Goal: Task Accomplishment & Management: Manage account settings

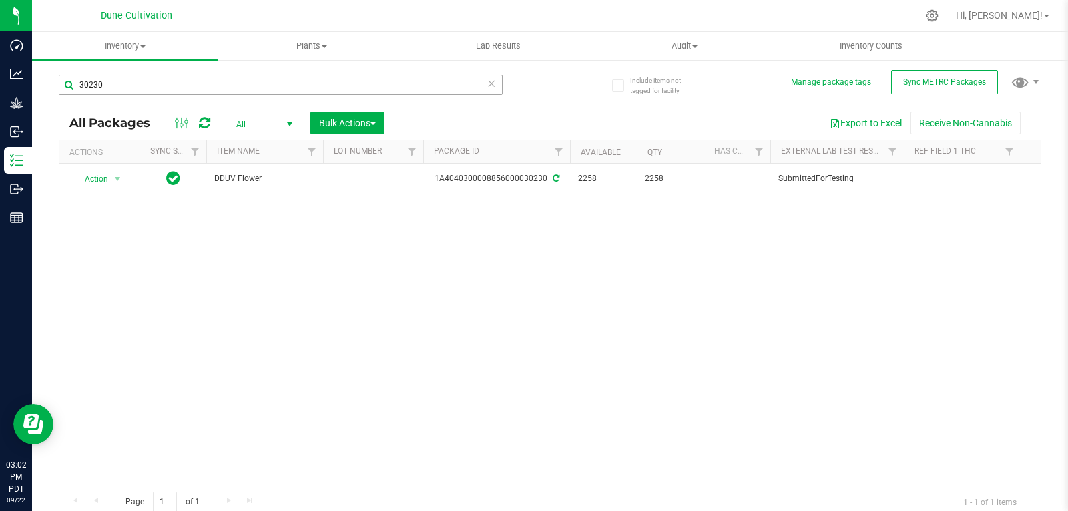
drag, startPoint x: 0, startPoint y: 0, endPoint x: 117, endPoint y: 83, distance: 143.2
click at [117, 83] on input "30230" at bounding box center [281, 85] width 444 height 20
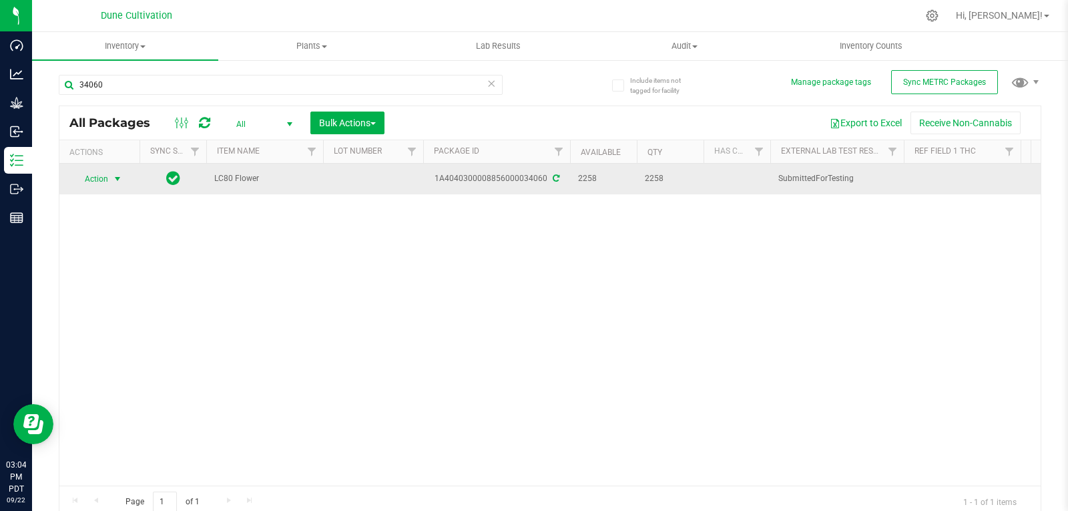
type input "34060"
click at [105, 176] on span "Action" at bounding box center [91, 179] width 36 height 19
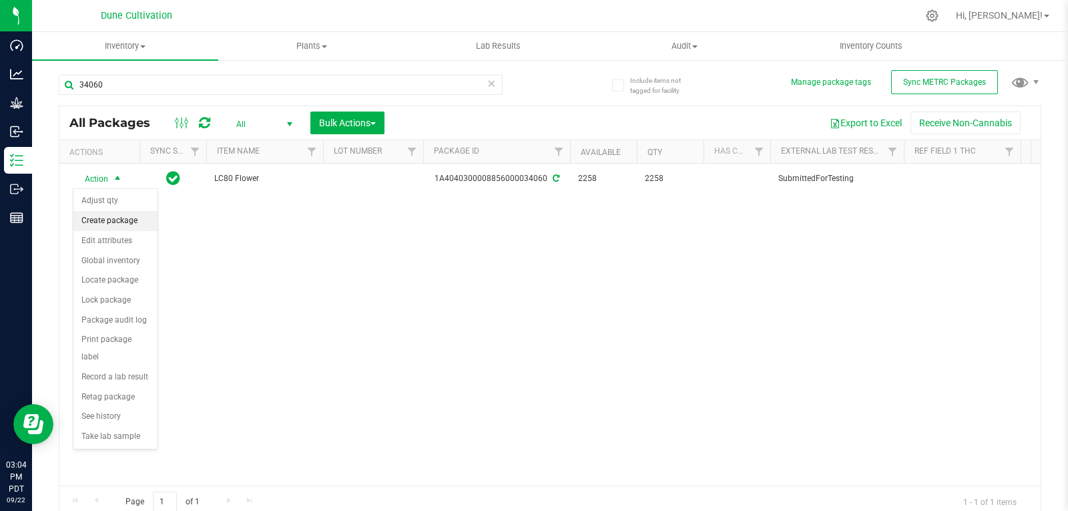
click at [137, 224] on li "Create package" at bounding box center [115, 221] width 84 height 20
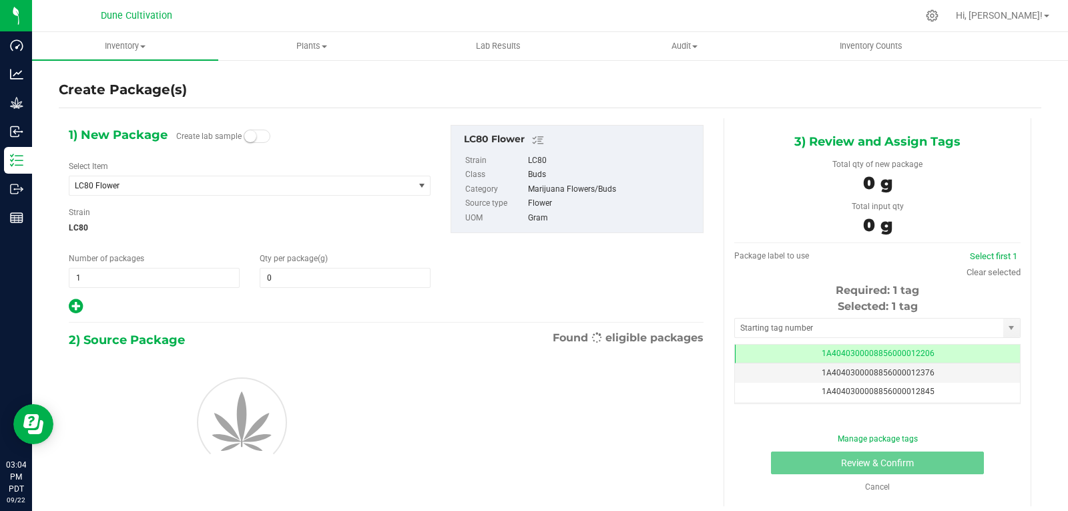
type input "0.0000"
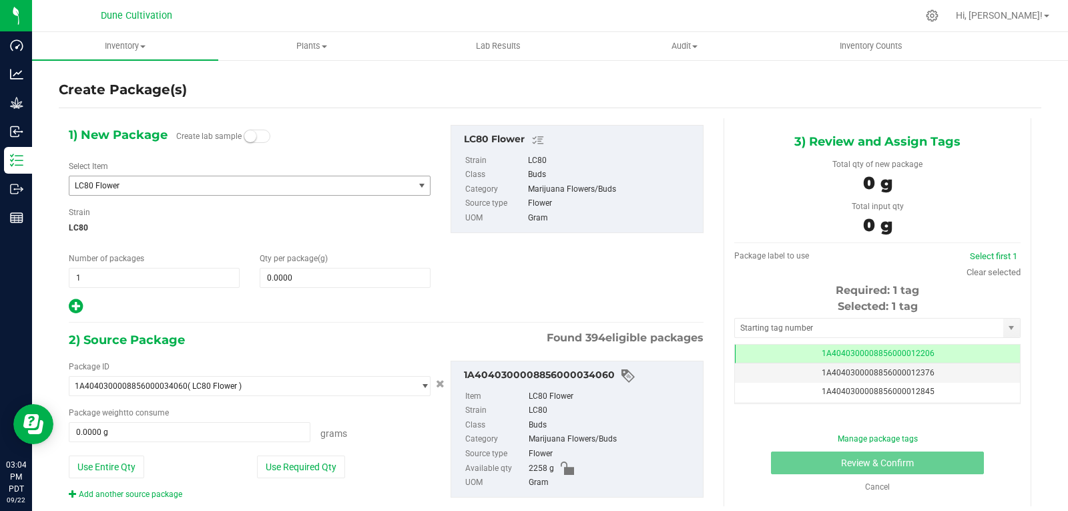
click at [121, 186] on span "LC80 Flower" at bounding box center [235, 185] width 320 height 9
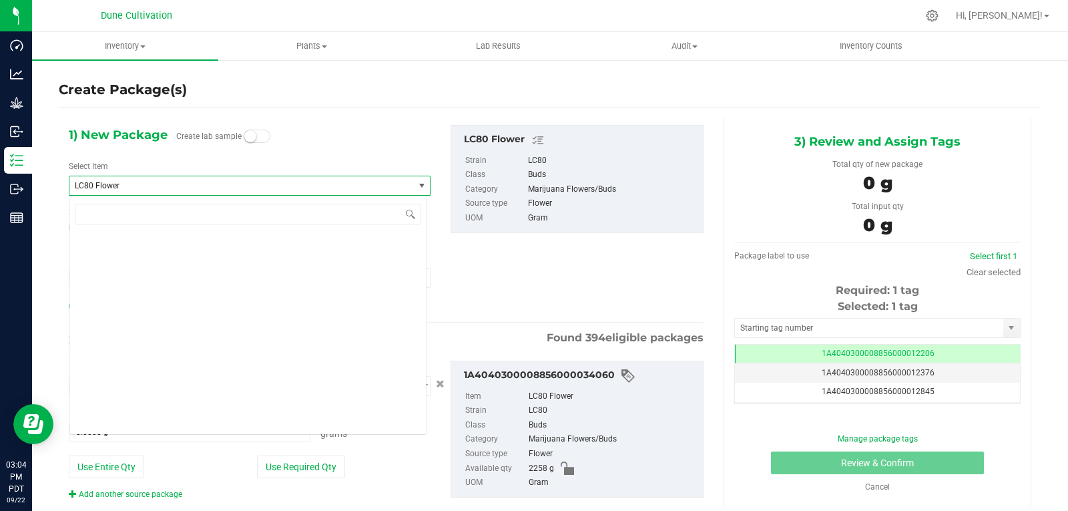
scroll to position [40162, 0]
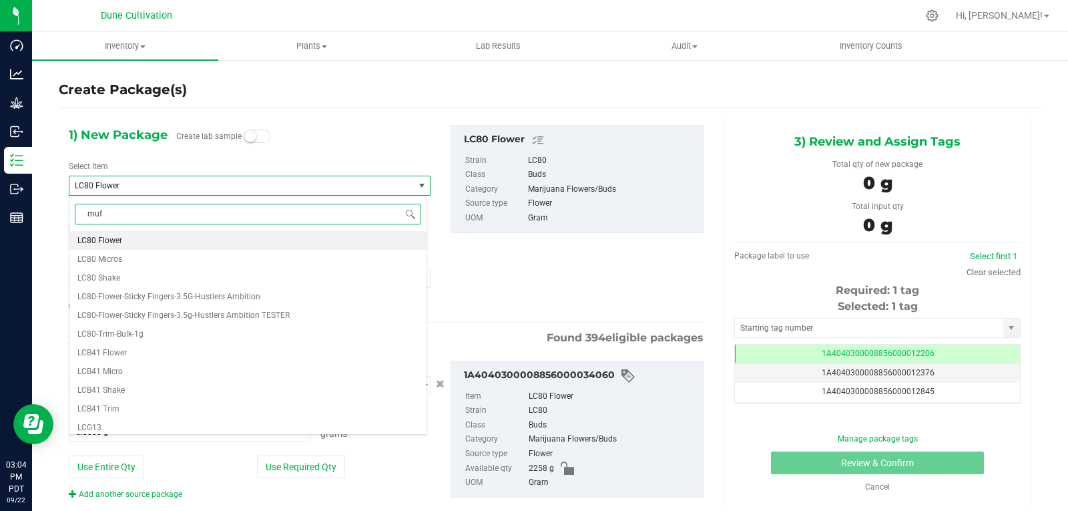
type input "muff"
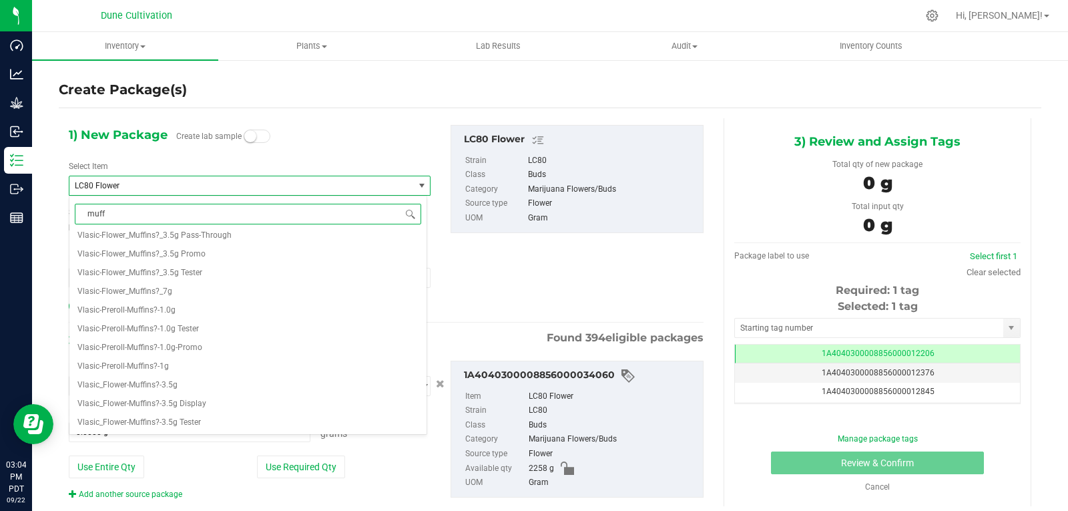
scroll to position [0, 0]
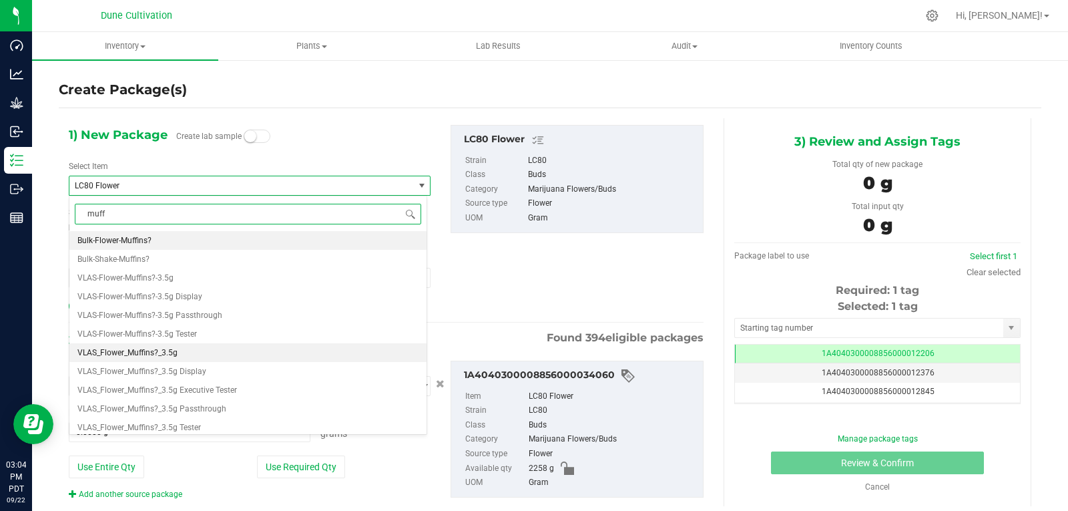
click at [214, 354] on li "VLAS_Flower_Muffins?_3.5g" at bounding box center [247, 352] width 357 height 19
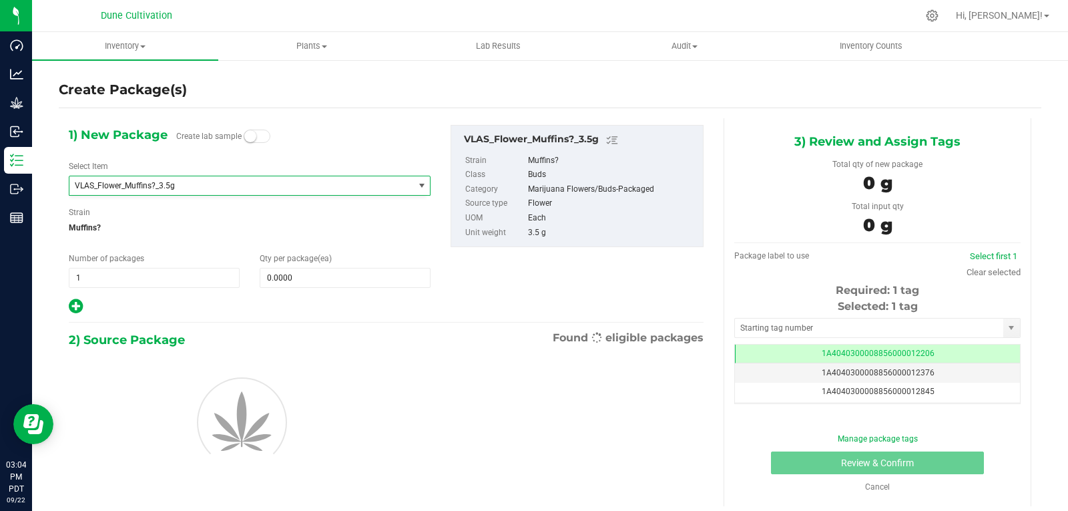
type input "0"
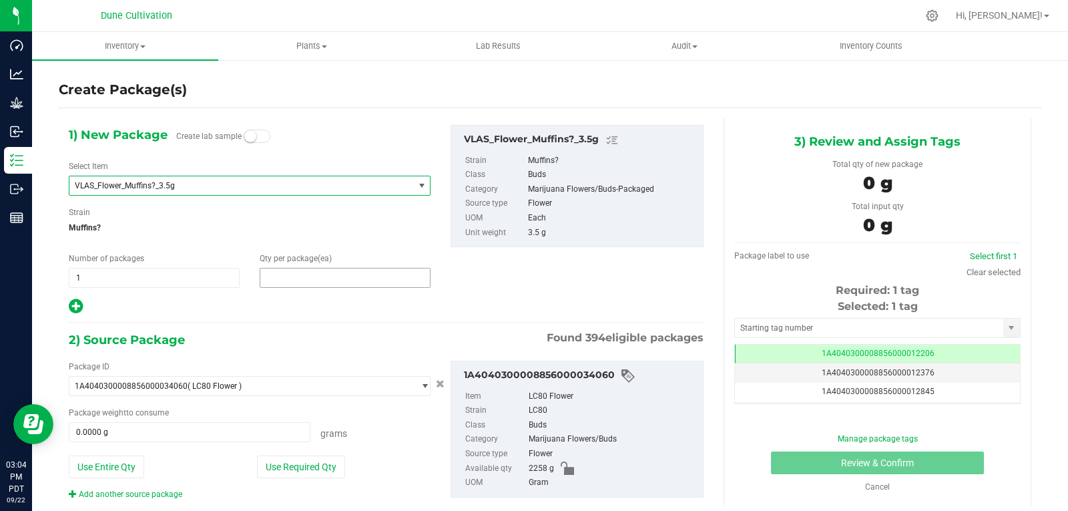
click at [310, 279] on span at bounding box center [345, 278] width 171 height 20
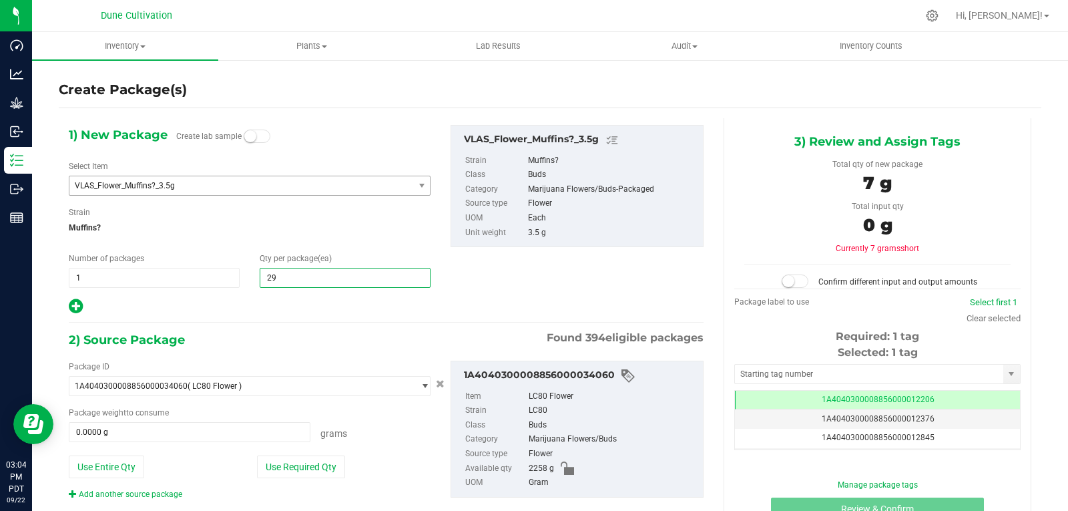
type input "292"
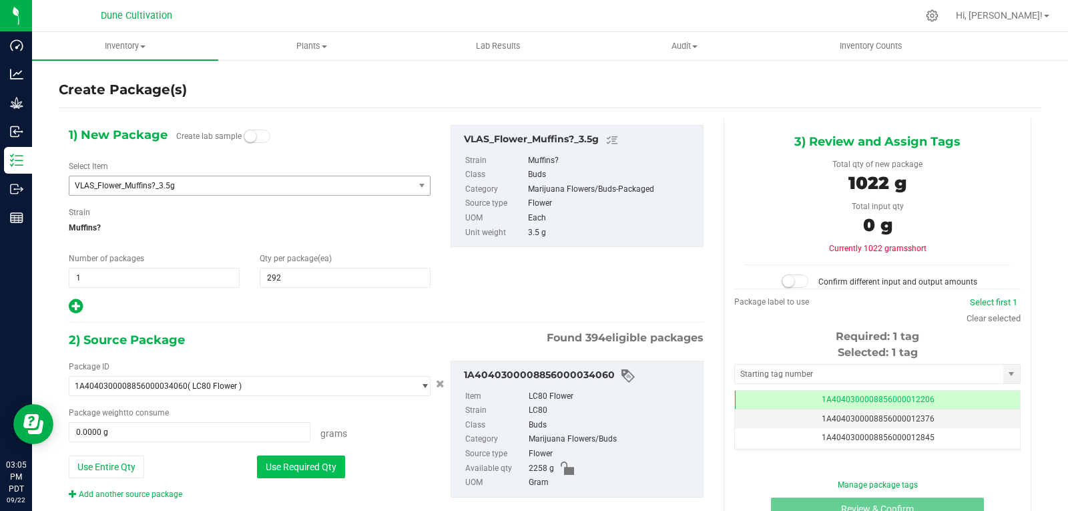
click at [295, 463] on button "Use Required Qty" at bounding box center [301, 466] width 88 height 23
type input "1022.0000 g"
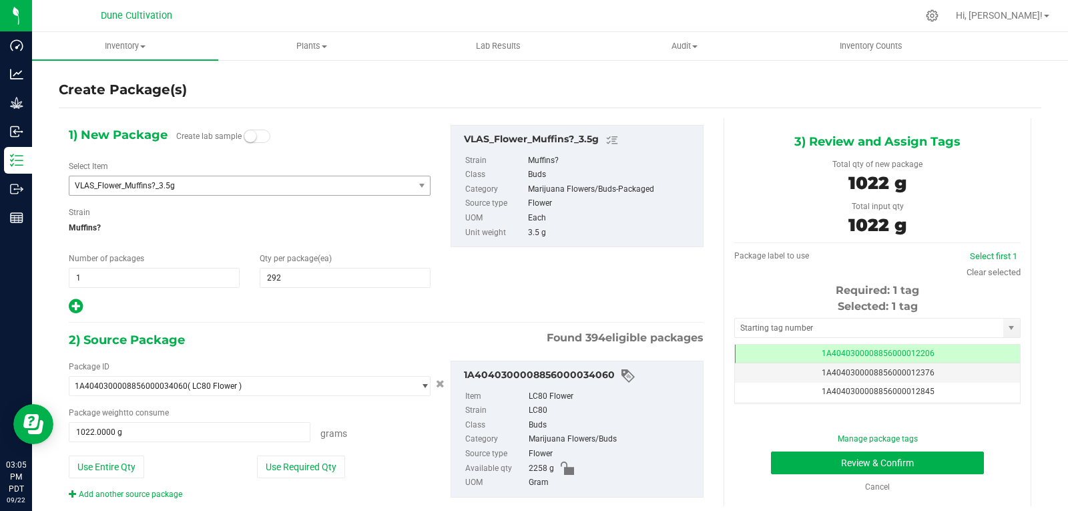
scroll to position [22, 0]
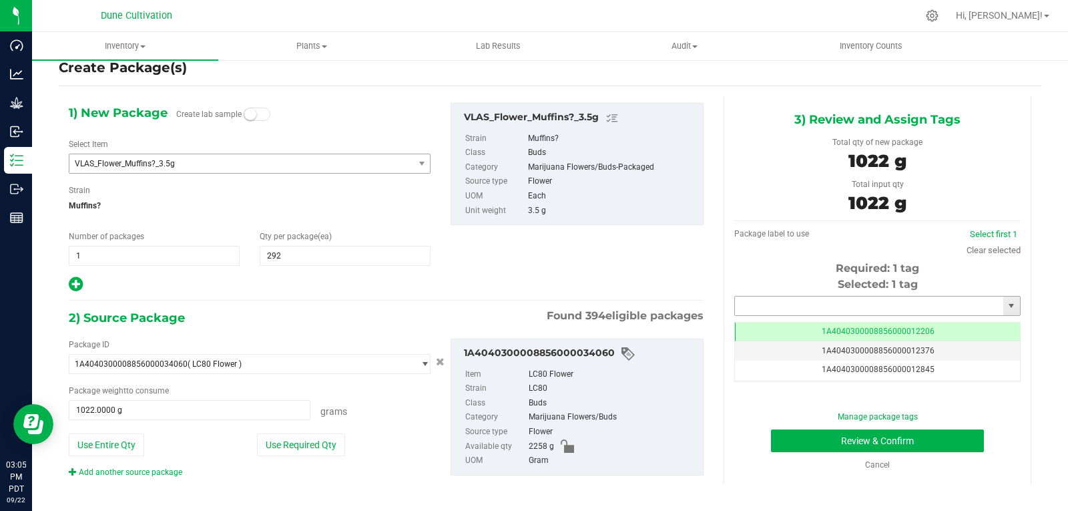
click at [760, 313] on input "text" at bounding box center [869, 305] width 268 height 19
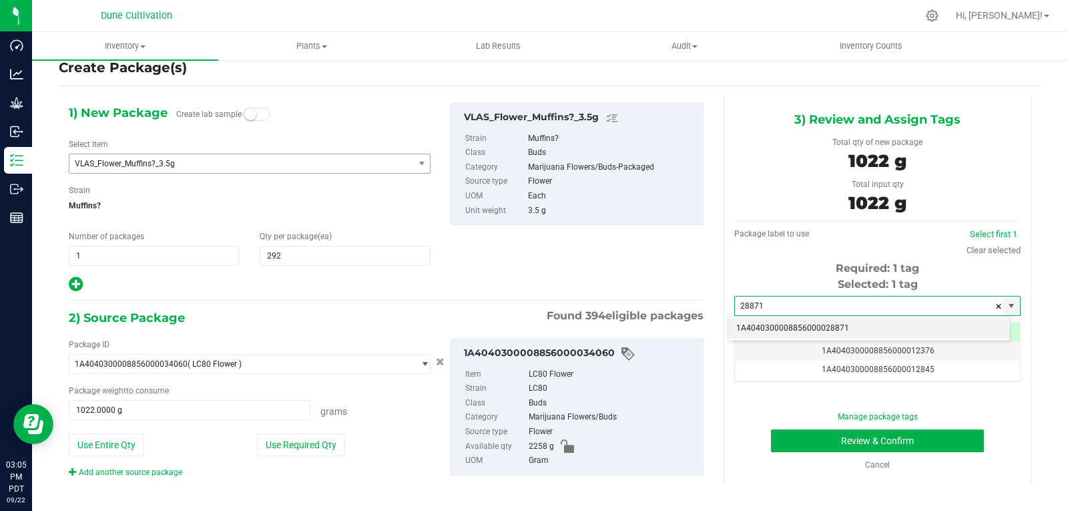
click at [766, 330] on li "1A4040300008856000028871" at bounding box center [869, 328] width 282 height 20
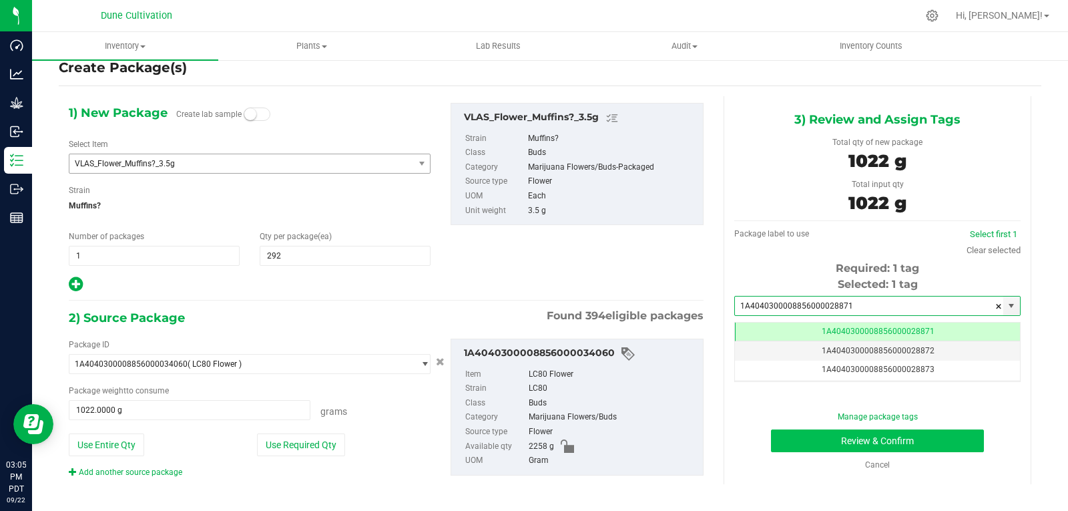
type input "1A4040300008856000028871"
click at [805, 438] on button "Review & Confirm" at bounding box center [877, 440] width 213 height 23
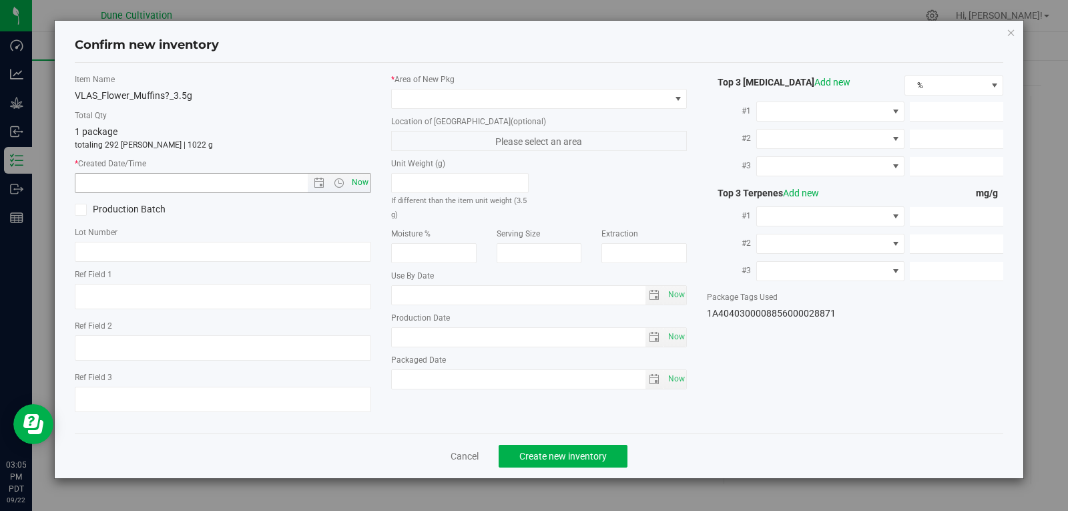
click at [353, 191] on span "Now" at bounding box center [359, 182] width 23 height 19
type input "[DATE] 3:05 PM"
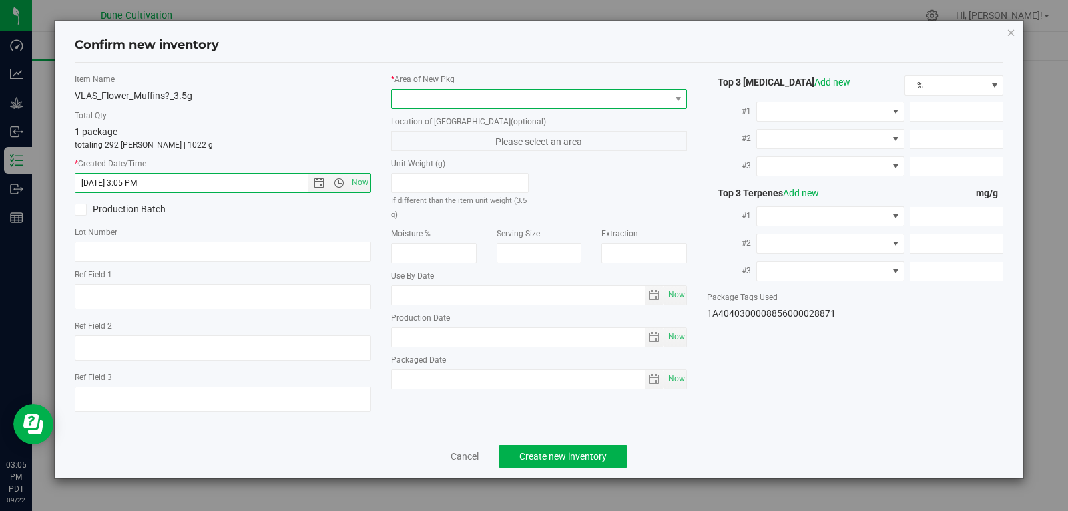
click at [451, 103] on span at bounding box center [531, 98] width 278 height 19
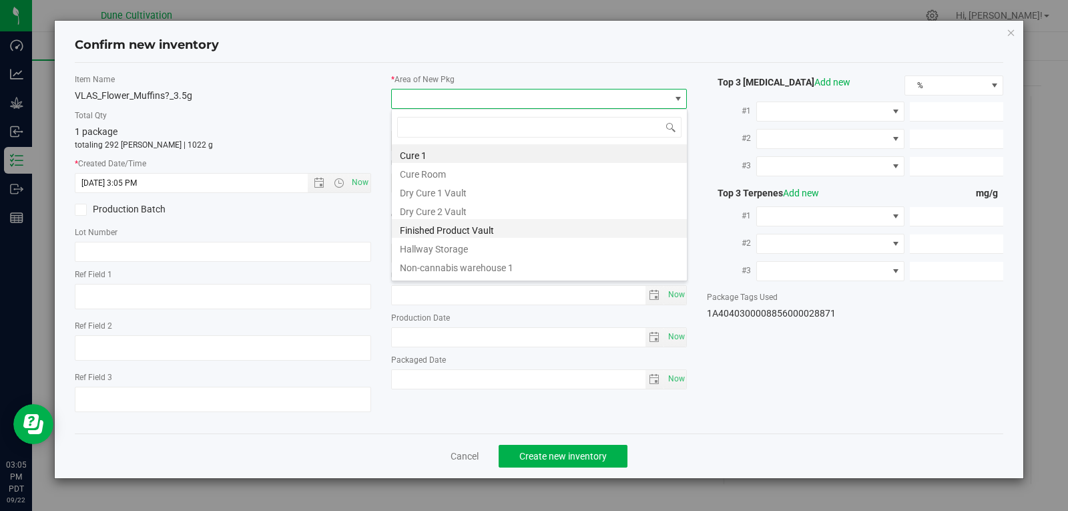
click at [447, 234] on li "Finished Product Vault" at bounding box center [539, 228] width 295 height 19
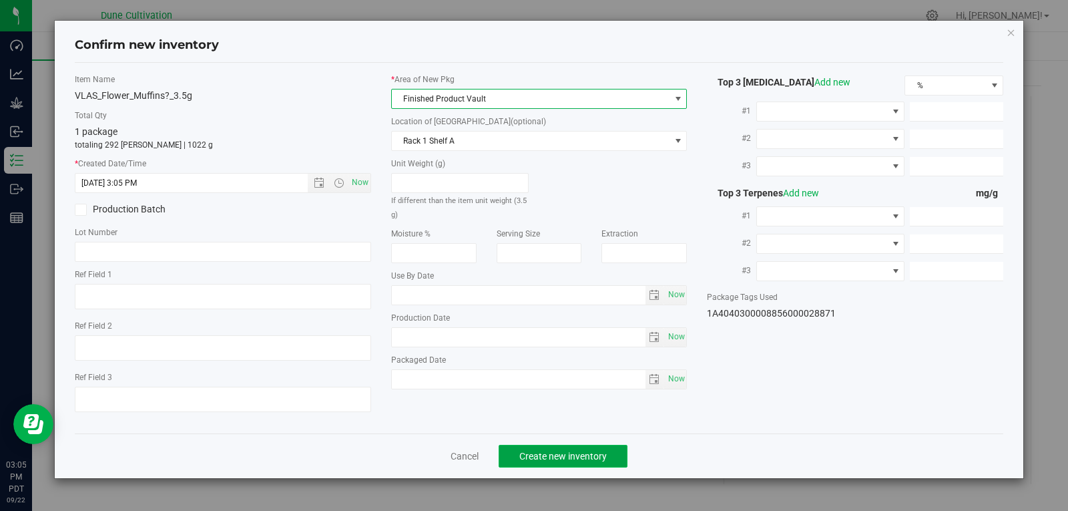
click at [547, 461] on span "Create new inventory" at bounding box center [562, 456] width 87 height 11
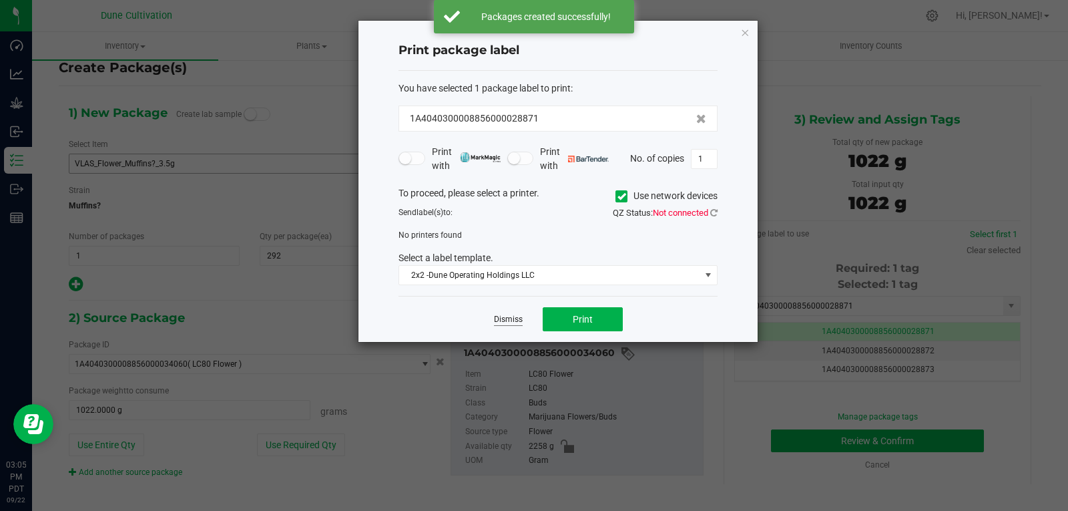
click at [515, 316] on link "Dismiss" at bounding box center [508, 319] width 29 height 11
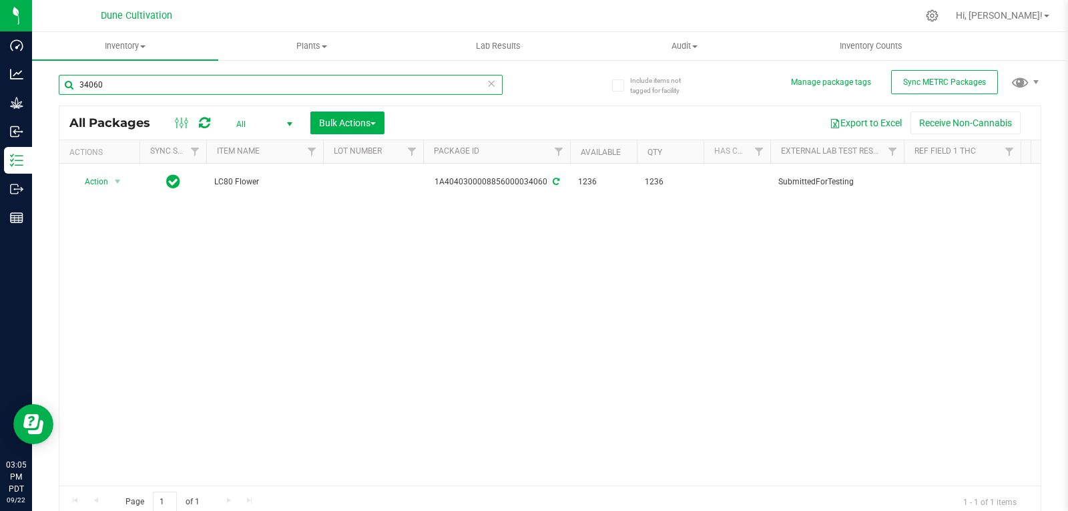
click at [132, 84] on input "34060" at bounding box center [281, 85] width 444 height 20
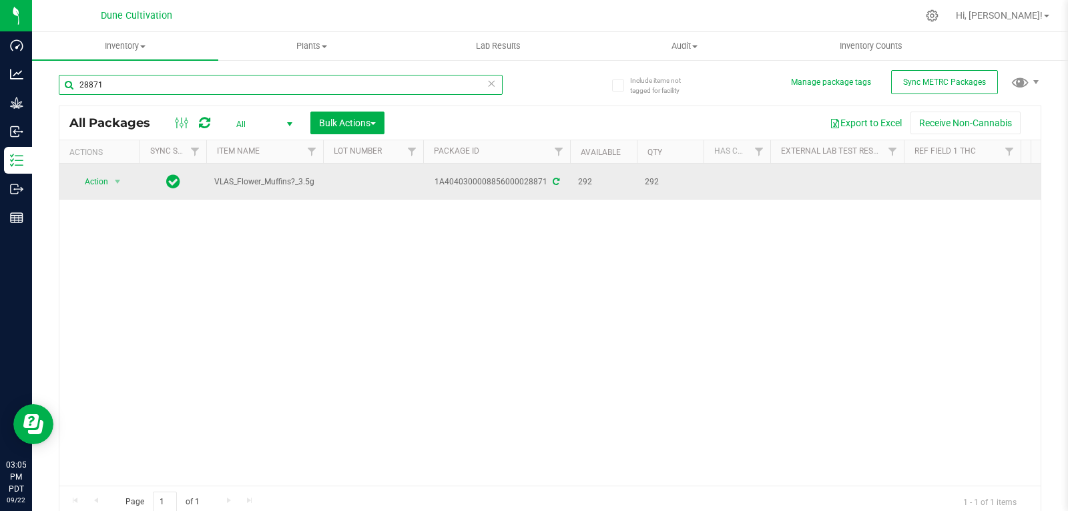
type input "28871"
click at [351, 180] on td at bounding box center [373, 182] width 100 height 36
type input "34060"
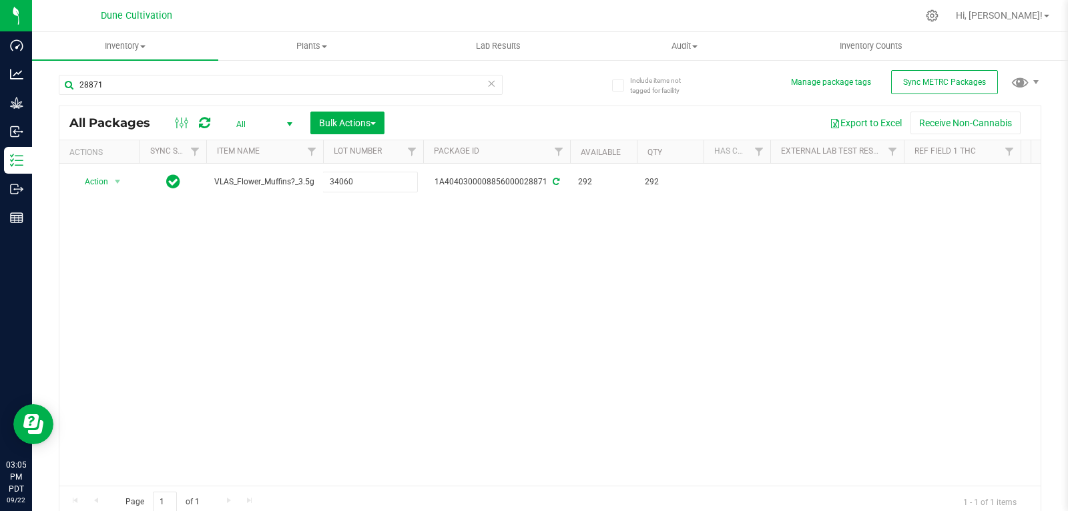
click at [372, 230] on div "All Packages All Active Only Lab Samples Locked All External Internal Bulk Acti…" at bounding box center [550, 311] width 982 height 412
click at [127, 82] on input "28871" at bounding box center [281, 85] width 444 height 20
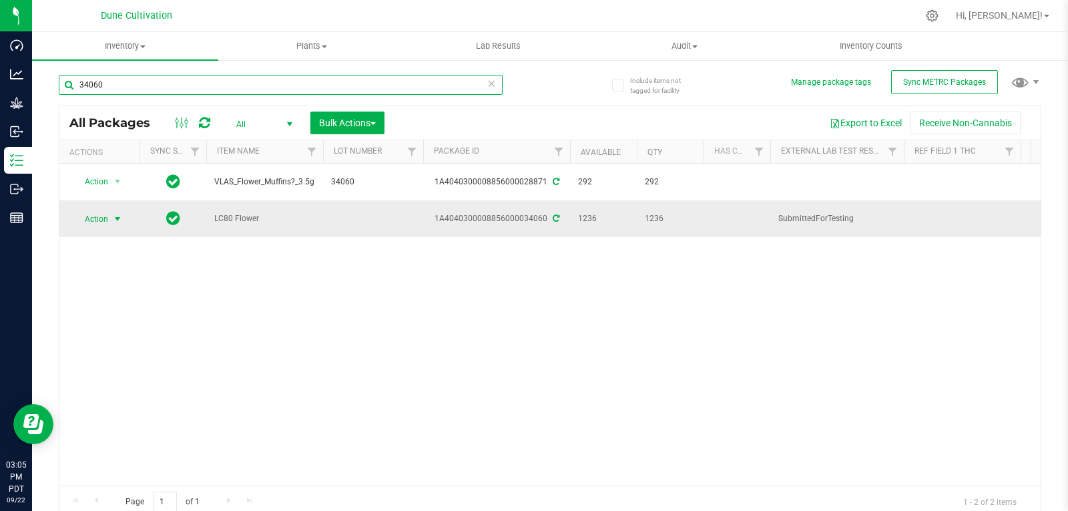
type input "34060"
click at [106, 212] on span "Action" at bounding box center [91, 219] width 36 height 19
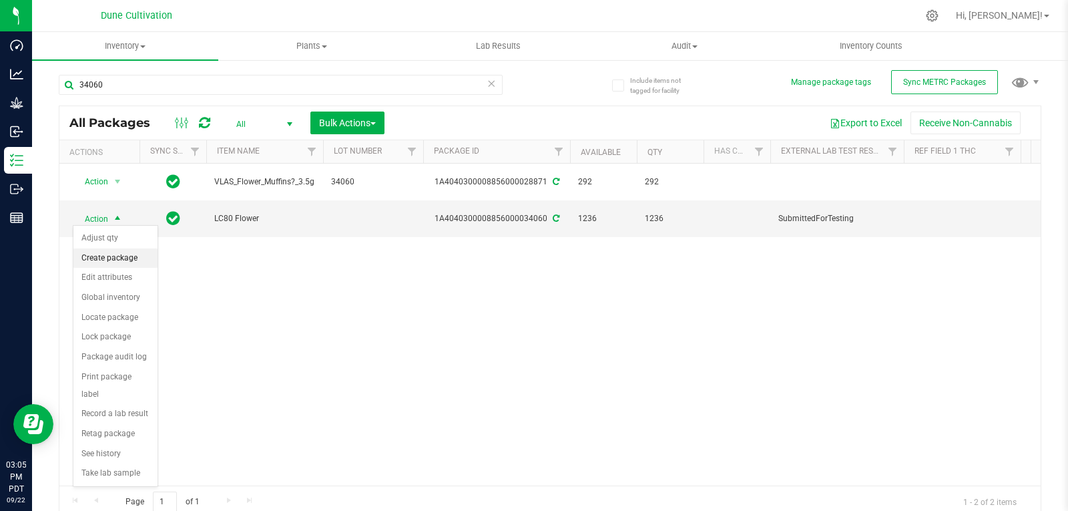
click at [108, 253] on li "Create package" at bounding box center [115, 258] width 84 height 20
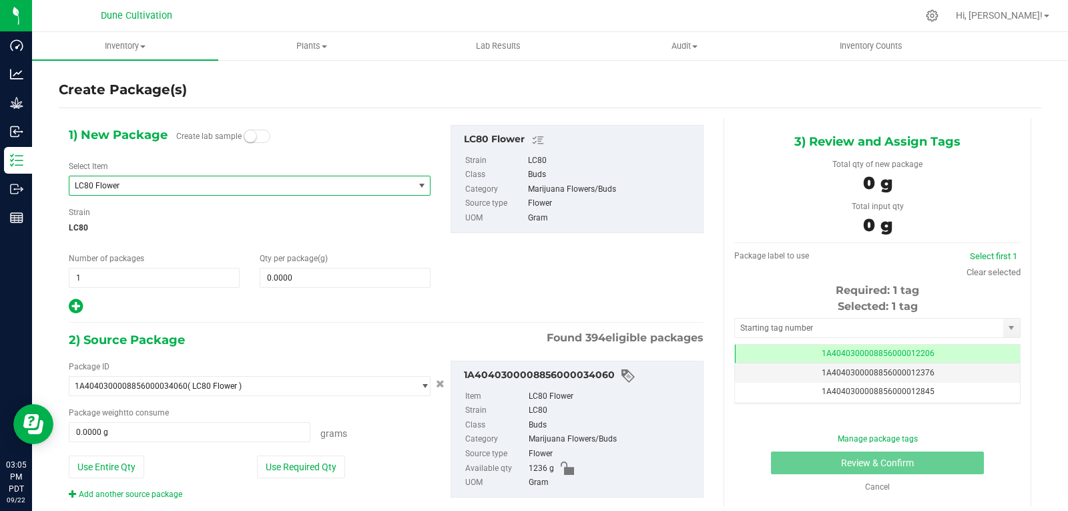
click at [135, 185] on span "LC80 Flower" at bounding box center [235, 185] width 320 height 9
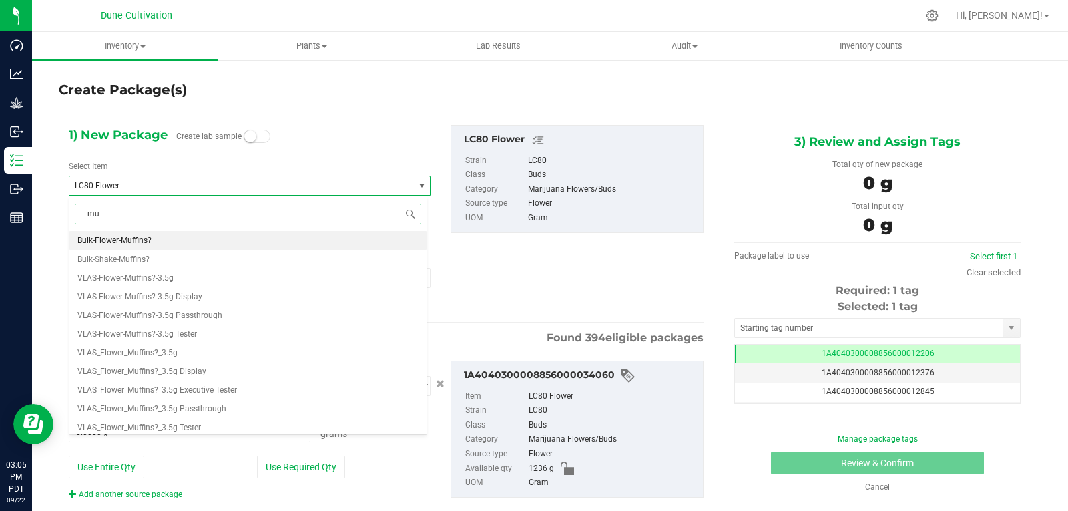
type input "m"
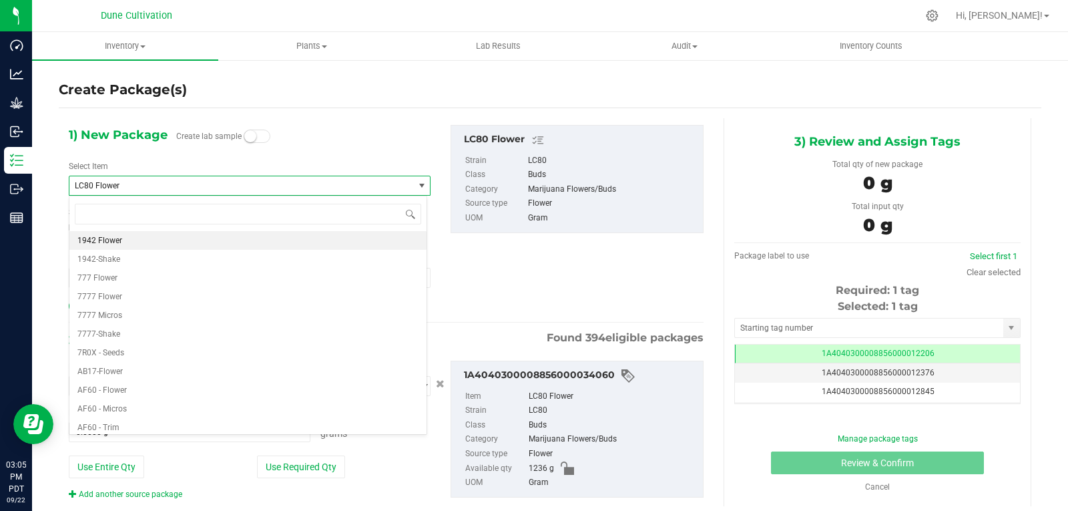
click at [182, 164] on div "Select Item LC80 Flower 1942 Flower 1942-Shake 777 Flower 7777 Flower 7777 Micr…" at bounding box center [250, 177] width 362 height 35
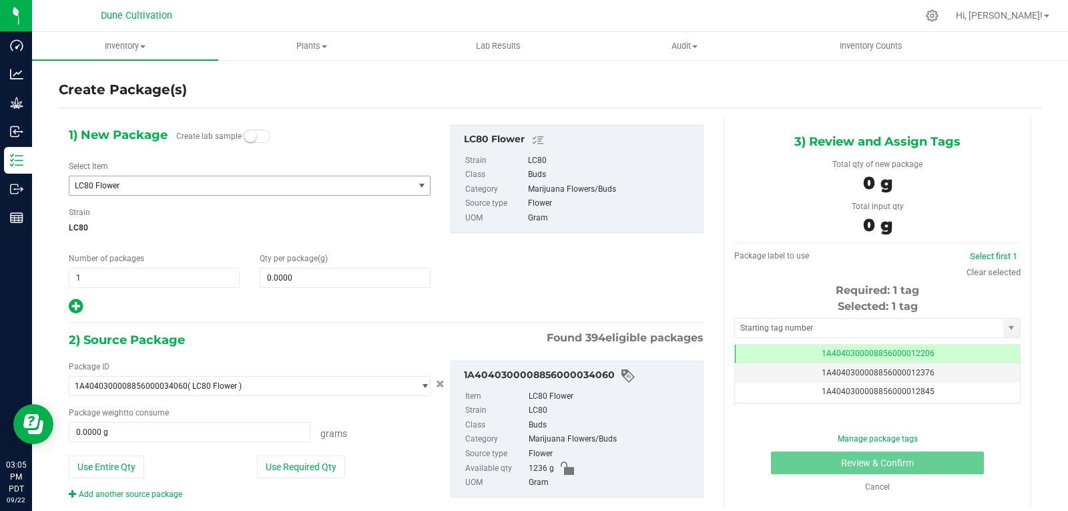
click at [158, 186] on span "LC80 Flower" at bounding box center [235, 185] width 320 height 9
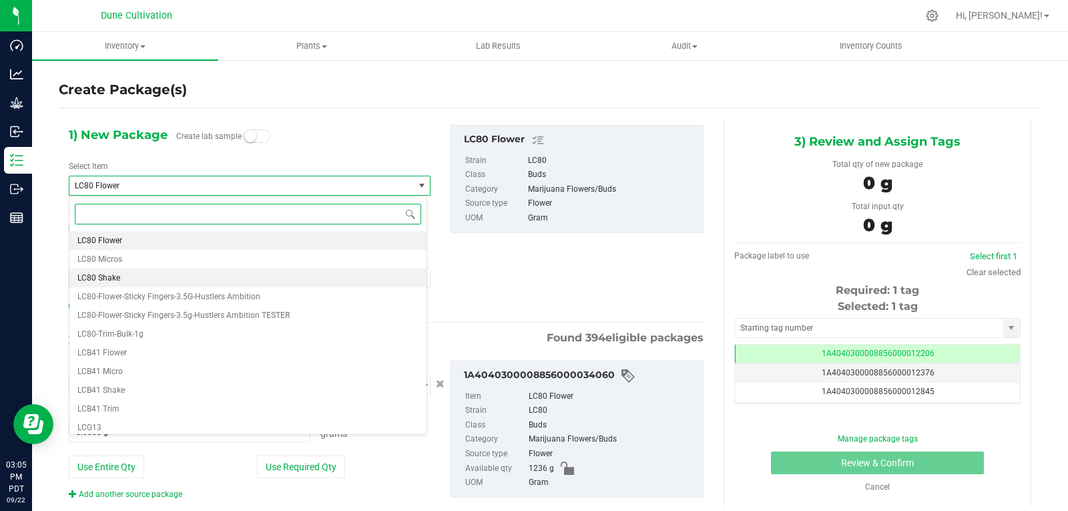
click at [121, 277] on li "LC80 Shake" at bounding box center [247, 277] width 357 height 19
type input "0.0000"
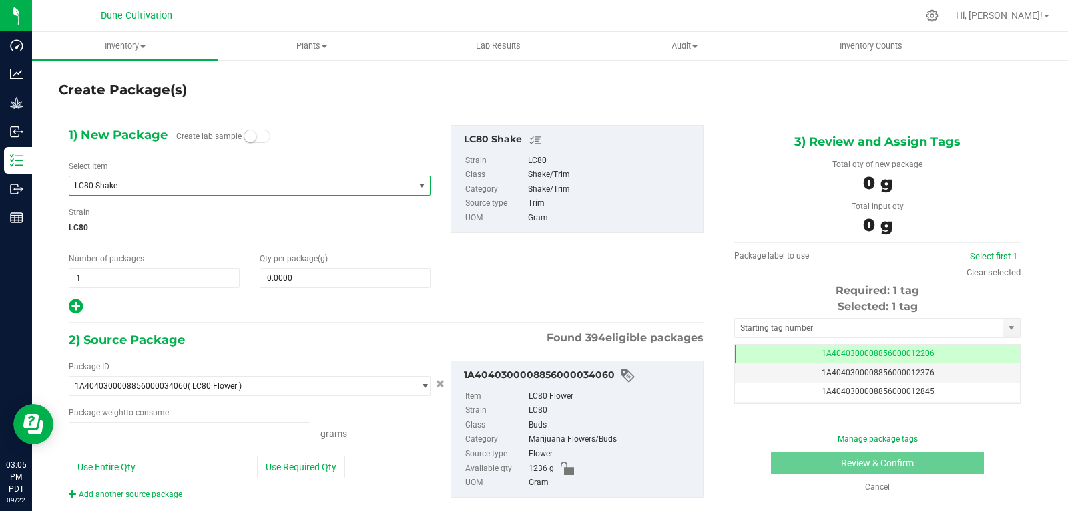
type input "0.0000 g"
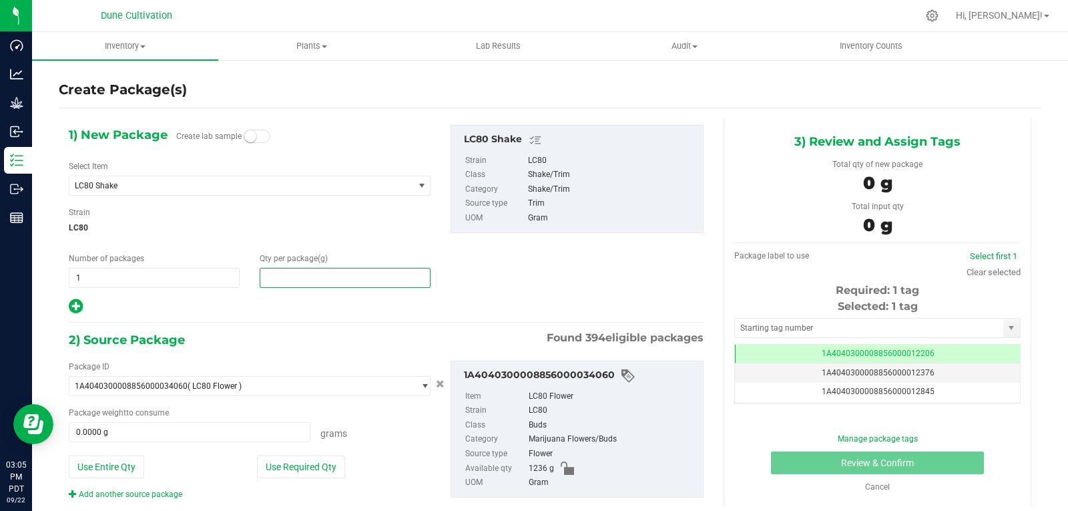
click at [318, 275] on span at bounding box center [345, 278] width 171 height 20
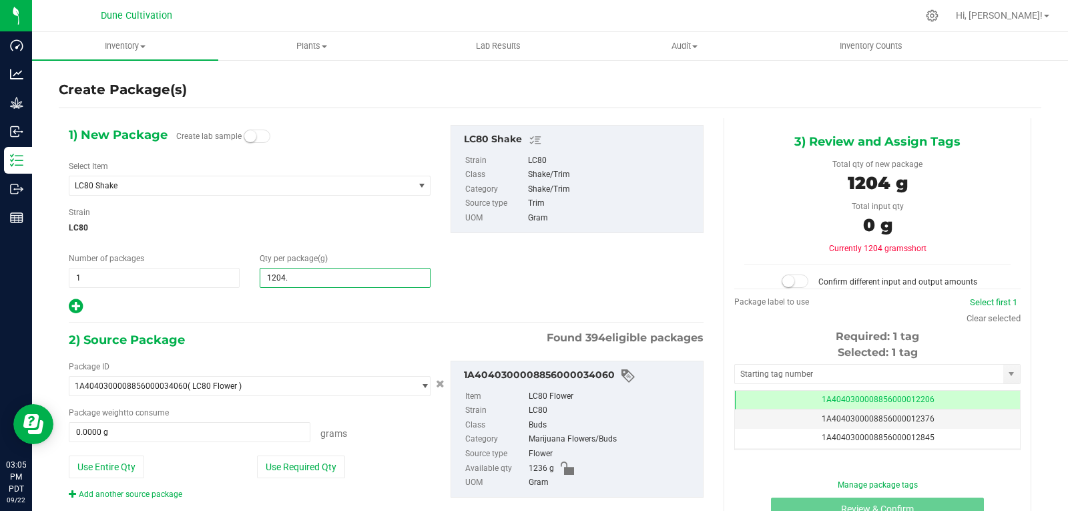
type input "1204.5"
type input "1,204.5000"
click at [297, 478] on div "Package ID 1A4040300008856000034060 ( LC80 Flower ) 1A40403000004B6000012017 1A…" at bounding box center [250, 429] width 382 height 139
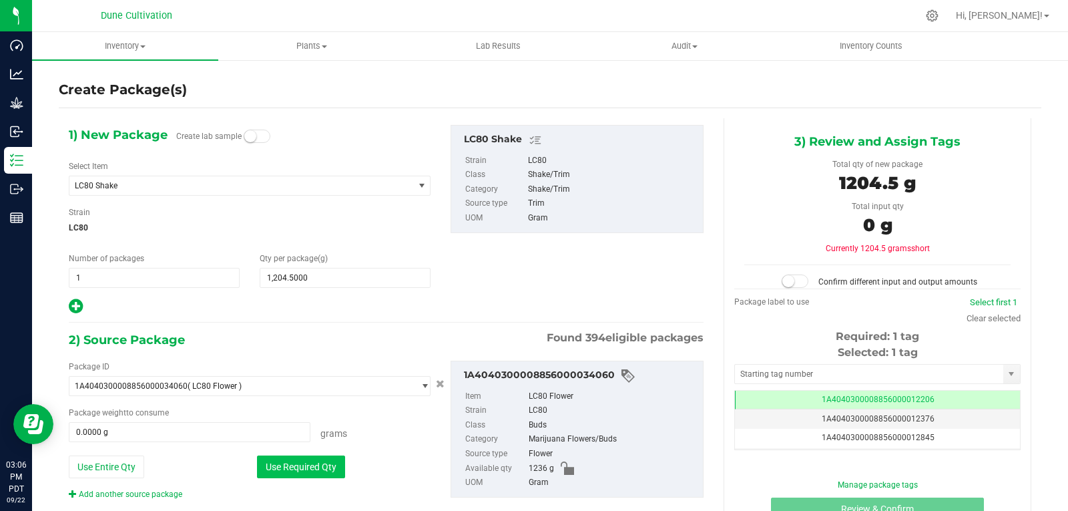
click at [300, 469] on button "Use Required Qty" at bounding box center [301, 466] width 88 height 23
type input "1204.5000 g"
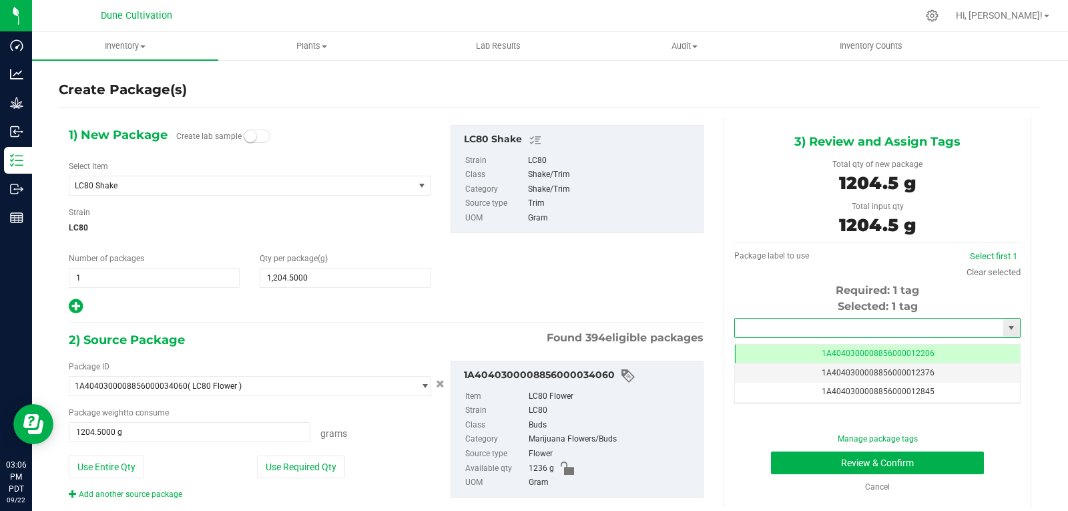
click at [740, 333] on input "text" at bounding box center [869, 327] width 268 height 19
click at [754, 356] on li "1A4040300008856000028872" at bounding box center [869, 350] width 282 height 20
type input "1A4040300008856000028872"
click at [807, 456] on button "Review & Confirm" at bounding box center [877, 462] width 213 height 23
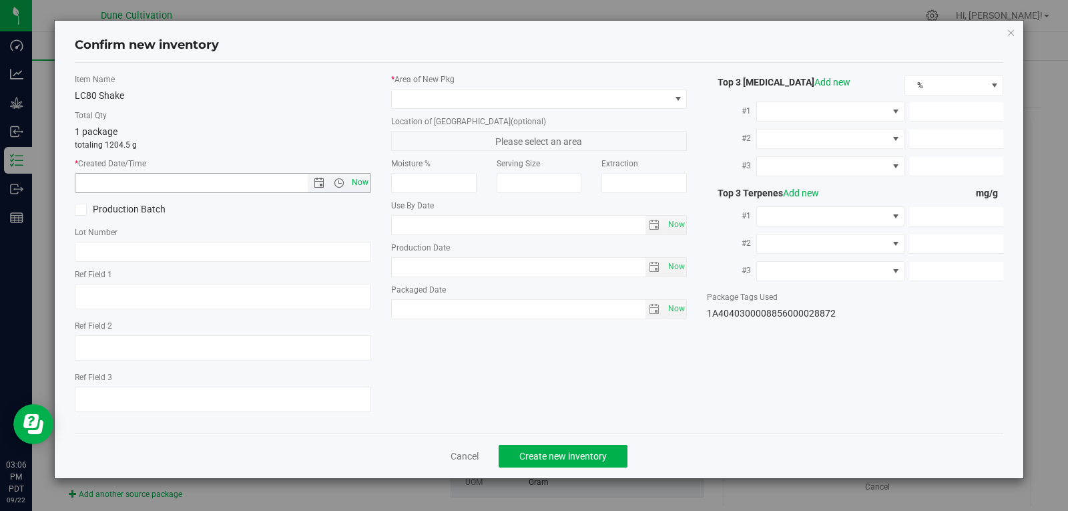
click at [355, 180] on span "Now" at bounding box center [359, 182] width 23 height 19
type input "[DATE] 3:06 PM"
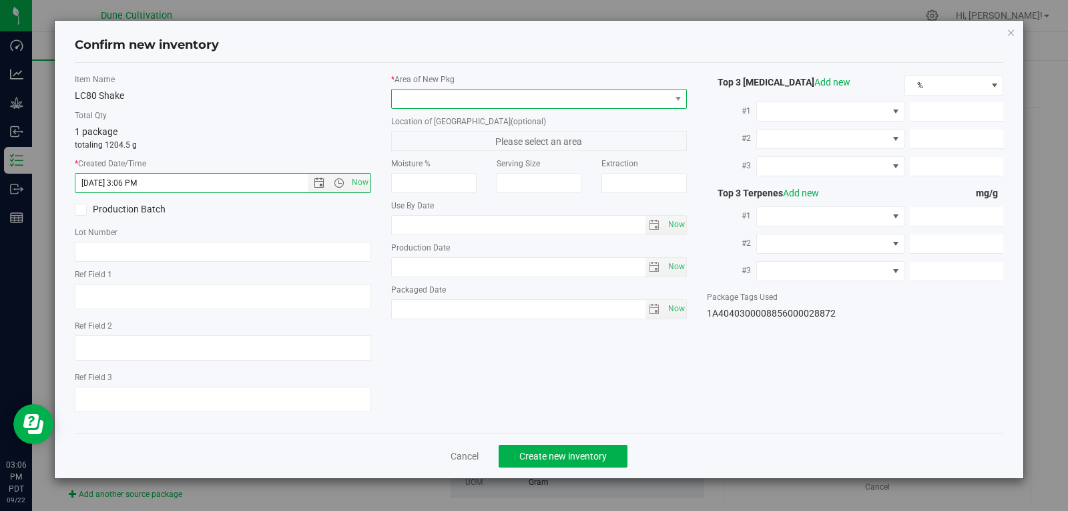
click at [434, 97] on span at bounding box center [531, 98] width 278 height 19
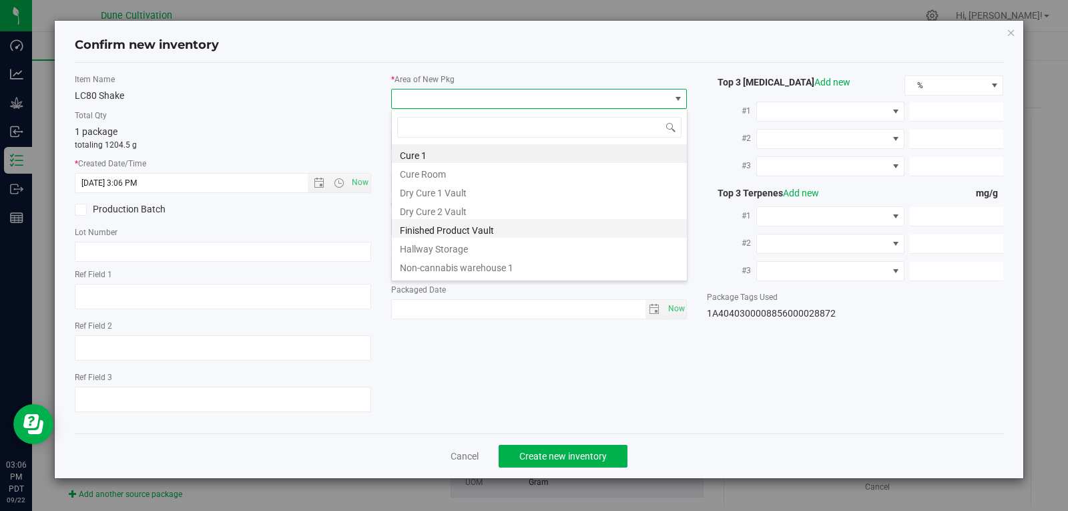
click at [437, 234] on li "Finished Product Vault" at bounding box center [539, 228] width 295 height 19
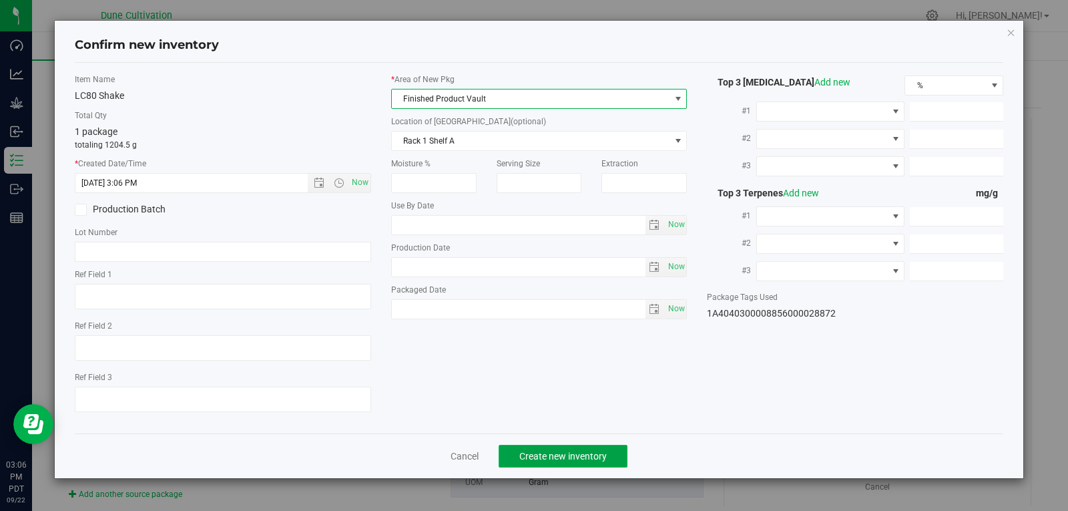
click at [551, 455] on span "Create new inventory" at bounding box center [562, 456] width 87 height 11
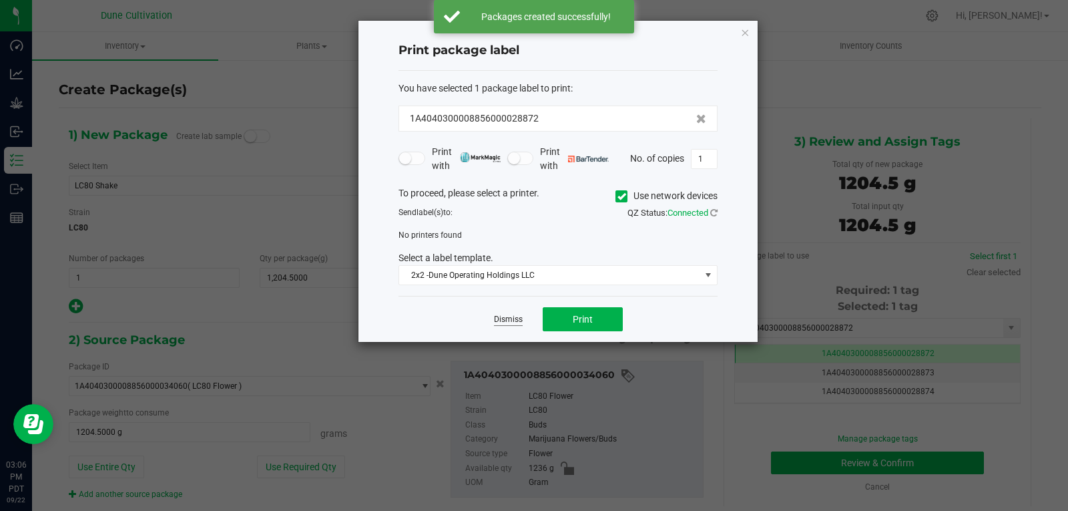
click at [503, 324] on link "Dismiss" at bounding box center [508, 319] width 29 height 11
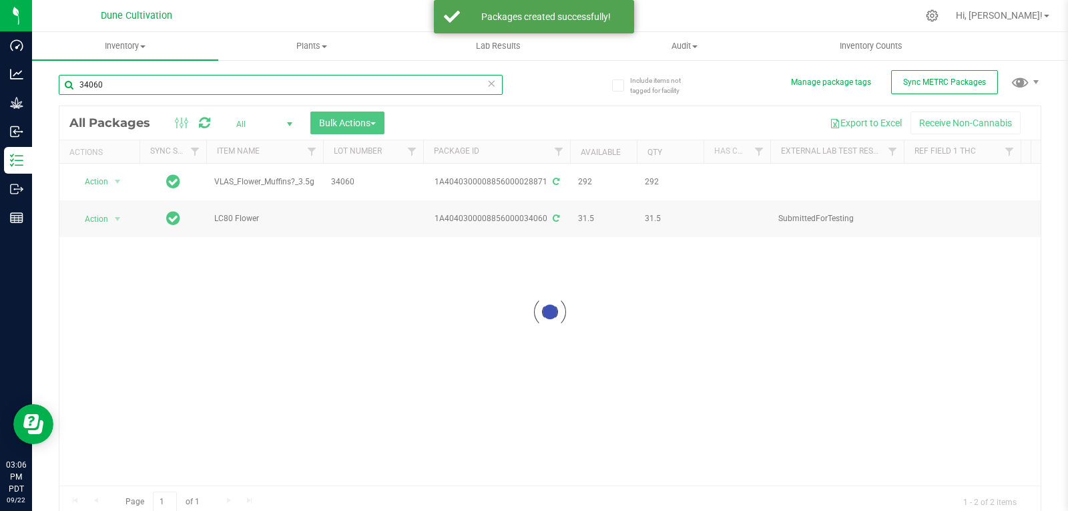
click at [146, 77] on input "34060" at bounding box center [281, 85] width 444 height 20
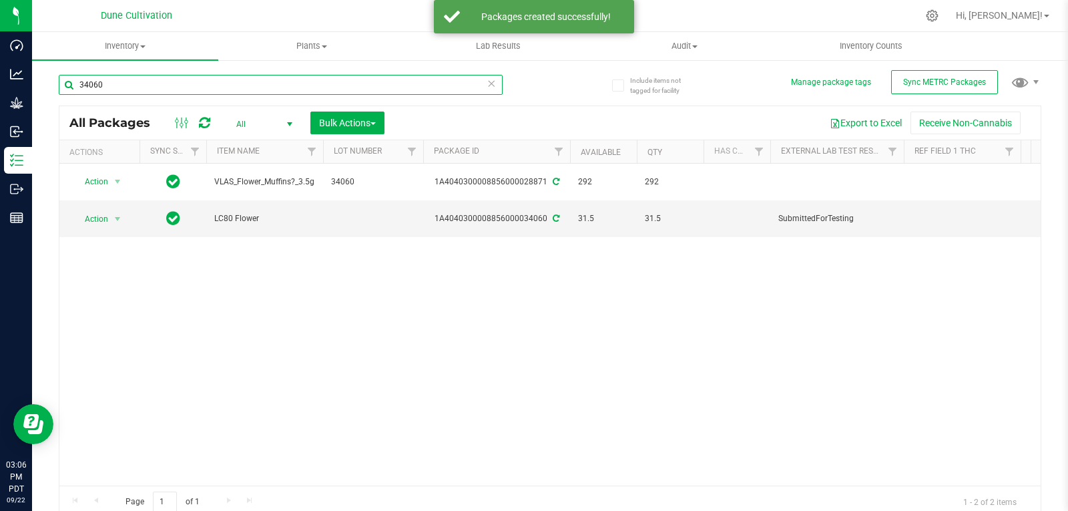
click at [146, 77] on input "34060" at bounding box center [281, 85] width 444 height 20
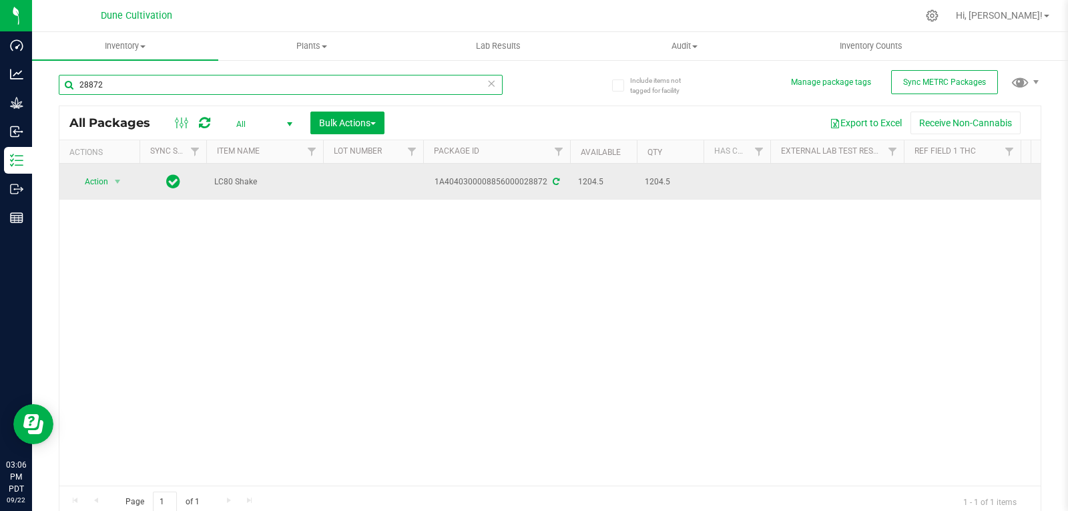
type input "28872"
click at [342, 167] on td at bounding box center [373, 182] width 100 height 36
type input "34060"
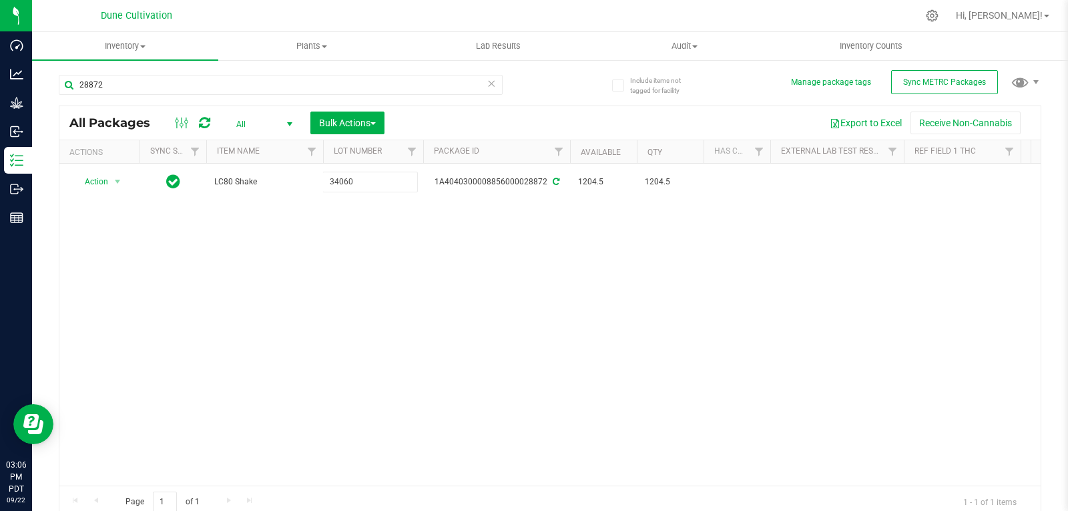
click at [325, 264] on div "All Packages All Active Only Lab Samples Locked All External Internal Bulk Acti…" at bounding box center [550, 311] width 982 height 412
click at [108, 112] on div "All Packages All Active Only Lab Samples Locked All External Internal Bulk Acti…" at bounding box center [549, 122] width 981 height 33
click at [117, 88] on input "28872" at bounding box center [281, 85] width 444 height 20
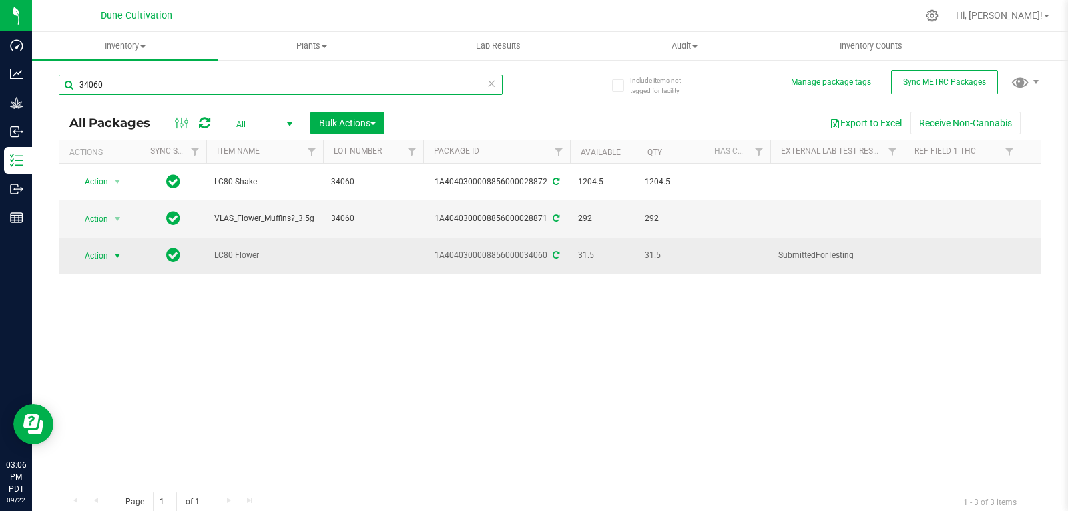
type input "34060"
click at [111, 250] on span "select" at bounding box center [117, 255] width 17 height 19
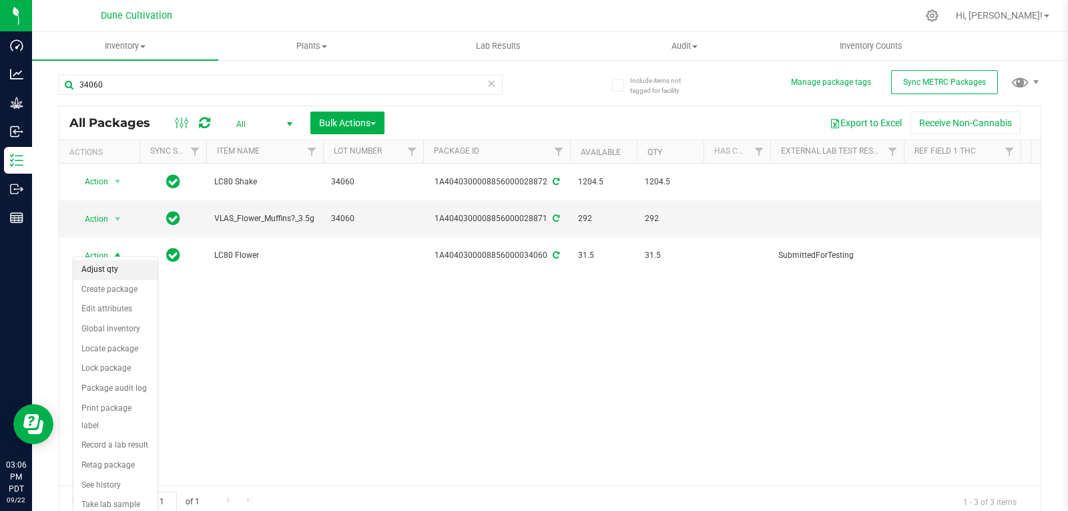
click at [112, 266] on li "Adjust qty" at bounding box center [115, 270] width 84 height 20
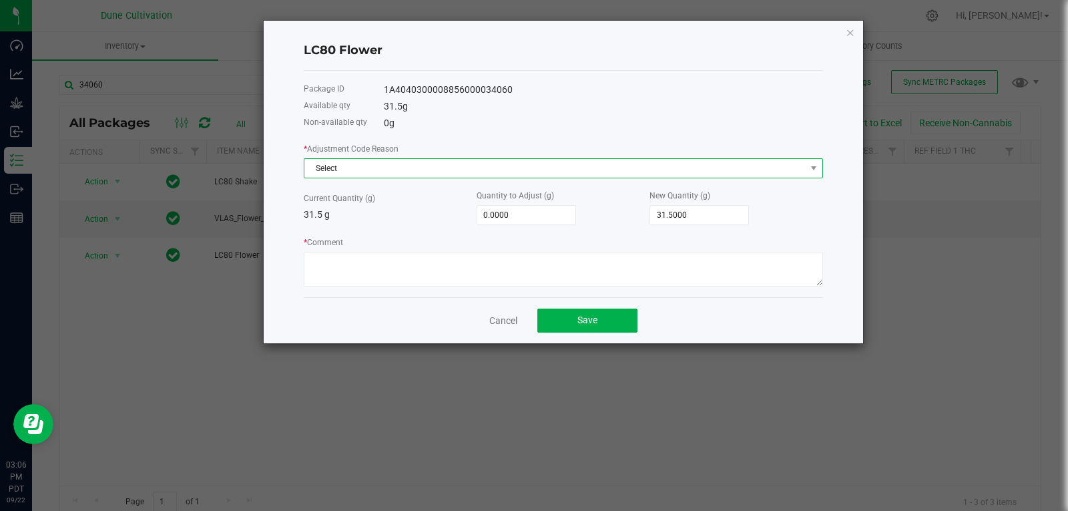
click at [645, 172] on span "Select" at bounding box center [554, 168] width 501 height 19
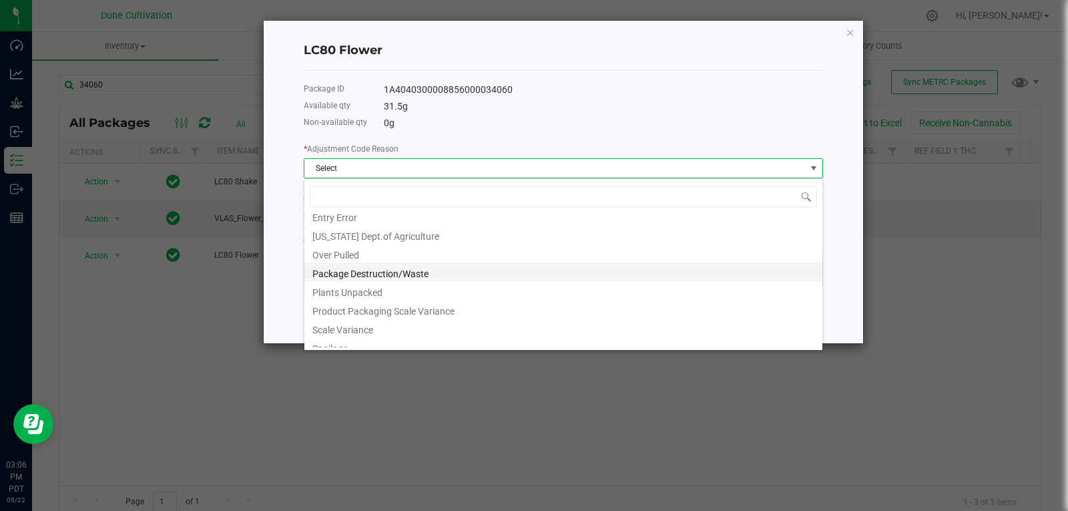
click at [535, 280] on li "Package Destruction/Waste" at bounding box center [563, 271] width 518 height 19
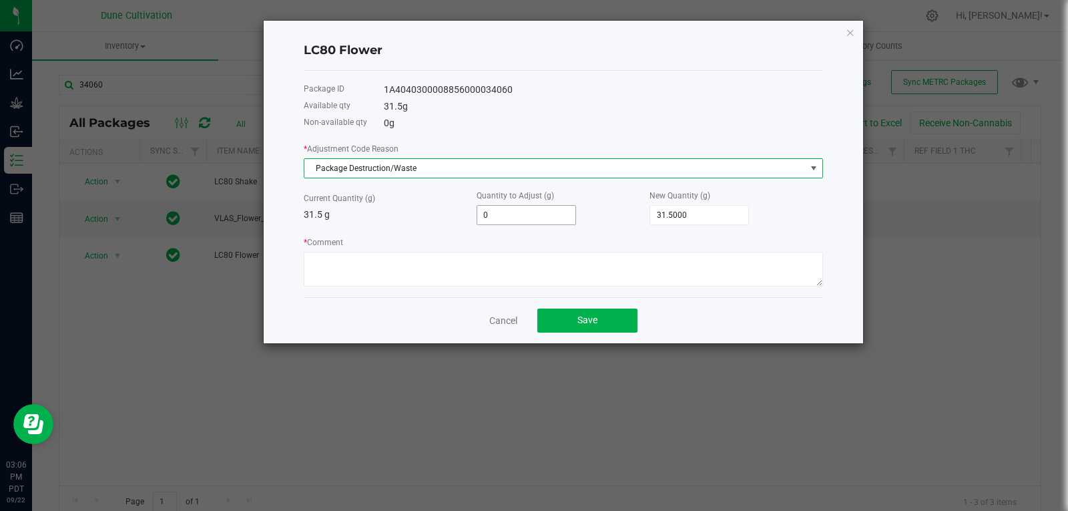
click at [561, 218] on input "0" at bounding box center [526, 215] width 98 height 19
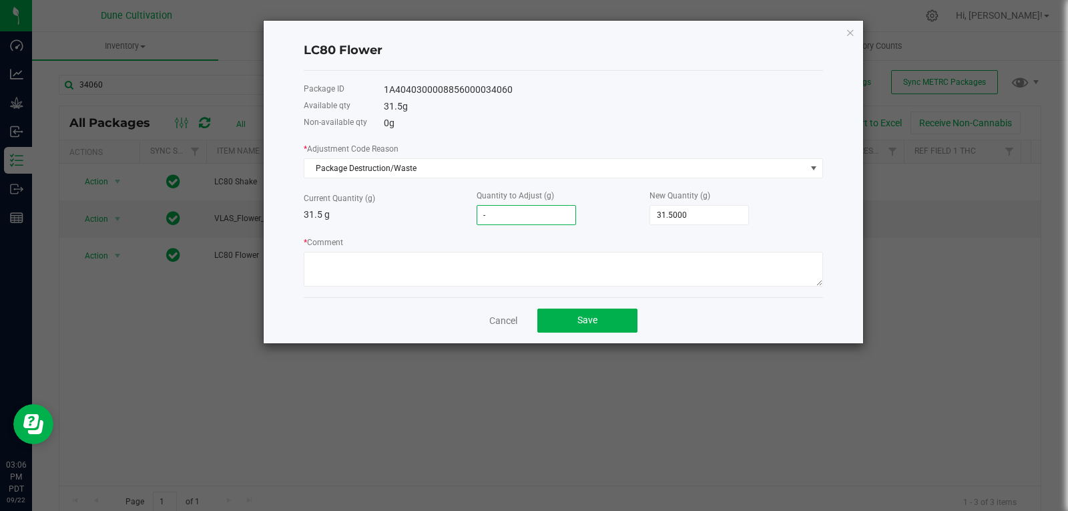
type input "-4"
type input "27.5000"
type input "-4.5"
type input "27.0000"
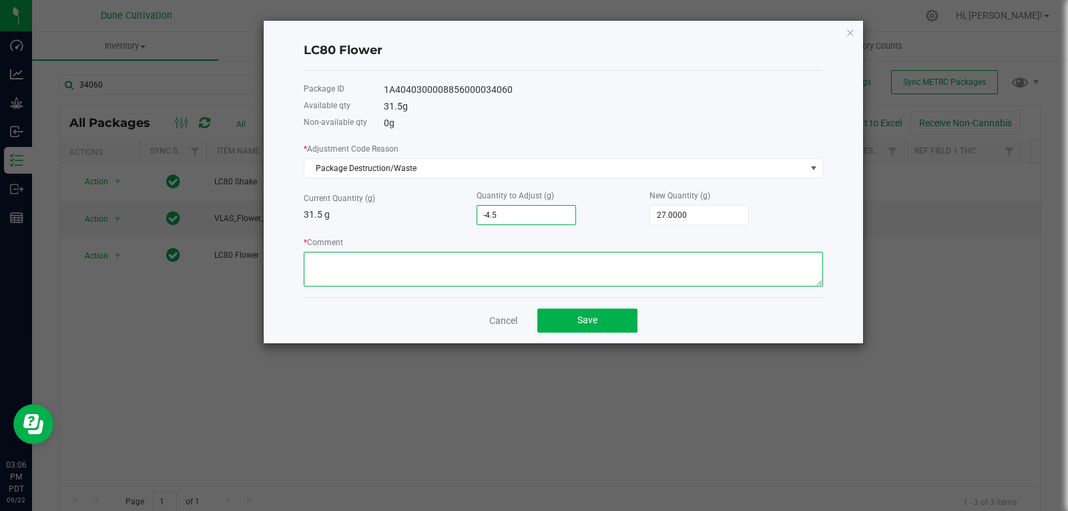
type input "-4.5000"
click at [536, 260] on textarea "* Comment" at bounding box center [563, 269] width 519 height 35
type textarea "Stem Waste"
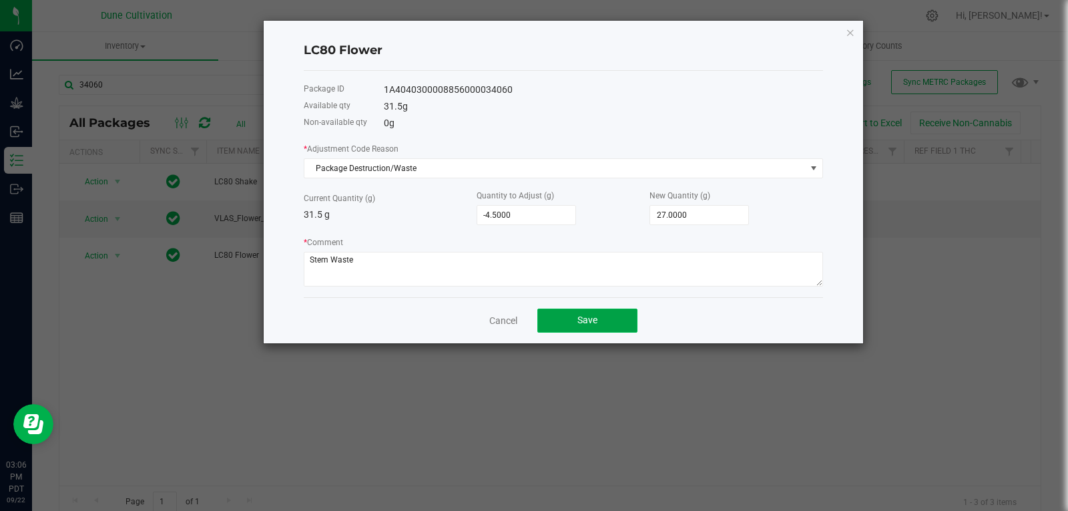
click at [575, 324] on button "Save" at bounding box center [587, 320] width 100 height 24
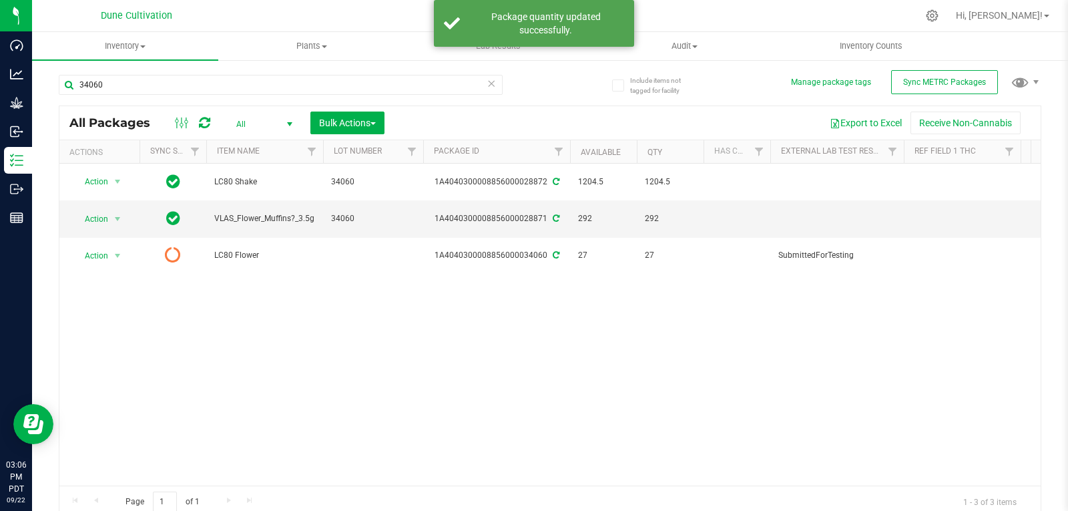
click at [212, 117] on div at bounding box center [192, 123] width 45 height 16
click at [208, 121] on icon at bounding box center [204, 122] width 11 height 13
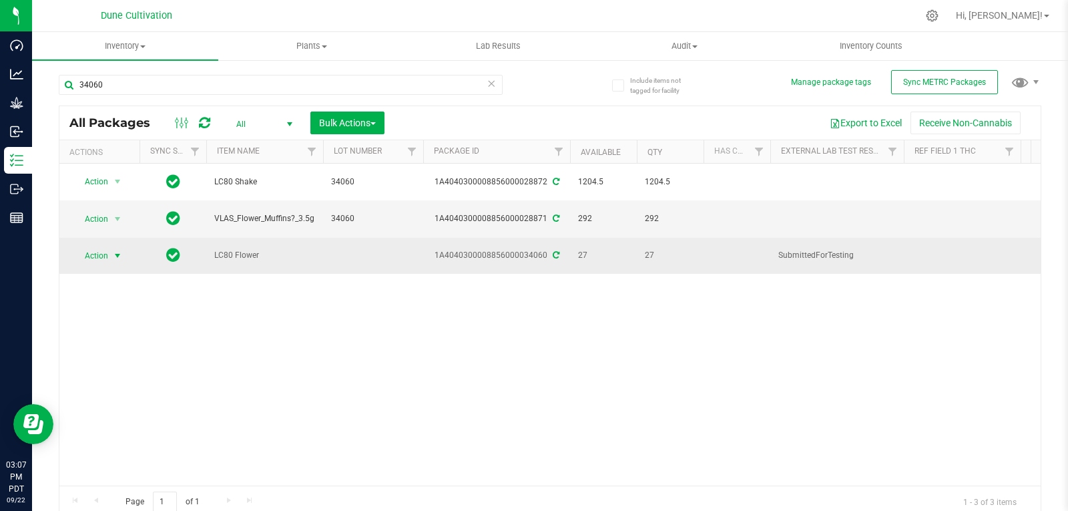
click at [115, 250] on span "select" at bounding box center [117, 255] width 11 height 11
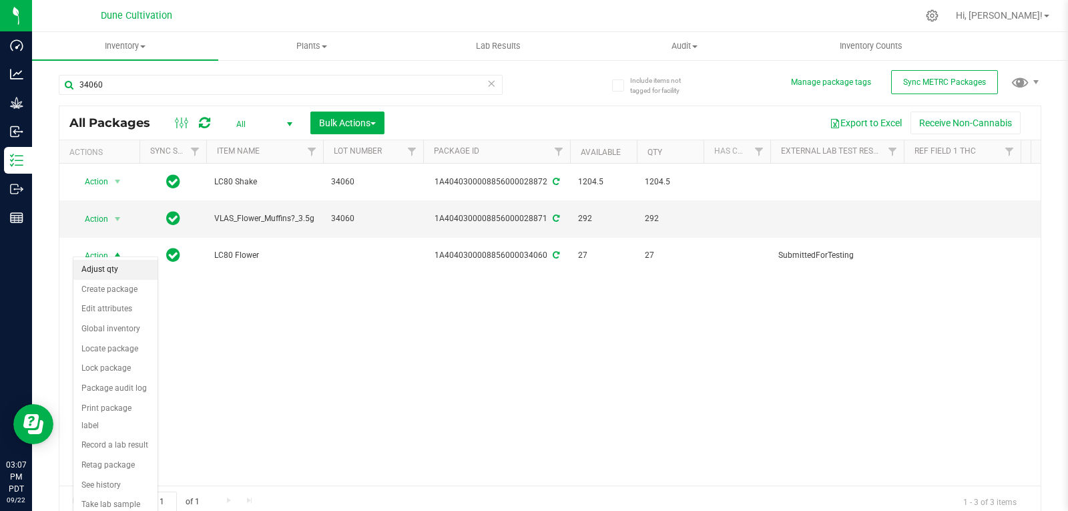
click at [127, 268] on li "Adjust qty" at bounding box center [115, 270] width 84 height 20
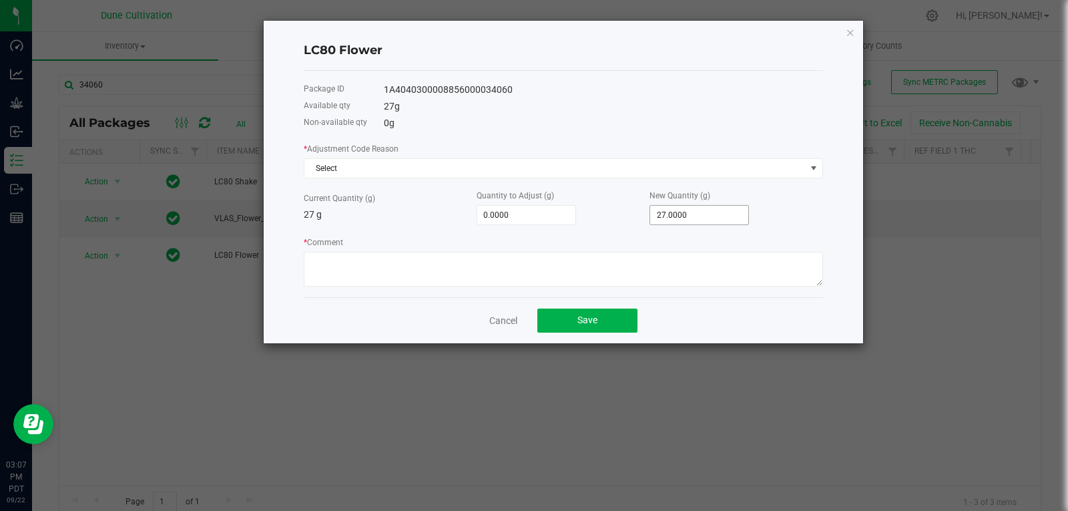
type input "27"
click at [702, 215] on input "27" at bounding box center [699, 215] width 98 height 19
type input "-27.0000"
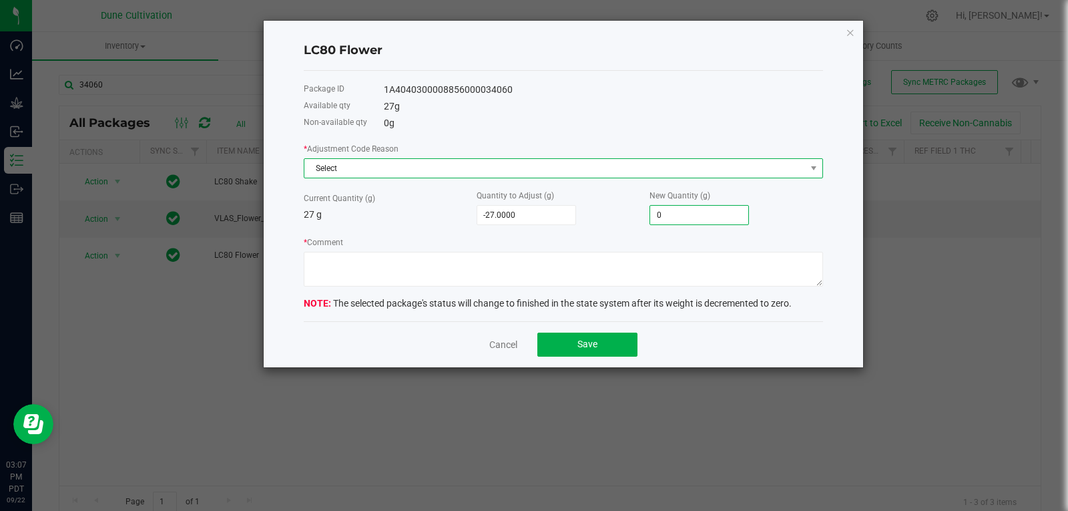
type input "0.0000"
click at [683, 171] on span "Select" at bounding box center [554, 168] width 501 height 19
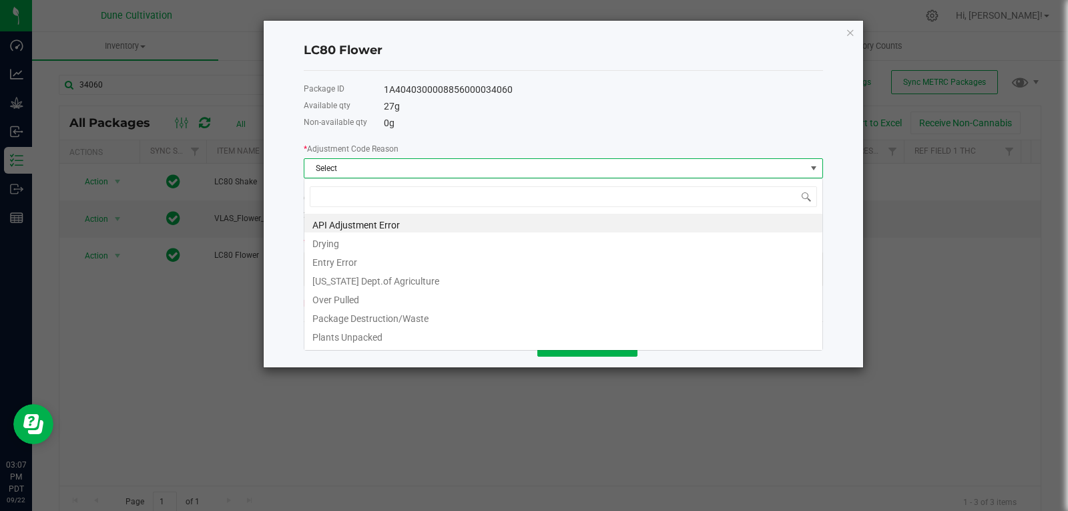
scroll to position [20, 519]
type input "s"
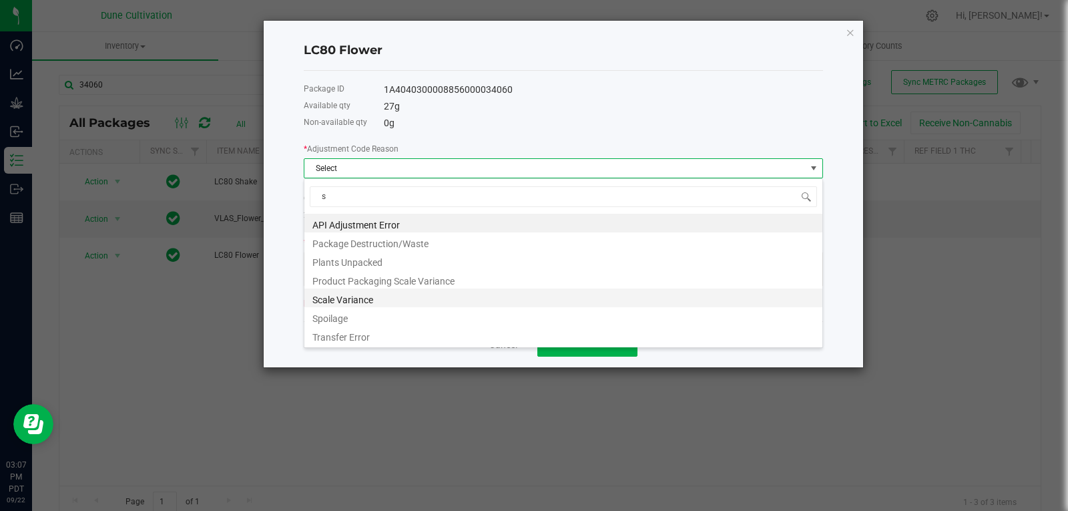
click at [422, 306] on li "Scale Variance" at bounding box center [563, 297] width 518 height 19
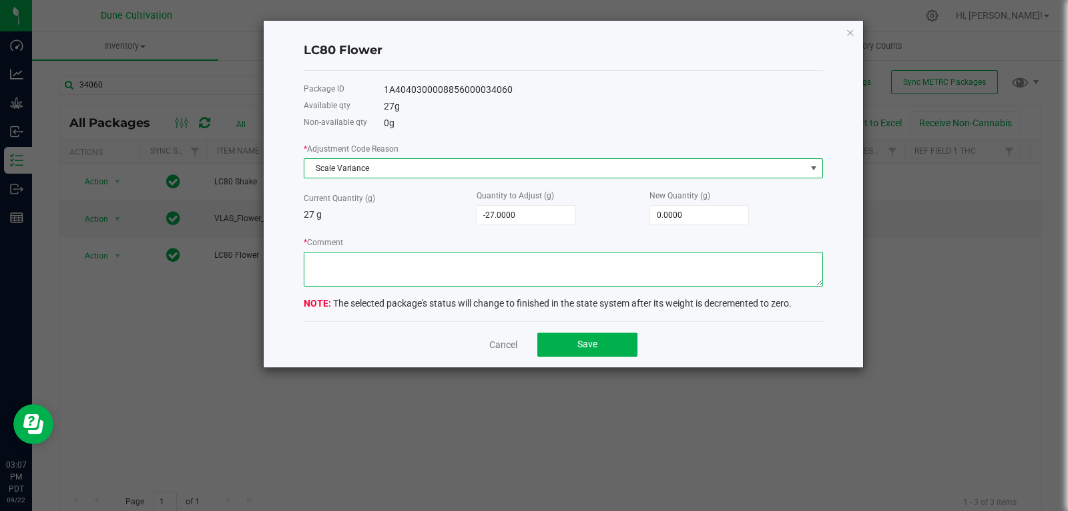
click at [483, 282] on textarea "* Comment" at bounding box center [563, 269] width 519 height 35
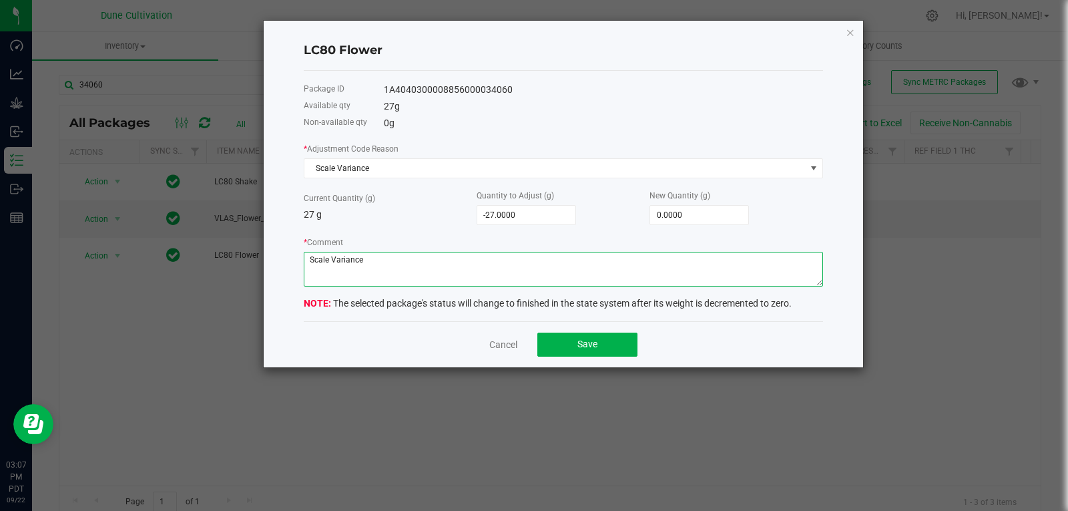
type textarea "Scale Variance"
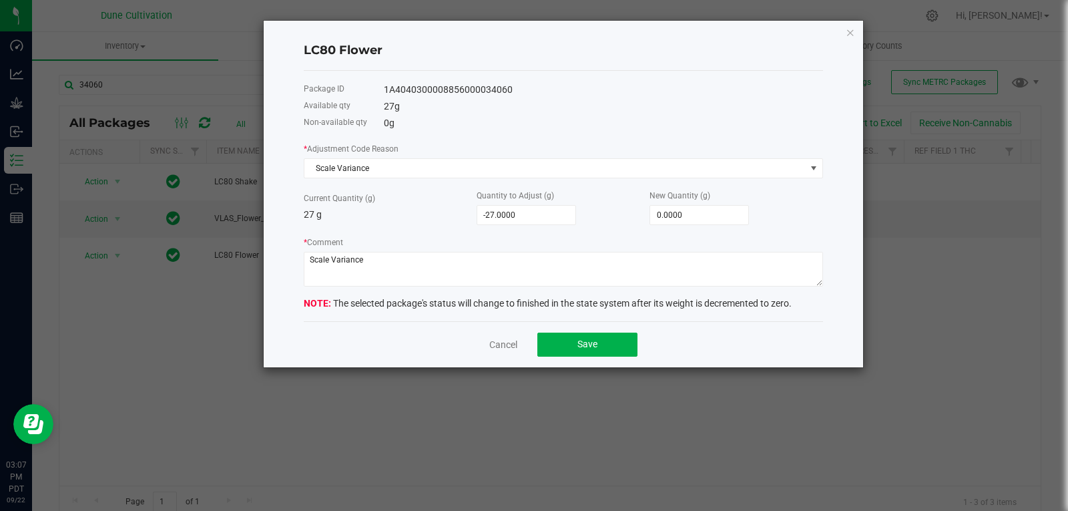
click at [577, 356] on div "Cancel Save" at bounding box center [563, 344] width 519 height 46
click at [584, 349] on span "Save" at bounding box center [587, 343] width 20 height 11
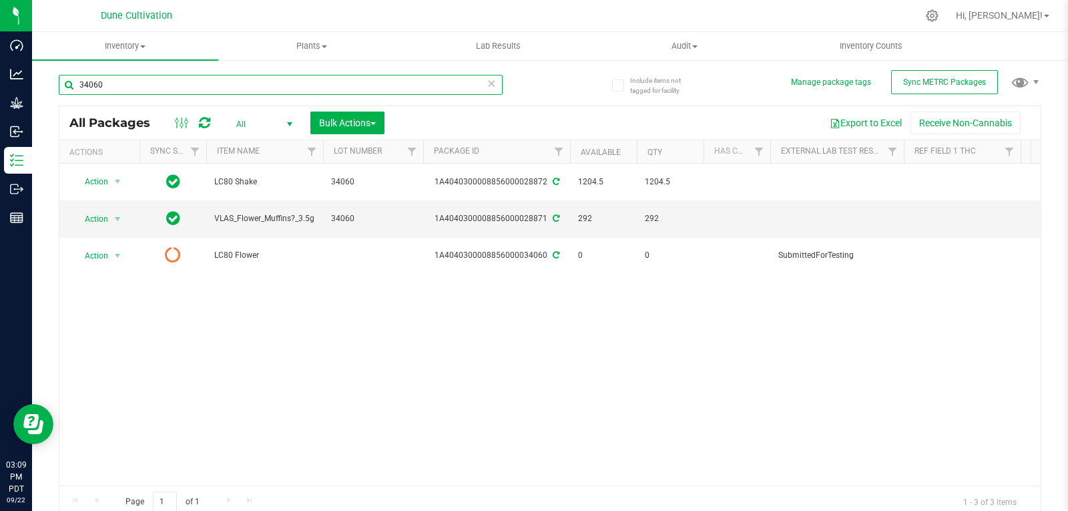
click at [154, 83] on input "34060" at bounding box center [281, 85] width 444 height 20
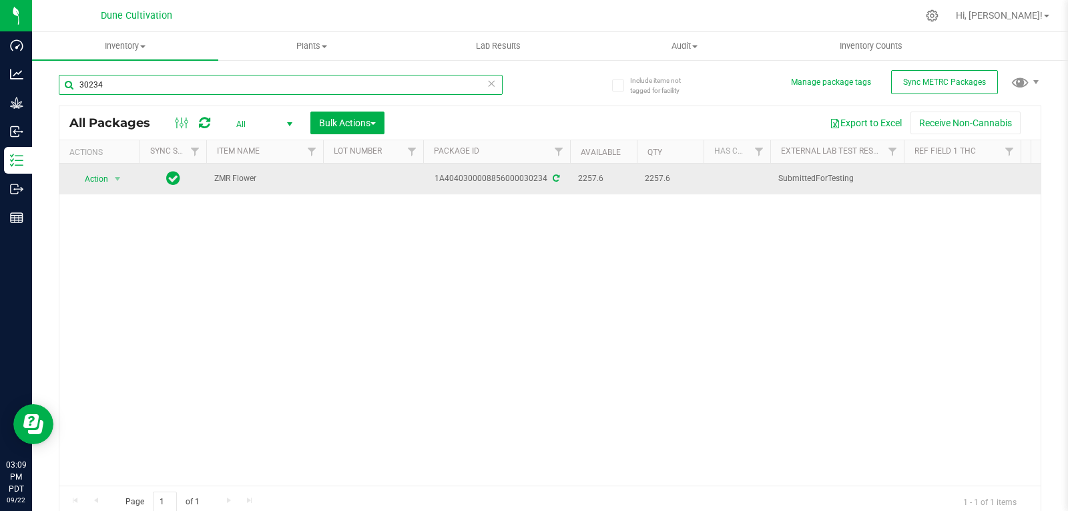
type input "30234"
click at [107, 181] on span "Action" at bounding box center [91, 179] width 36 height 19
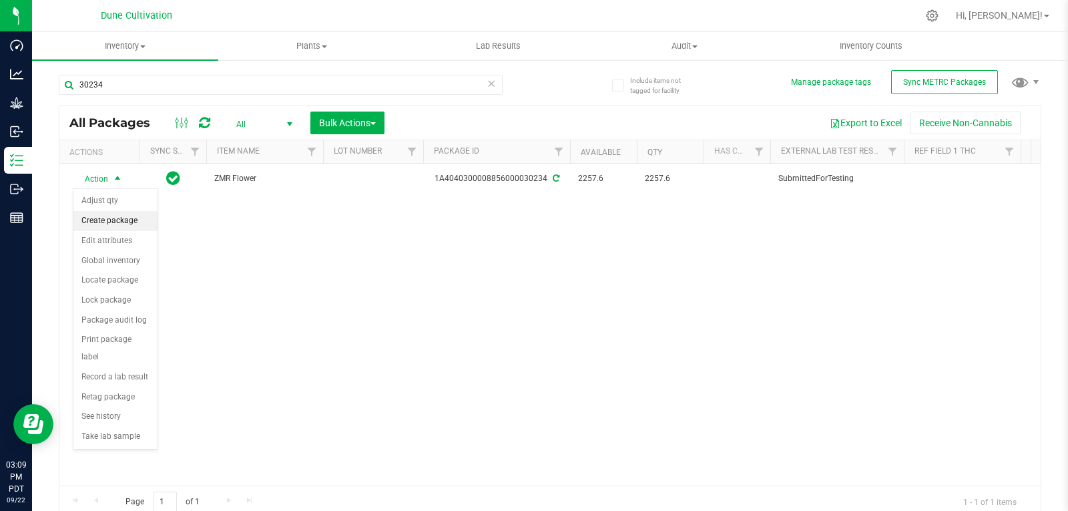
click at [109, 212] on li "Create package" at bounding box center [115, 221] width 84 height 20
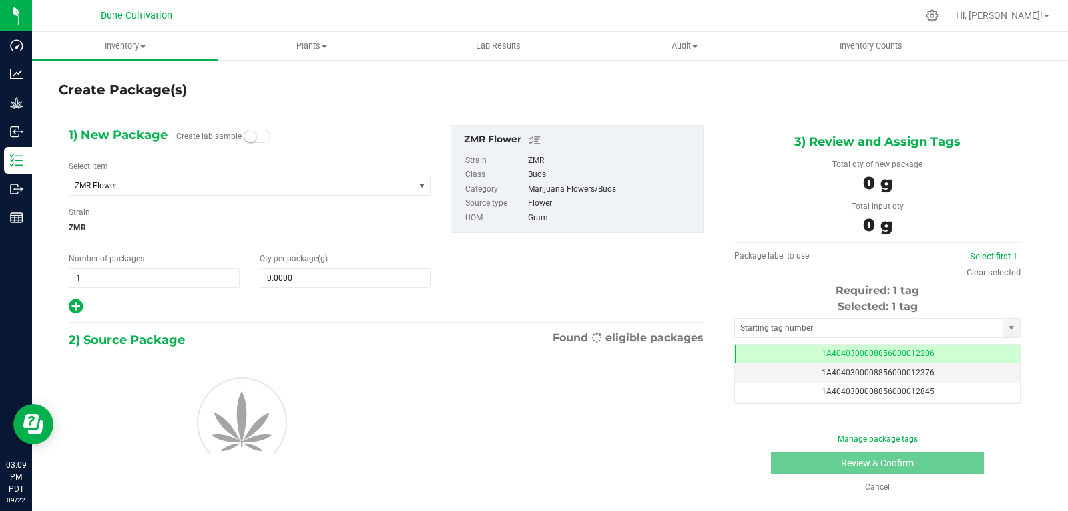
scroll to position [0, -1]
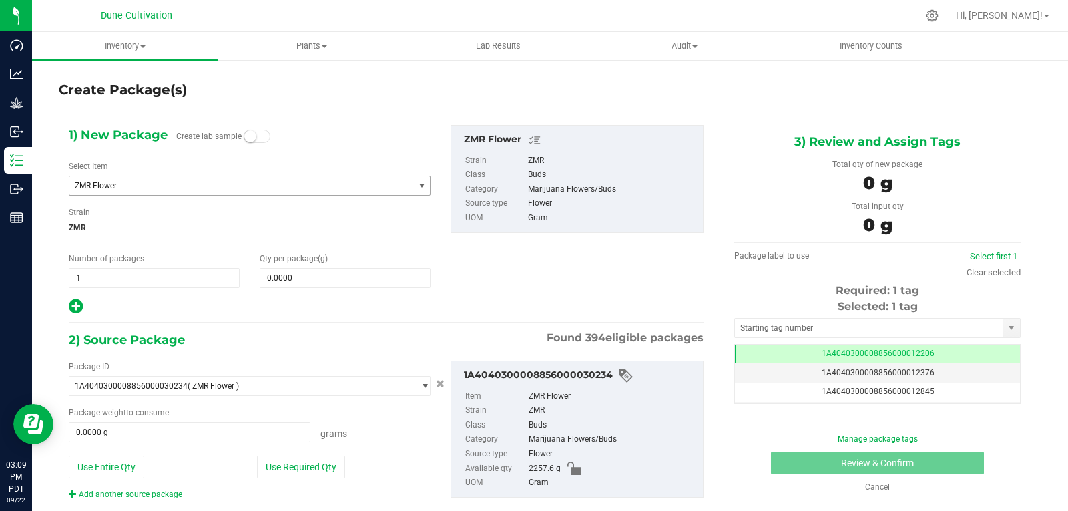
click at [156, 184] on span "ZMR Flower" at bounding box center [235, 185] width 320 height 9
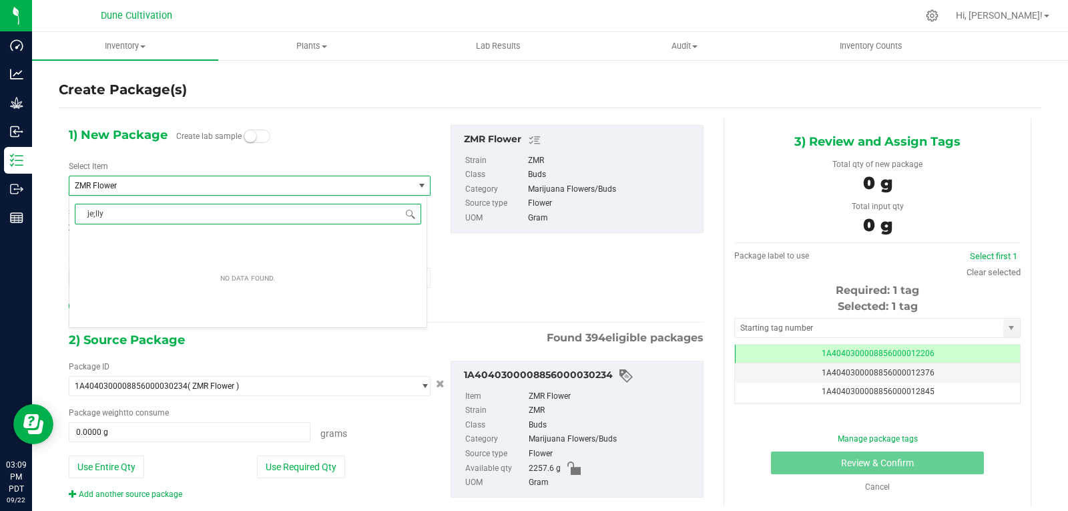
scroll to position [0, 0]
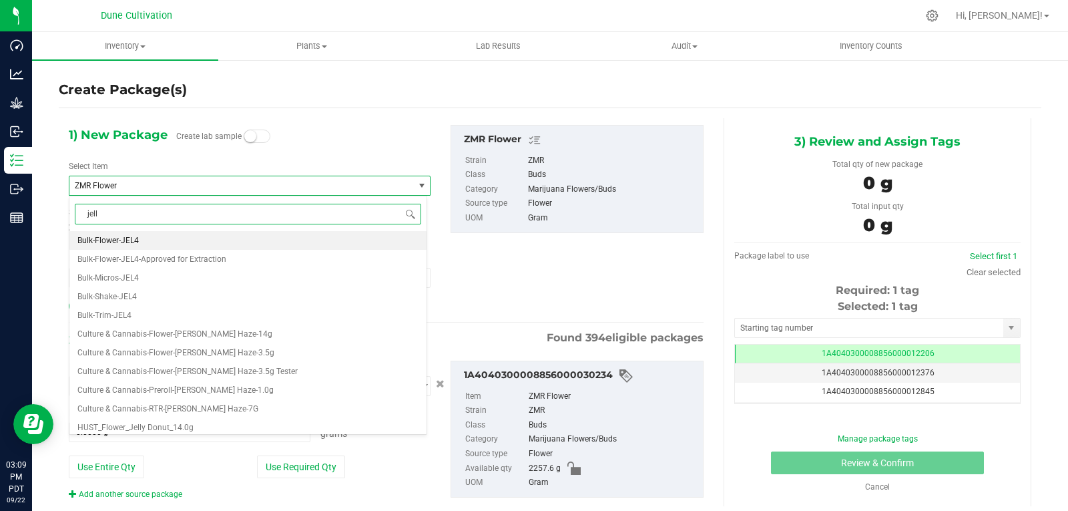
type input "jelly"
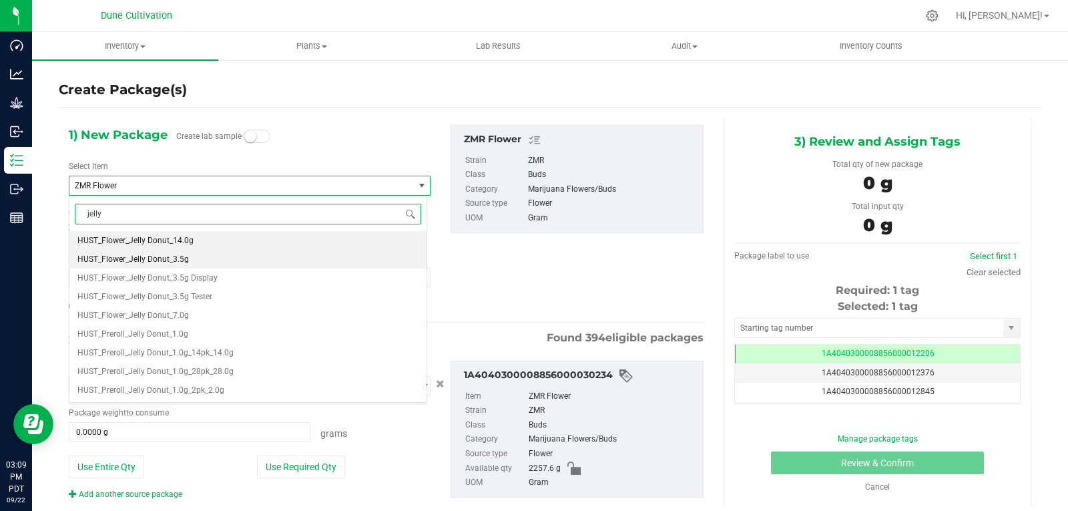
click at [168, 256] on span "HUST_Flower_Jelly Donut_3.5g" at bounding box center [132, 258] width 111 height 9
type input "0"
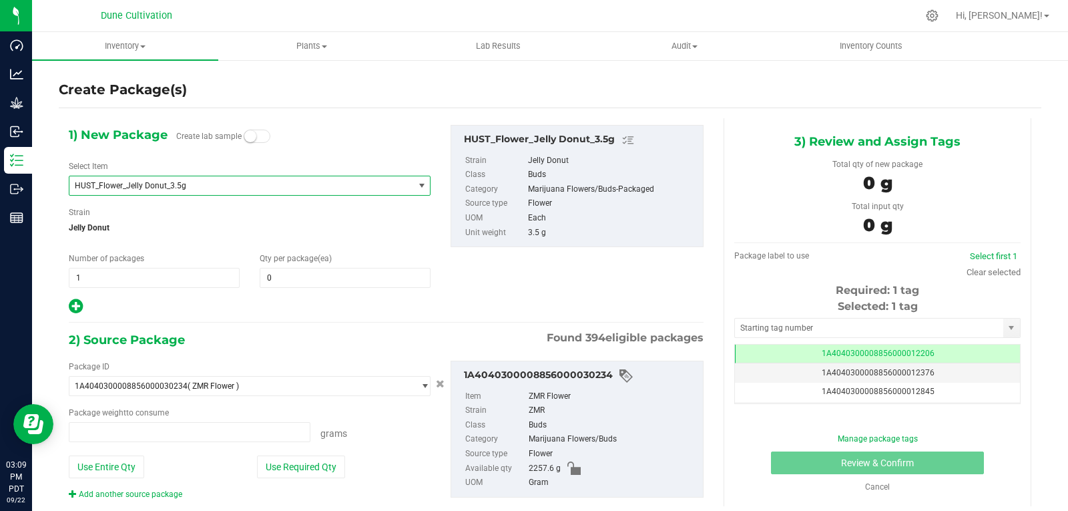
type input "0.0000 g"
click at [274, 277] on span at bounding box center [345, 278] width 171 height 20
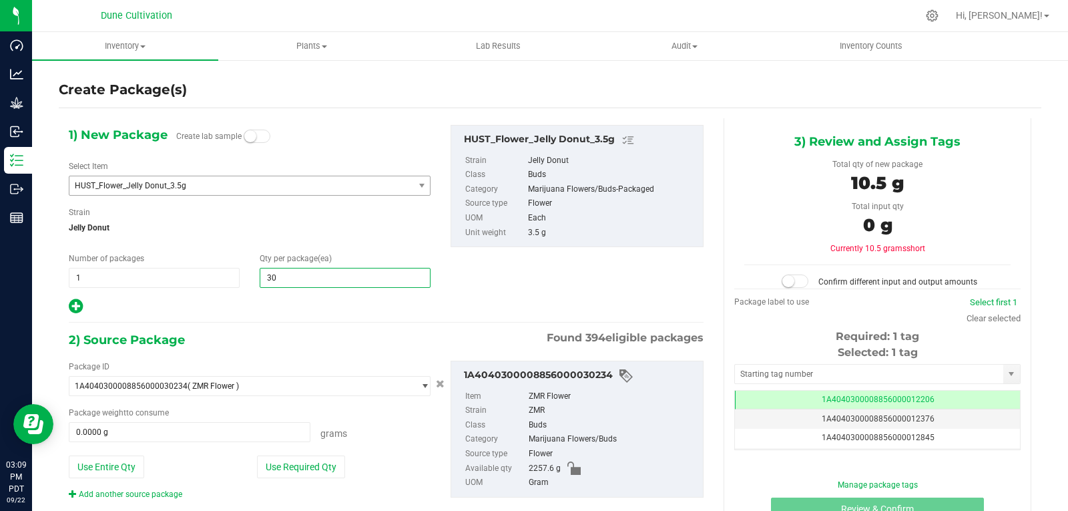
type input "300"
click at [292, 467] on button "Use Required Qty" at bounding box center [301, 466] width 88 height 23
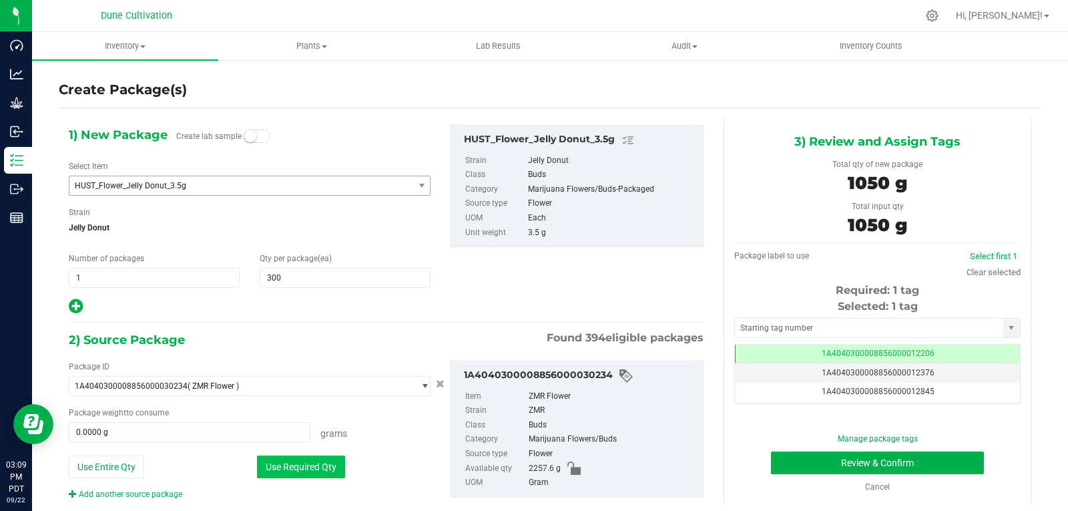
type input "1050.0000 g"
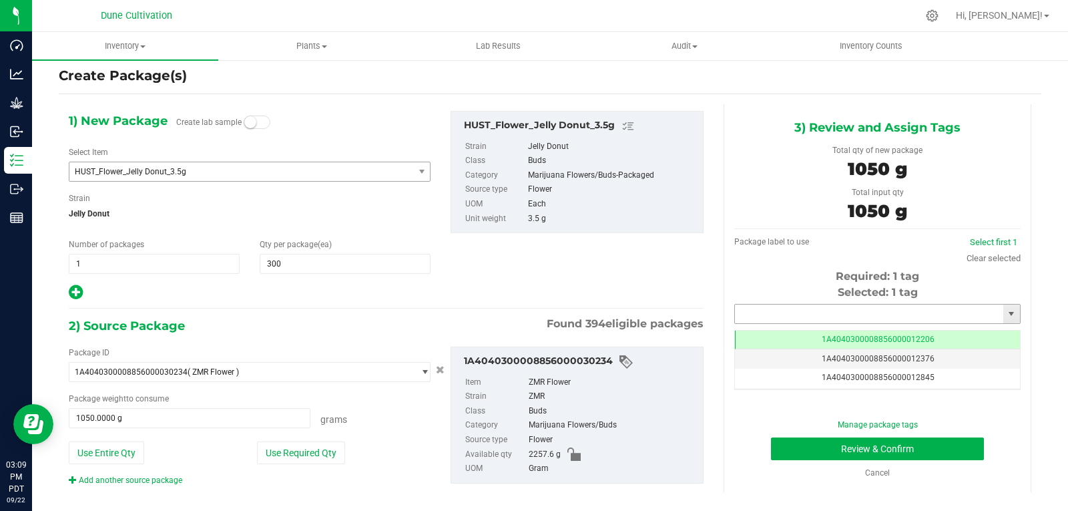
click at [752, 311] on input "text" at bounding box center [869, 313] width 268 height 19
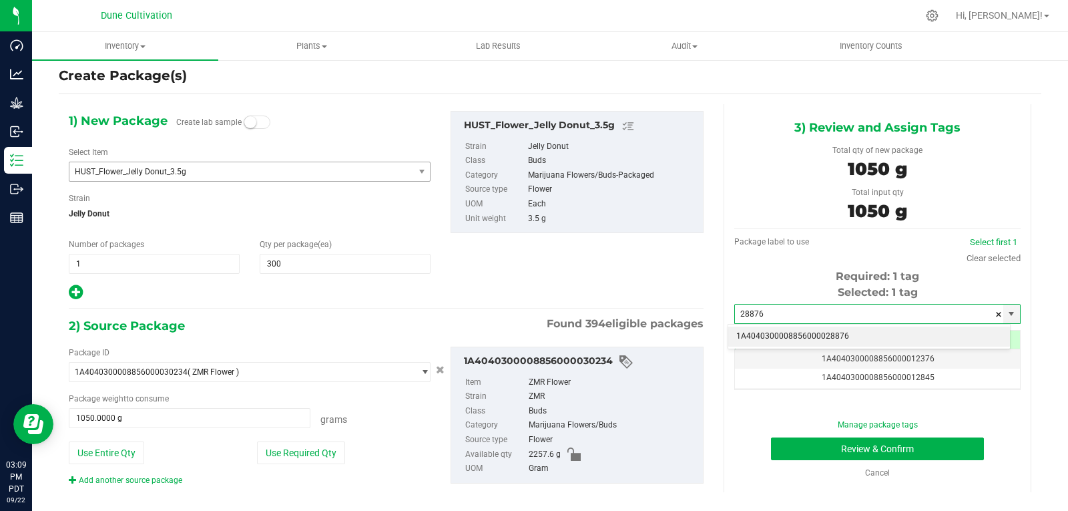
click at [754, 335] on li "1A4040300008856000028876" at bounding box center [869, 336] width 282 height 20
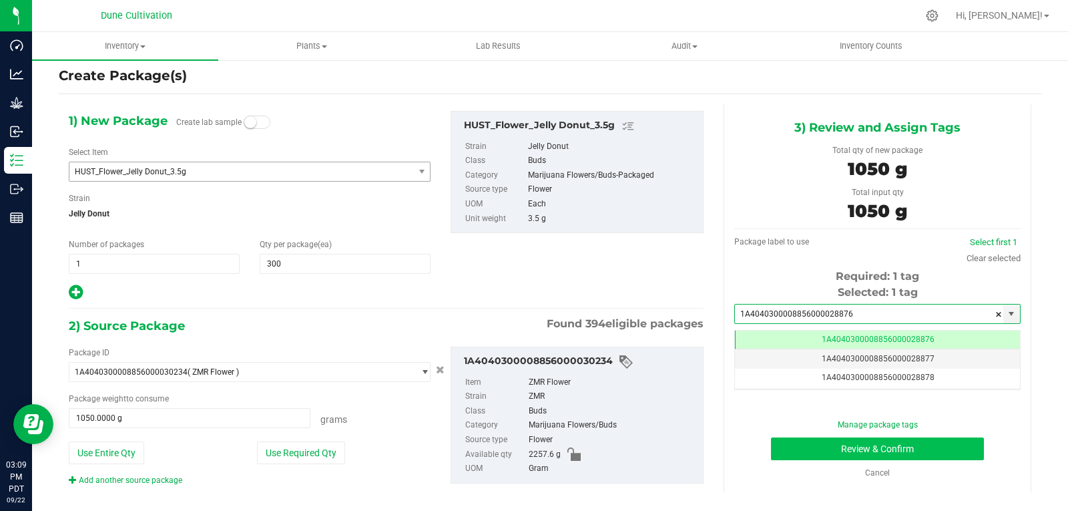
type input "1A4040300008856000028876"
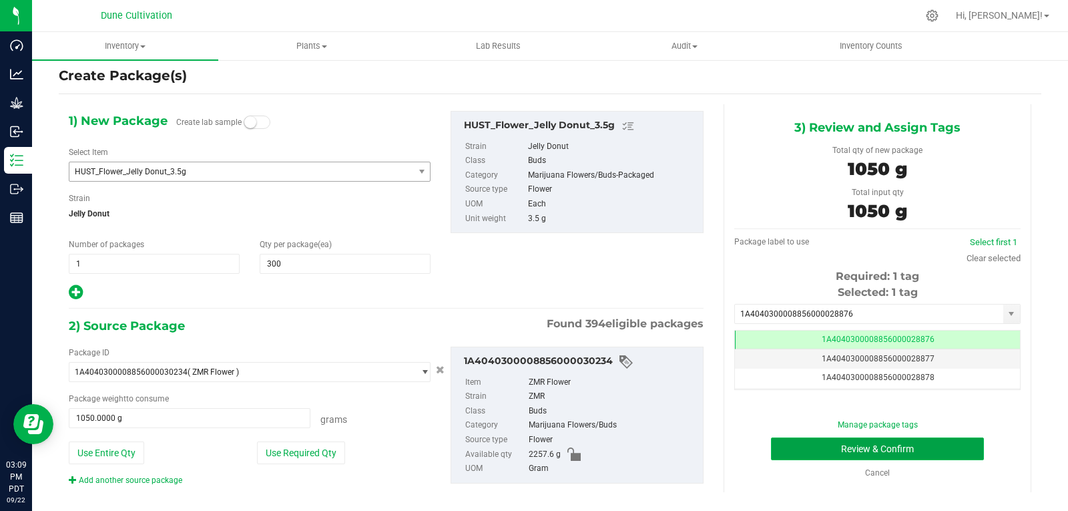
click at [800, 446] on button "Review & Confirm" at bounding box center [877, 448] width 213 height 23
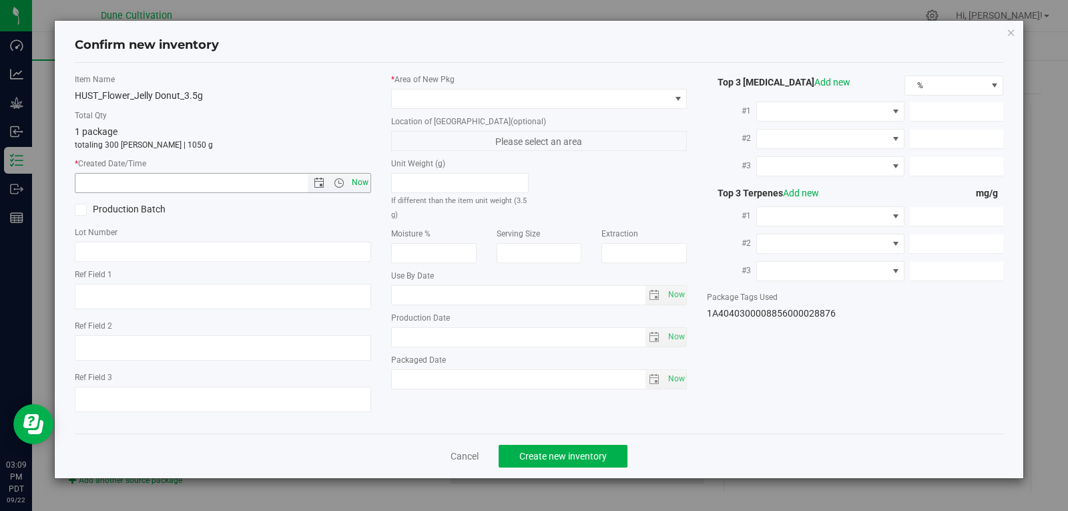
click at [361, 179] on span "Now" at bounding box center [359, 182] width 23 height 19
type input "[DATE] 3:09 PM"
click at [447, 86] on div "* Area of [GEOGRAPHIC_DATA]" at bounding box center [539, 90] width 296 height 35
click at [445, 91] on span at bounding box center [531, 98] width 278 height 19
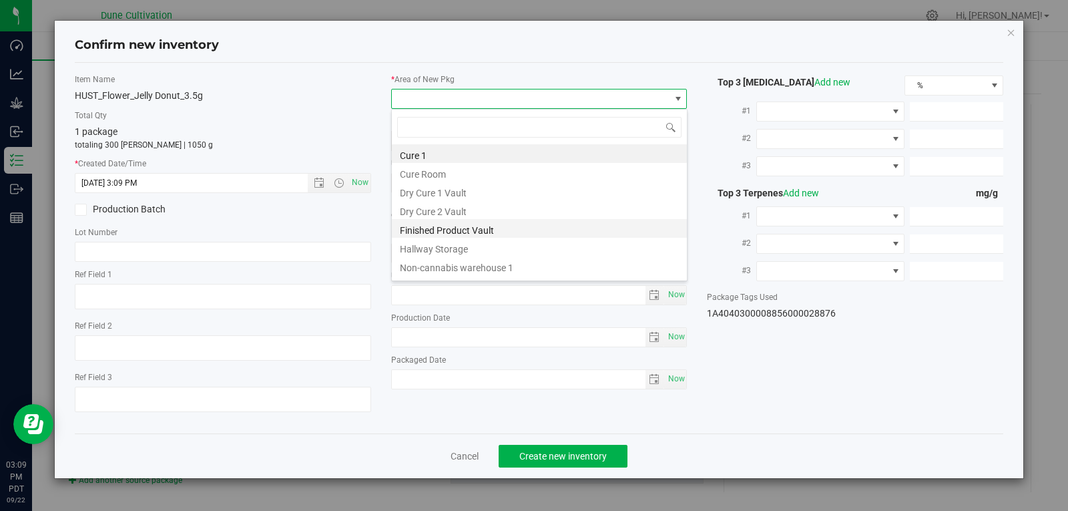
click at [440, 223] on li "Finished Product Vault" at bounding box center [539, 228] width 295 height 19
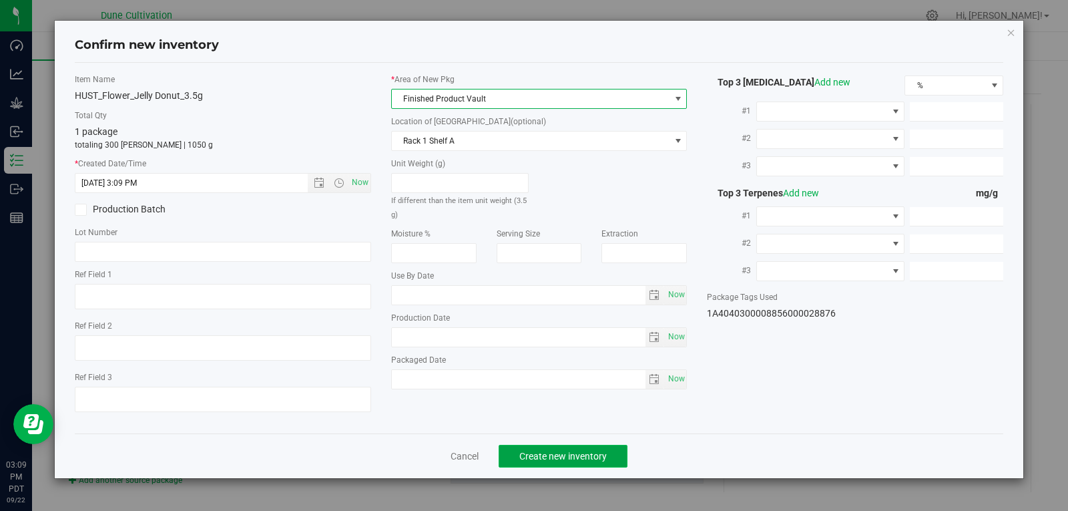
click at [553, 463] on button "Create new inventory" at bounding box center [563, 456] width 129 height 23
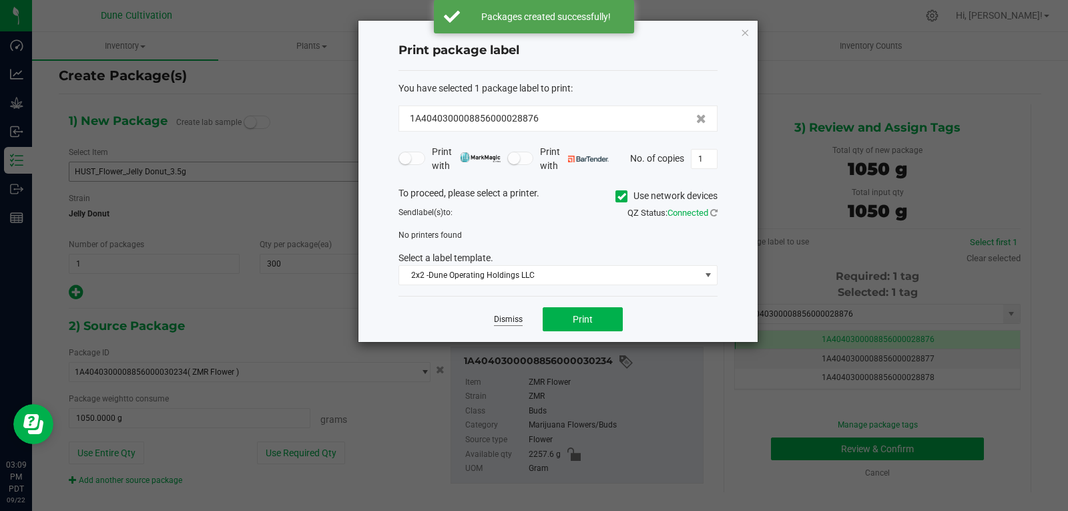
click at [504, 316] on link "Dismiss" at bounding box center [508, 319] width 29 height 11
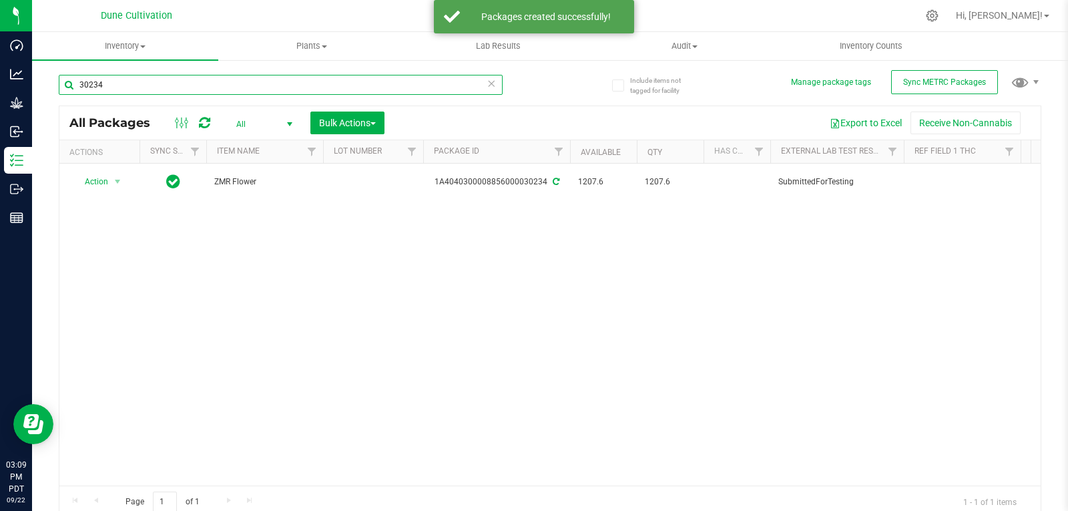
click at [182, 79] on input "30234" at bounding box center [281, 85] width 444 height 20
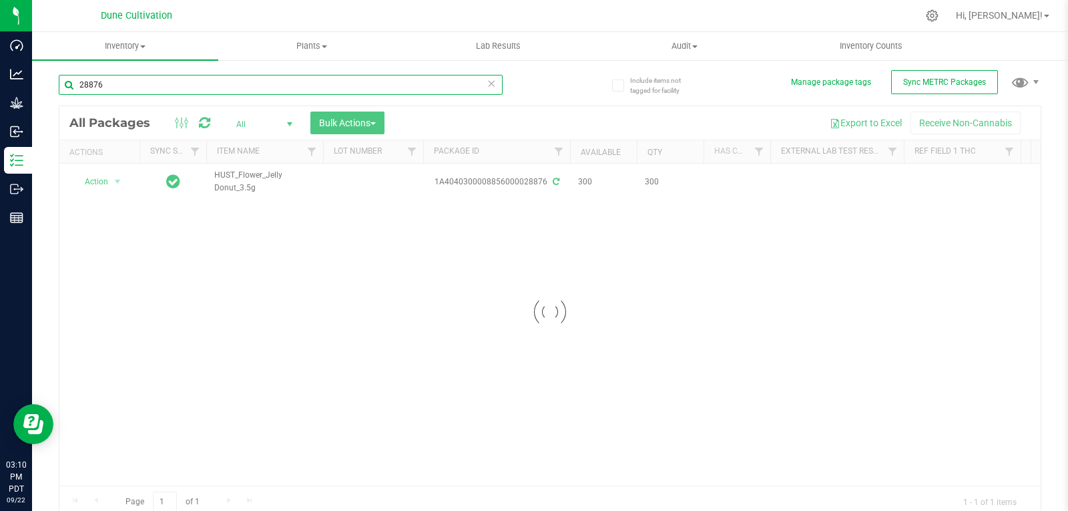
type input "28876"
click at [352, 178] on div at bounding box center [549, 311] width 981 height 411
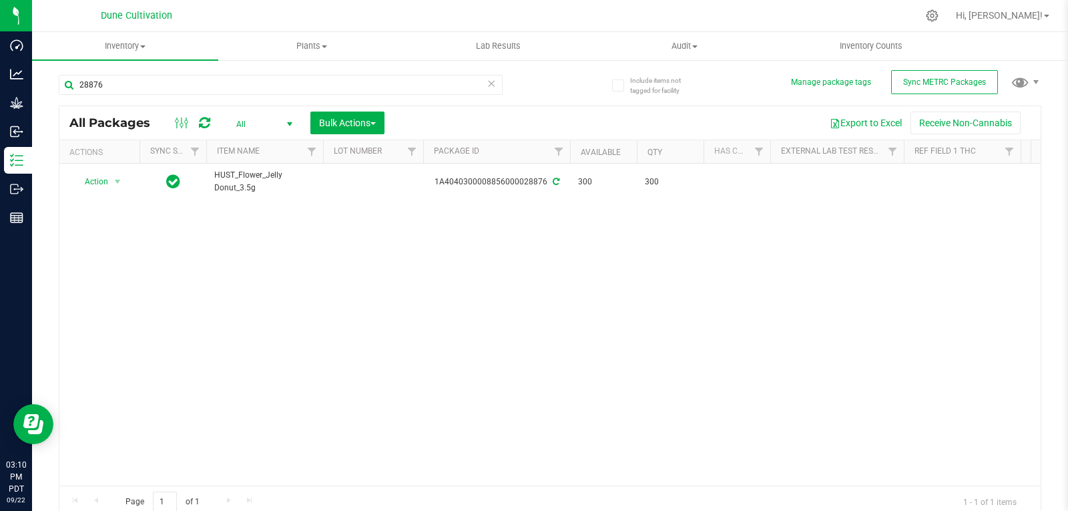
click at [352, 178] on td at bounding box center [373, 182] width 100 height 36
type input "30234"
click at [367, 262] on div "All Packages All Active Only Lab Samples Locked All External Internal Bulk Acti…" at bounding box center [550, 311] width 982 height 412
click at [129, 87] on input "28876" at bounding box center [281, 85] width 444 height 20
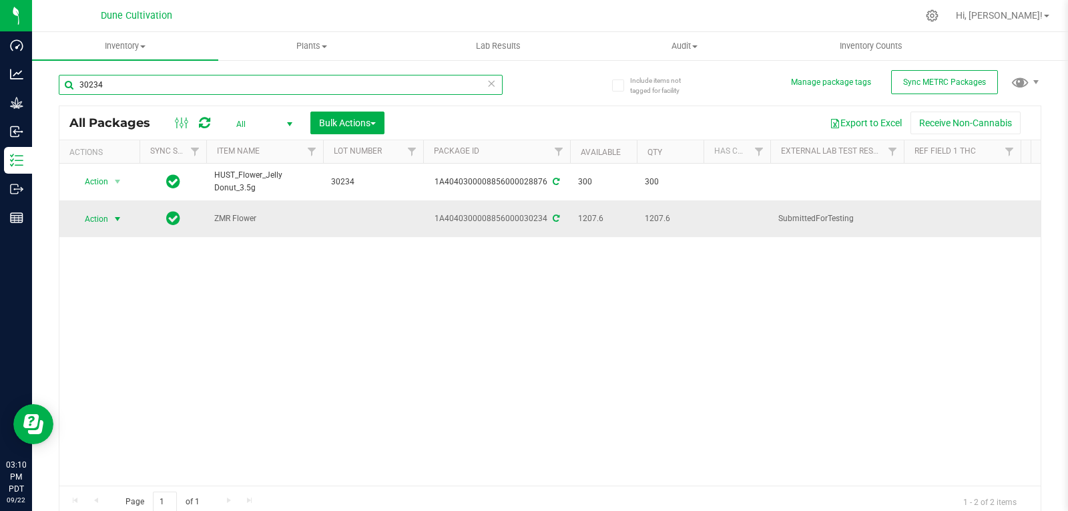
type input "30234"
click at [108, 210] on span "Action" at bounding box center [91, 219] width 36 height 19
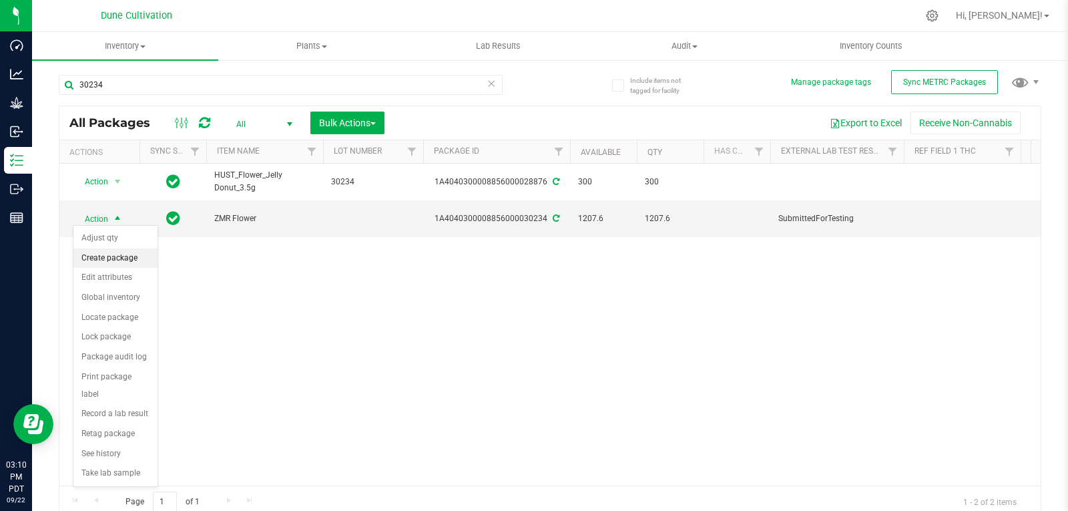
click at [113, 254] on li "Create package" at bounding box center [115, 258] width 84 height 20
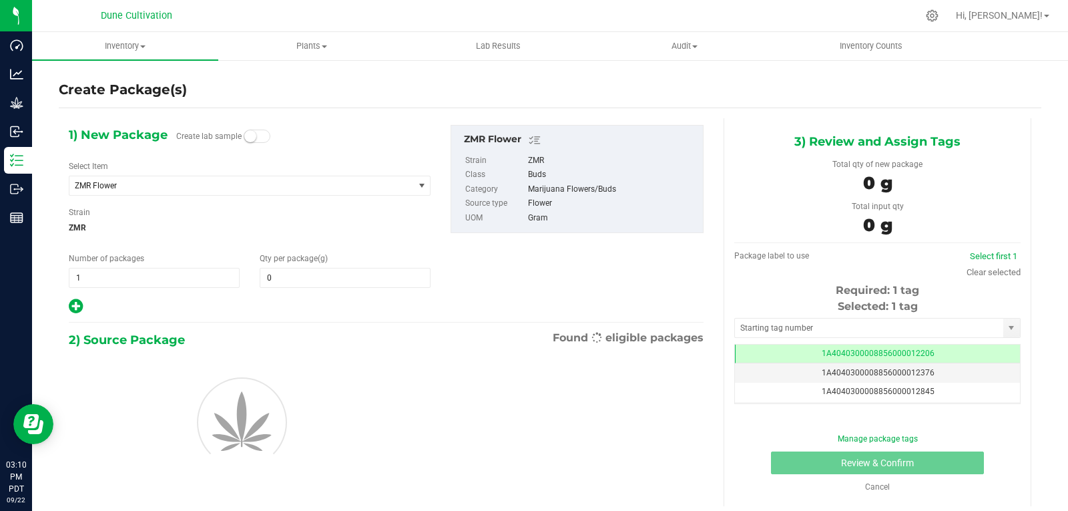
type input "0.0000"
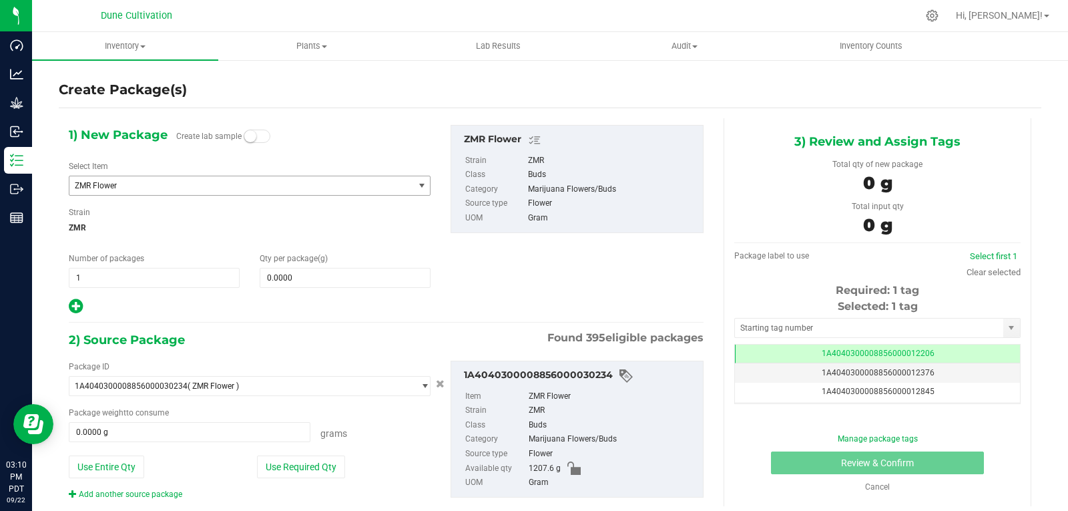
click at [131, 192] on span "ZMR Flower" at bounding box center [241, 185] width 344 height 19
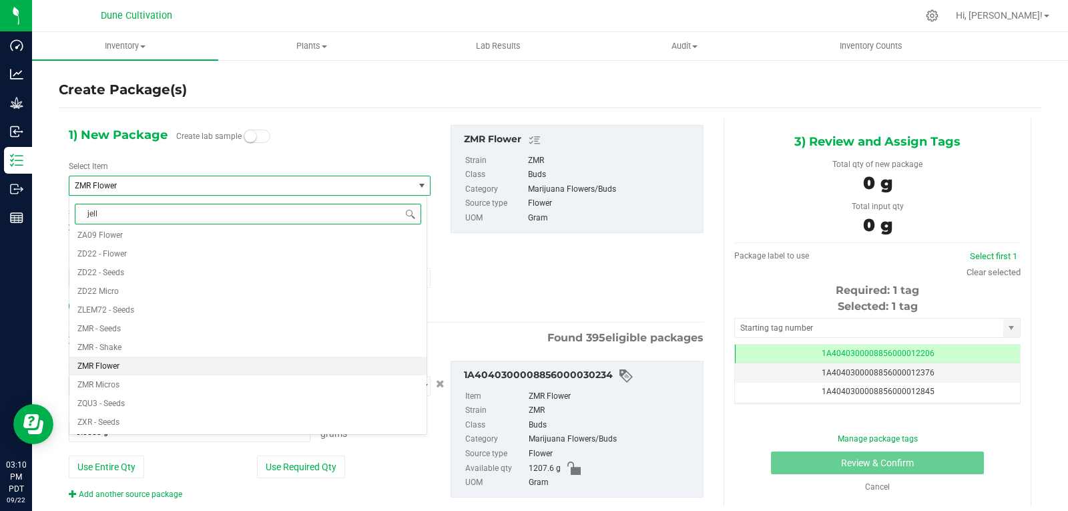
type input "jelly"
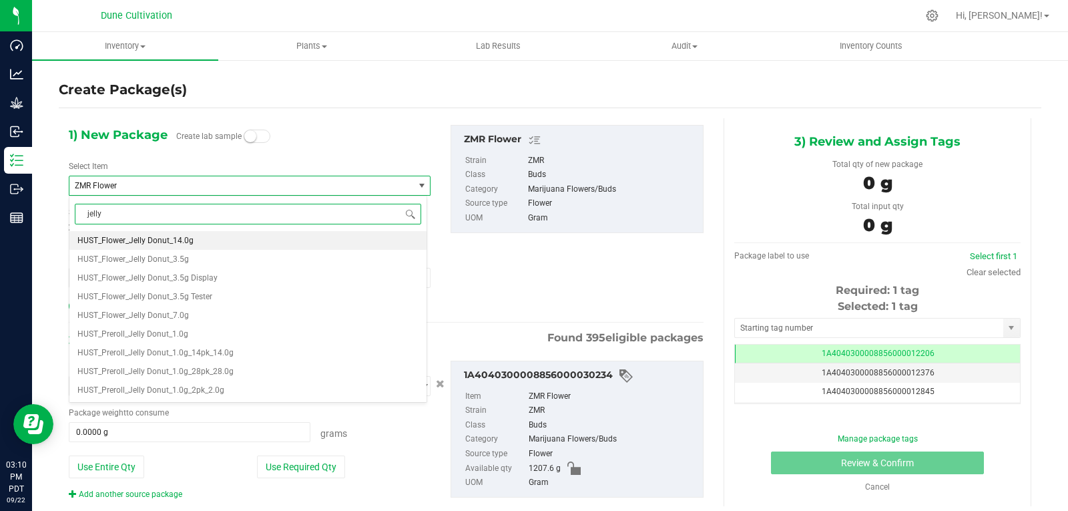
click at [165, 241] on span "HUST_Flower_Jelly Donut_14.0g" at bounding box center [135, 240] width 116 height 9
type input "0"
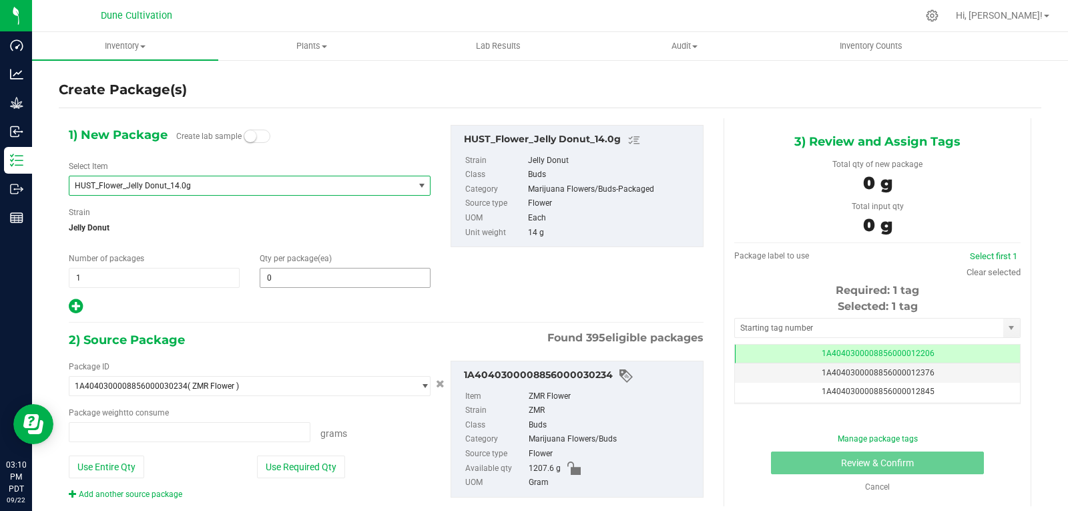
type input "0.0000 g"
click at [284, 274] on span at bounding box center [345, 278] width 171 height 20
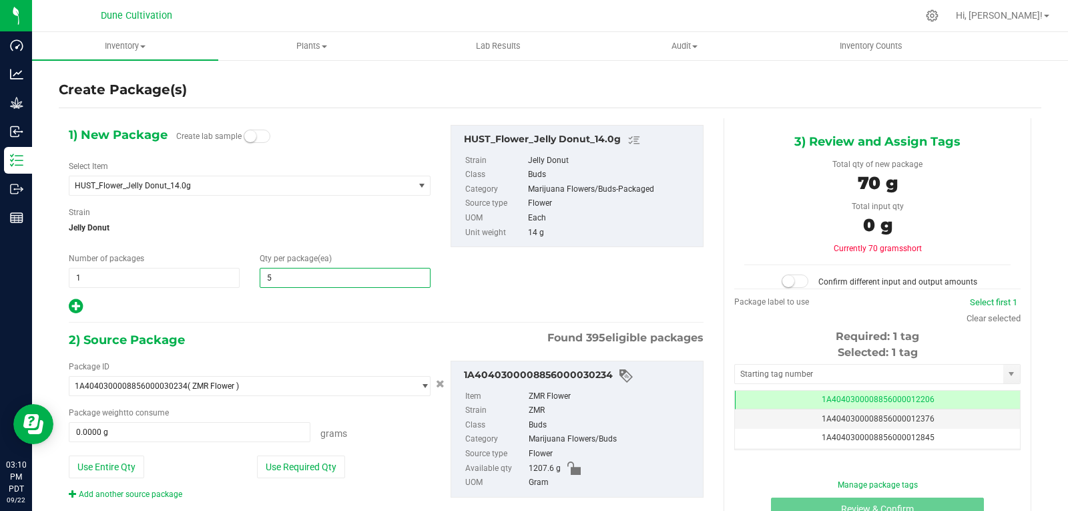
type input "50"
click at [306, 463] on button "Use Required Qty" at bounding box center [301, 466] width 88 height 23
type input "700.0000 g"
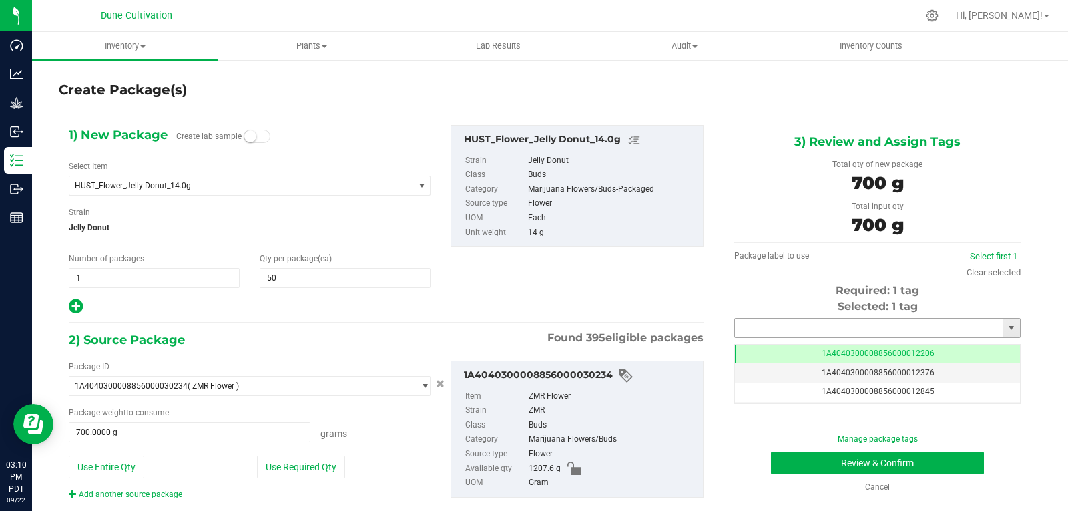
click at [760, 329] on input "text" at bounding box center [869, 327] width 268 height 19
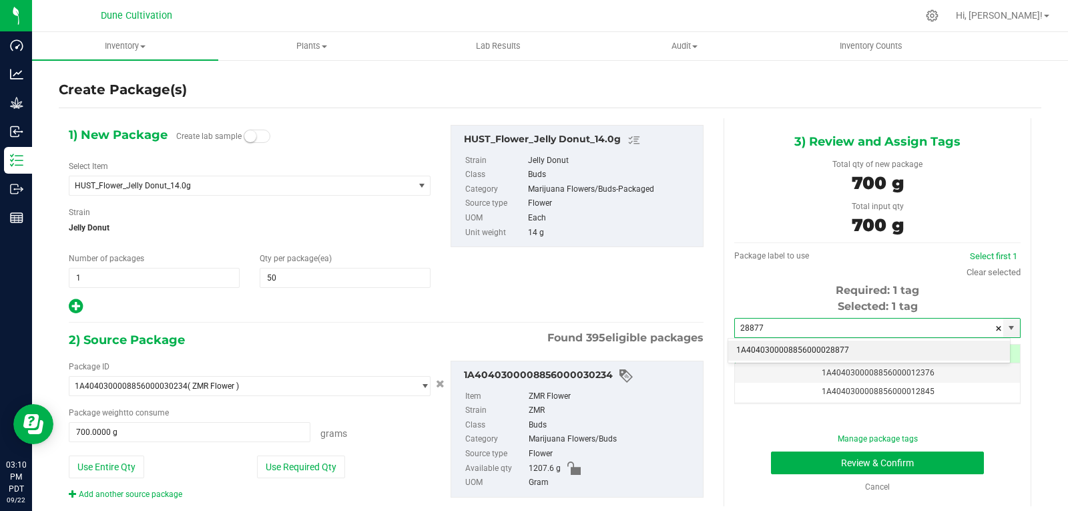
click at [783, 338] on div "1A4040300008856000028877 No matching tags" at bounding box center [869, 351] width 283 height 26
click at [776, 348] on li "1A4040300008856000028877" at bounding box center [869, 350] width 282 height 20
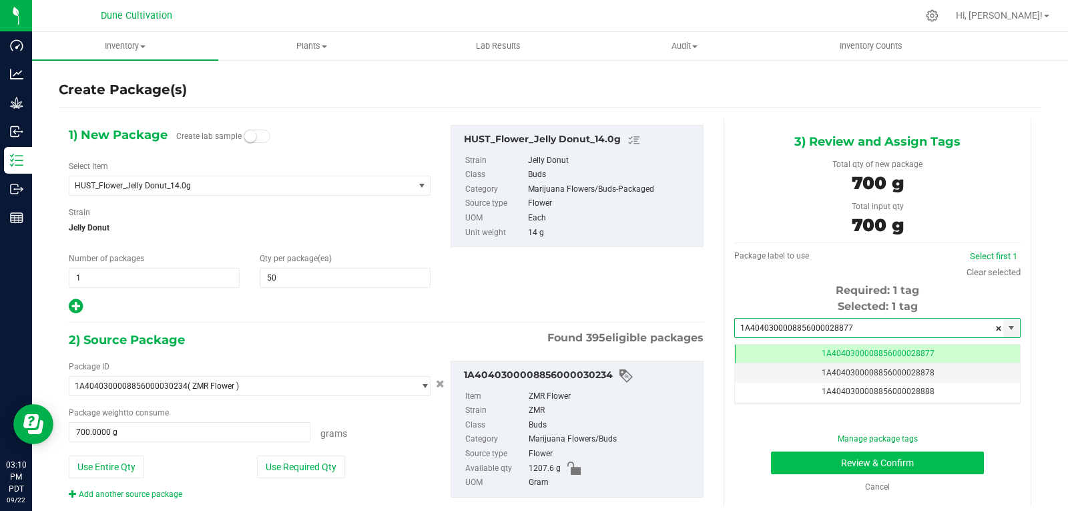
type input "1A4040300008856000028877"
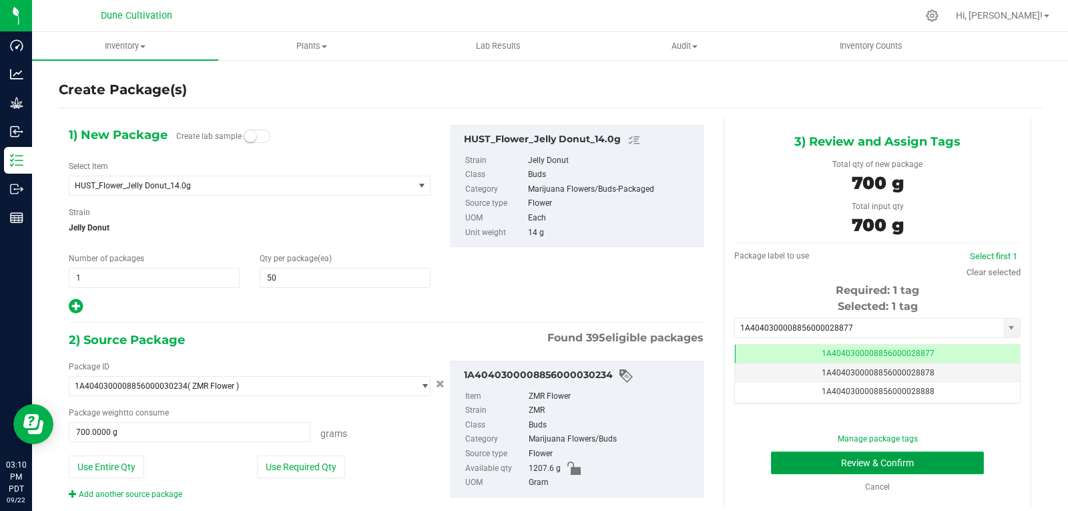
click at [791, 458] on button "Review & Confirm" at bounding box center [877, 462] width 213 height 23
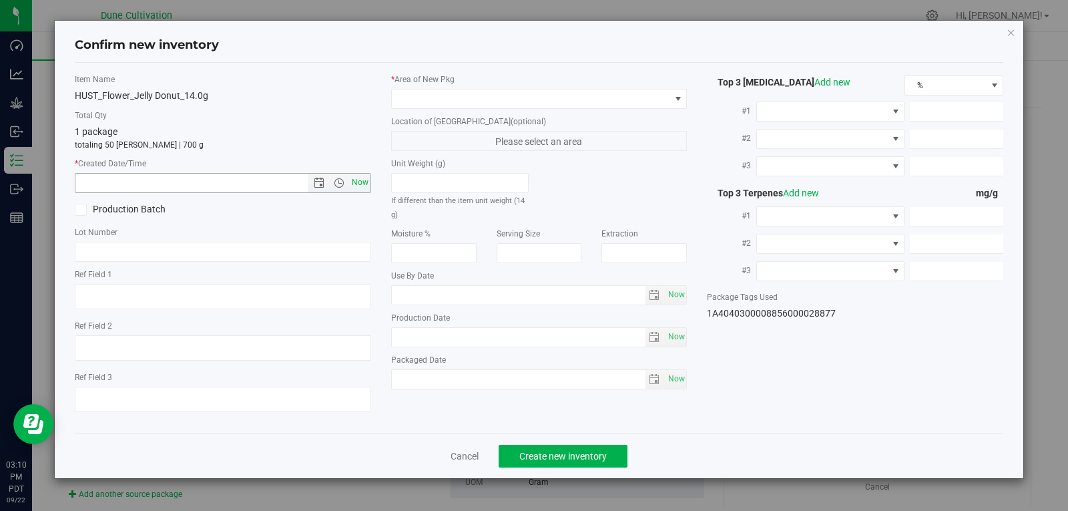
click at [355, 188] on span "Now" at bounding box center [359, 182] width 23 height 19
type input "[DATE] 3:10 PM"
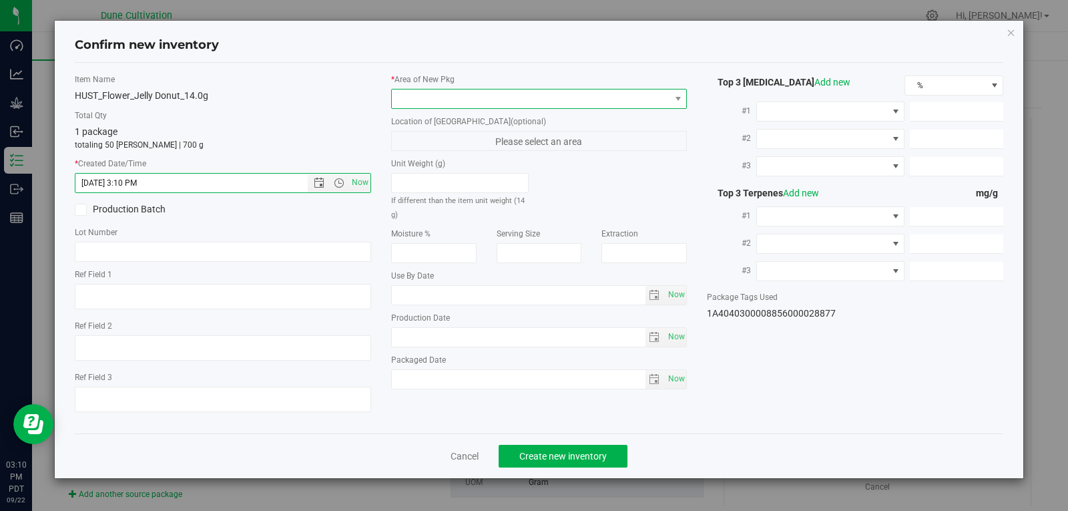
click at [432, 102] on span at bounding box center [531, 98] width 278 height 19
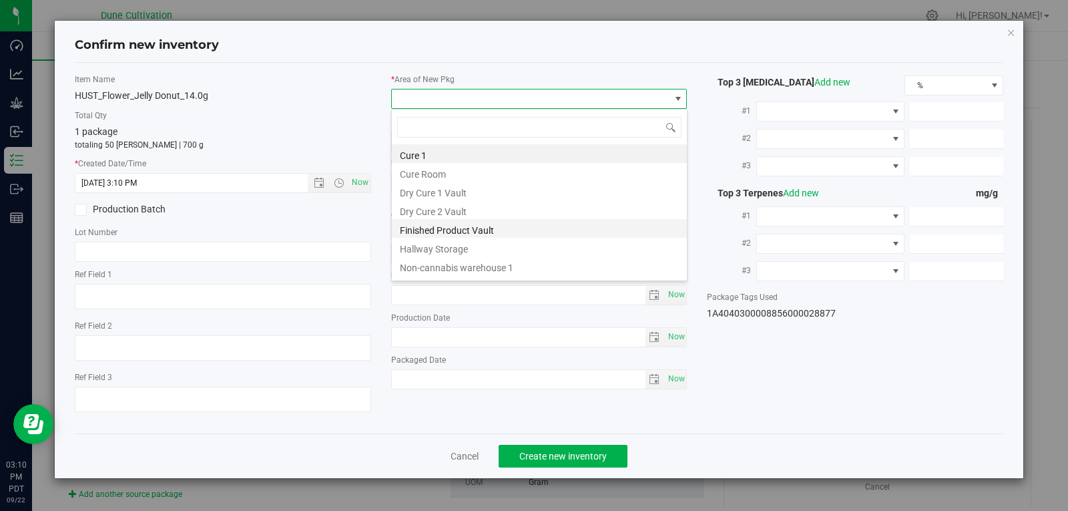
click at [473, 235] on li "Finished Product Vault" at bounding box center [539, 228] width 295 height 19
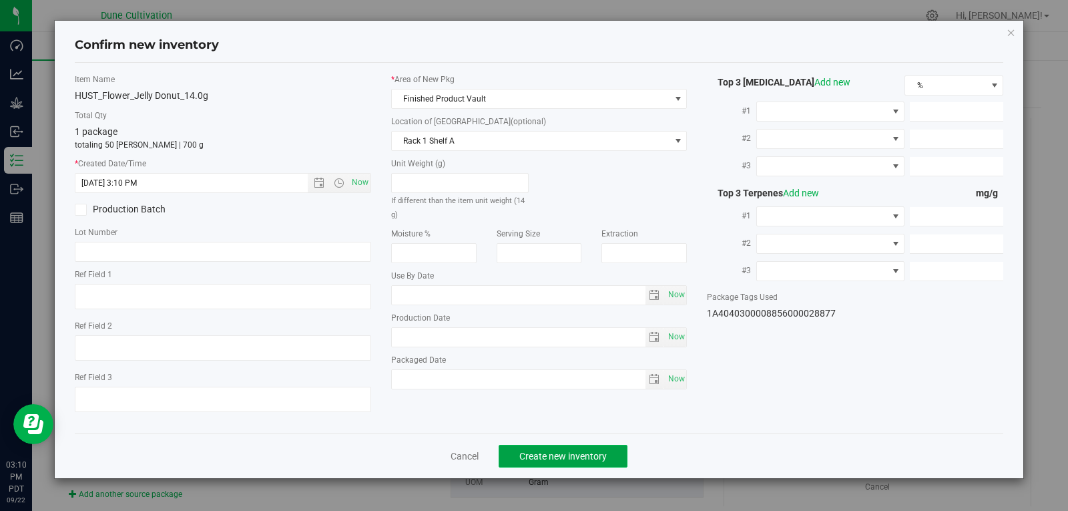
click at [538, 445] on button "Create new inventory" at bounding box center [563, 456] width 129 height 23
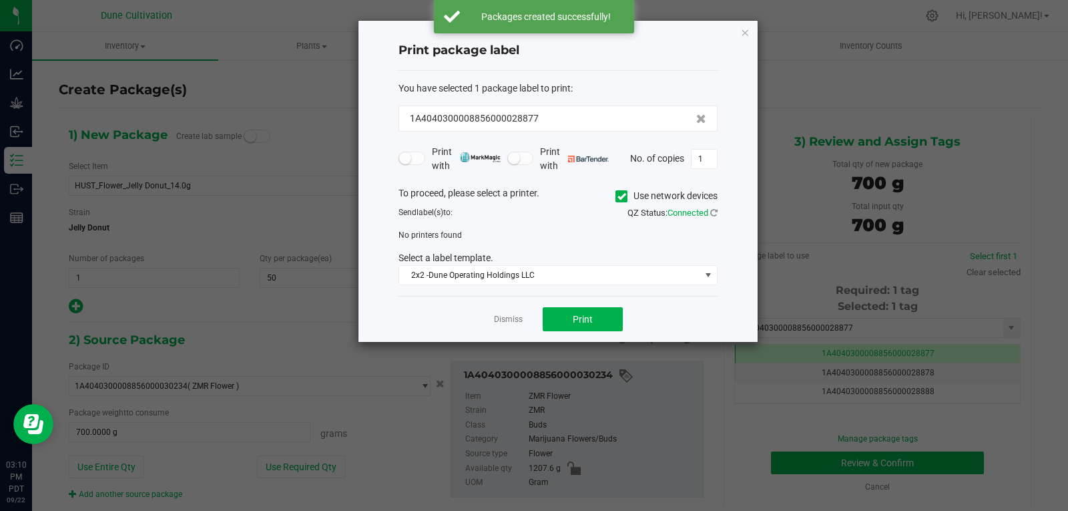
click at [503, 327] on div "Dismiss Print" at bounding box center [557, 319] width 319 height 46
click at [503, 324] on link "Dismiss" at bounding box center [508, 319] width 29 height 11
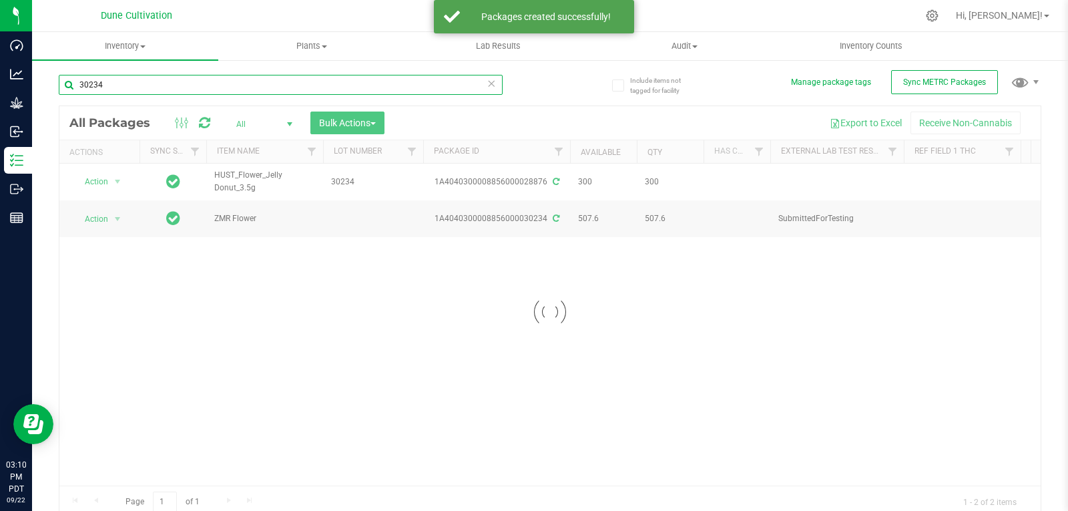
click at [138, 90] on input "30234" at bounding box center [281, 85] width 444 height 20
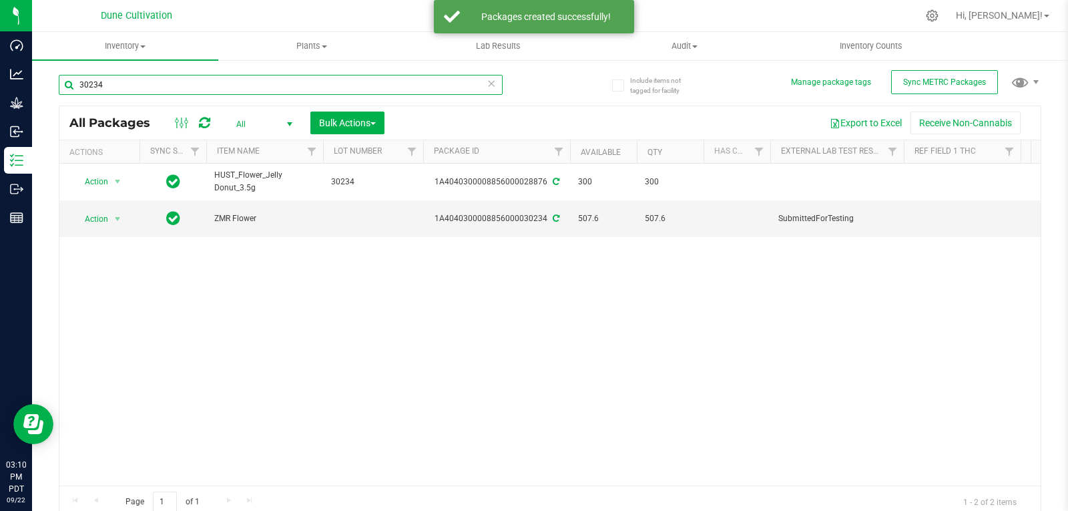
click at [138, 90] on input "30234" at bounding box center [281, 85] width 444 height 20
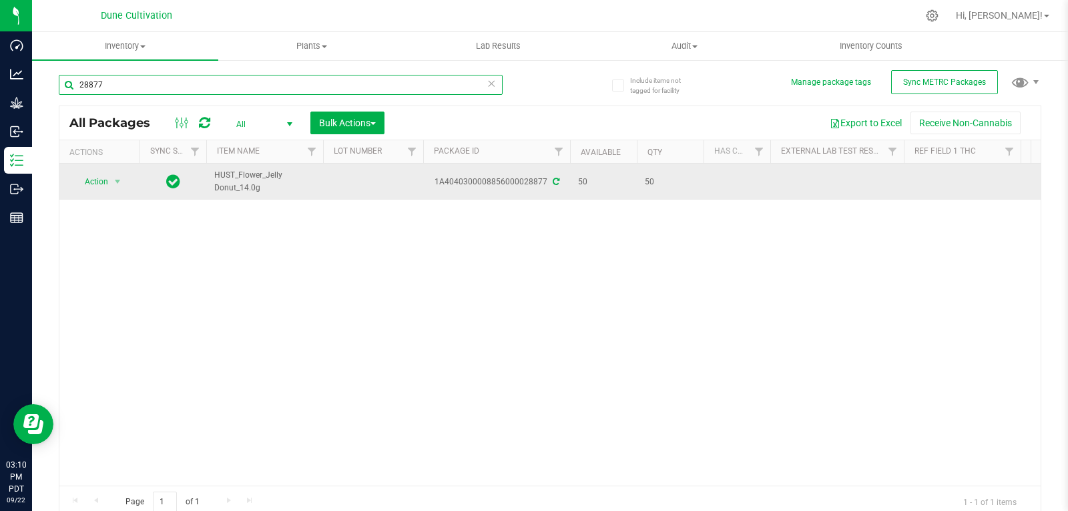
type input "28877"
click at [354, 180] on td at bounding box center [373, 182] width 100 height 36
type input "30234"
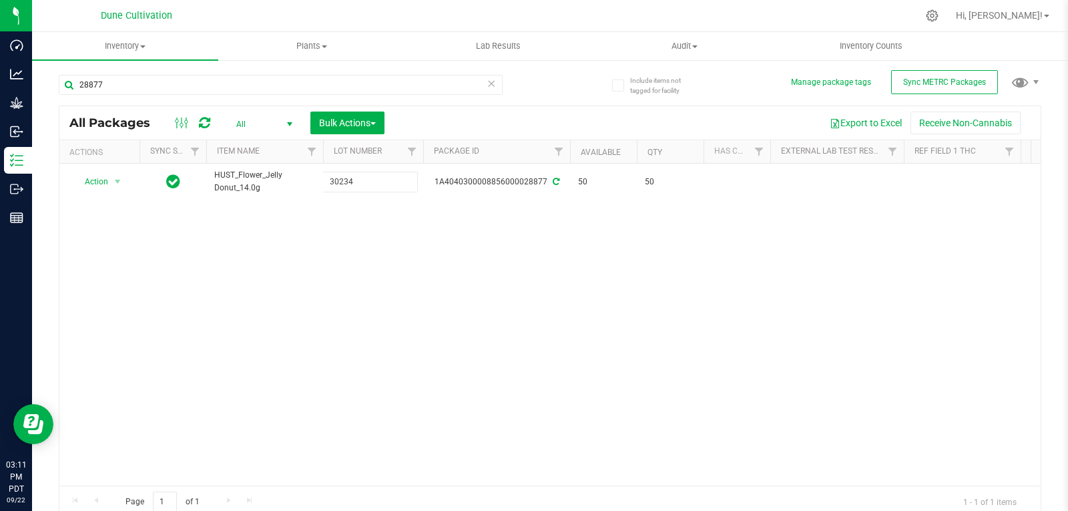
click at [374, 280] on div "All Packages All Active Only Lab Samples Locked All External Internal Bulk Acti…" at bounding box center [550, 311] width 982 height 412
click at [705, 304] on div "Action Action Adjust qty Create package Edit attributes Global inventory Locate…" at bounding box center [549, 325] width 981 height 322
click at [159, 89] on input "28877" at bounding box center [281, 85] width 444 height 20
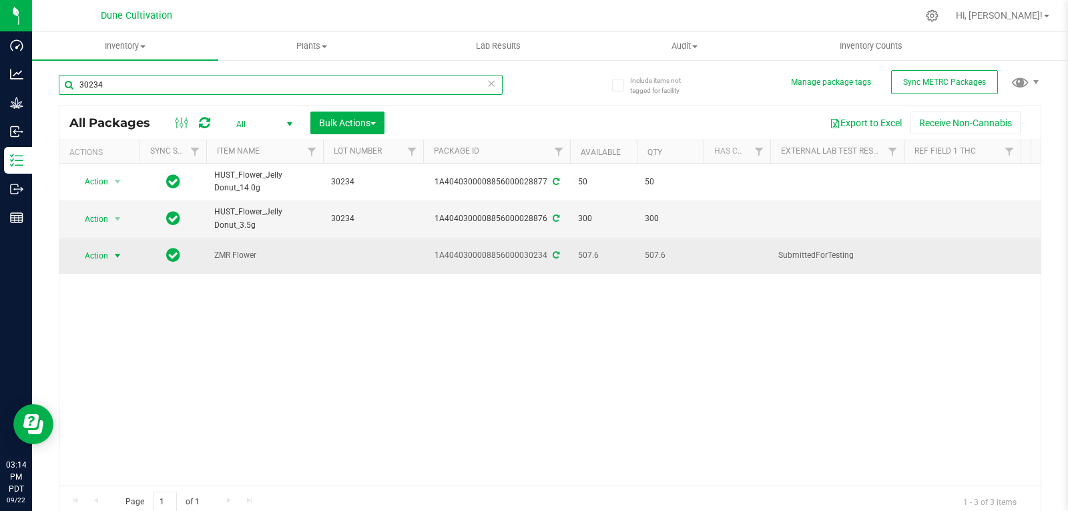
type input "30234"
click at [111, 252] on span "select" at bounding box center [117, 255] width 17 height 19
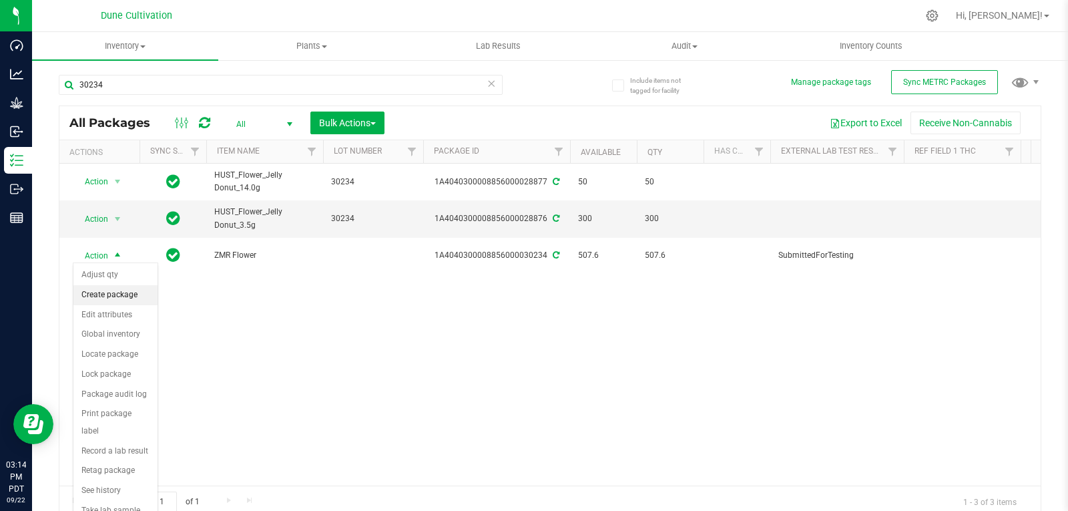
click at [99, 294] on li "Create package" at bounding box center [115, 295] width 84 height 20
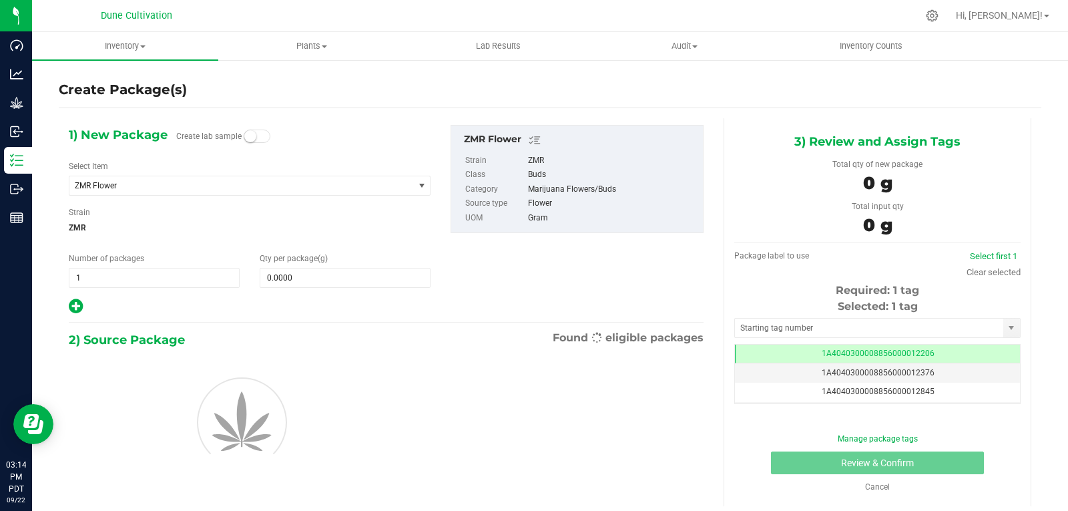
scroll to position [0, -1]
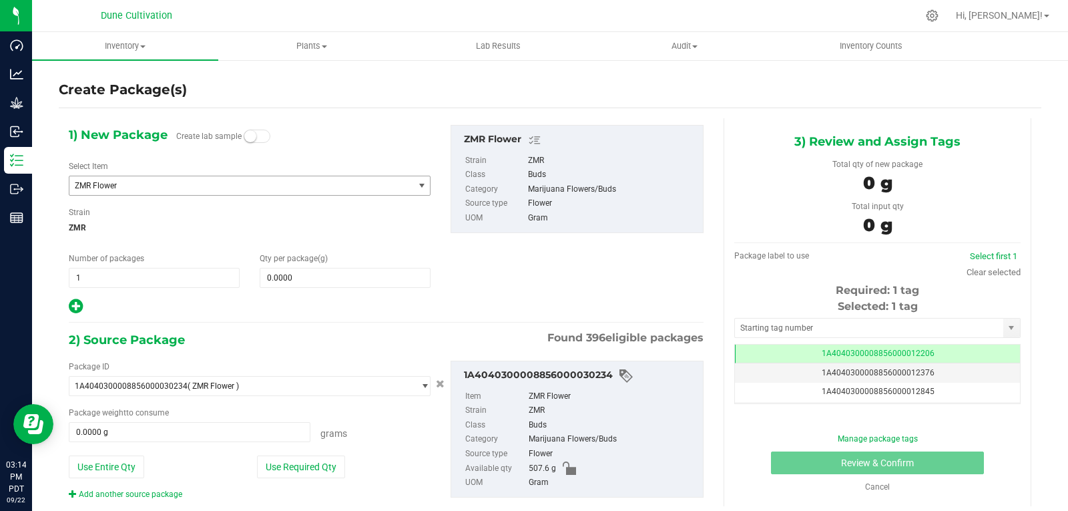
click at [153, 177] on span "ZMR Flower" at bounding box center [241, 185] width 344 height 19
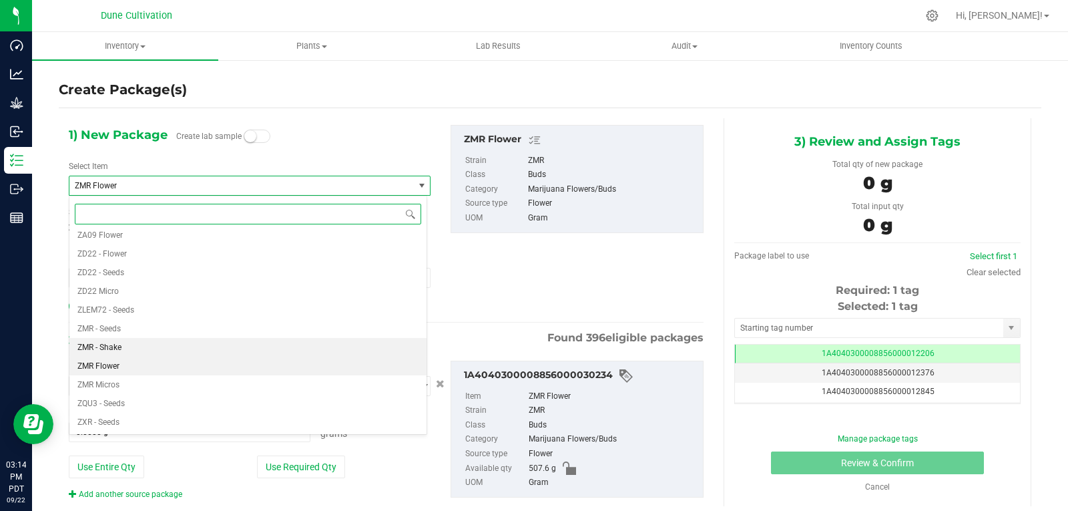
click at [117, 342] on span "ZMR - Shake" at bounding box center [99, 346] width 44 height 9
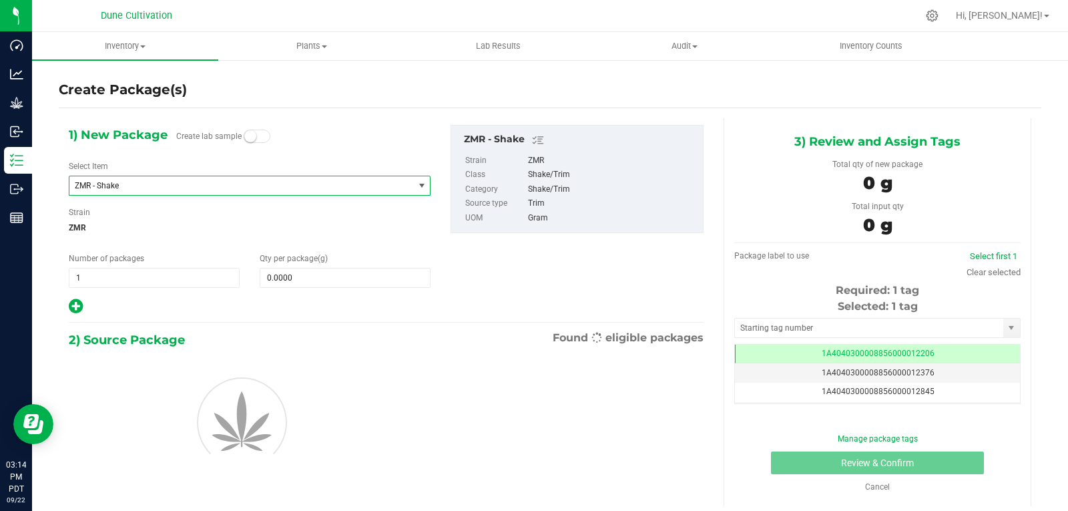
type input "0.0000"
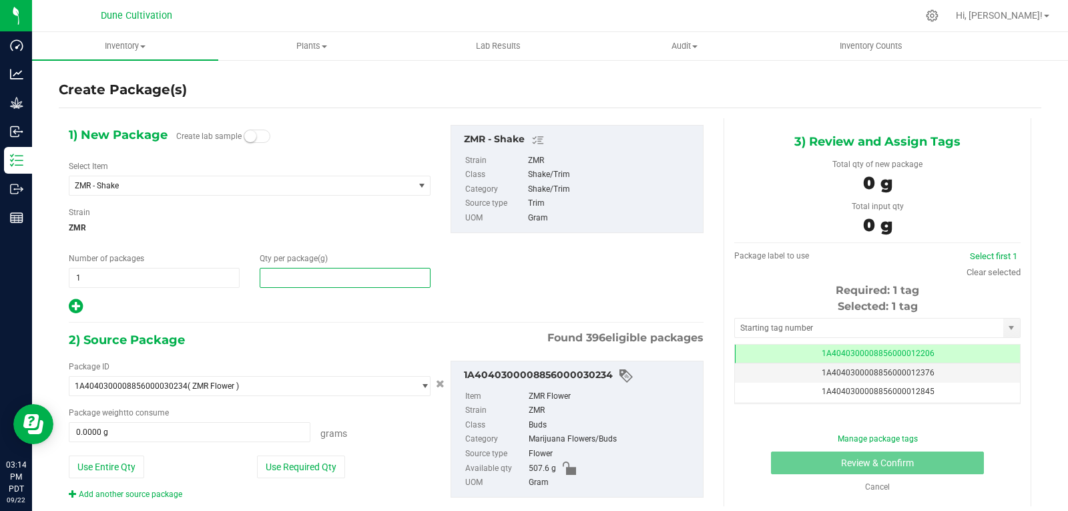
click at [305, 284] on span at bounding box center [345, 278] width 171 height 20
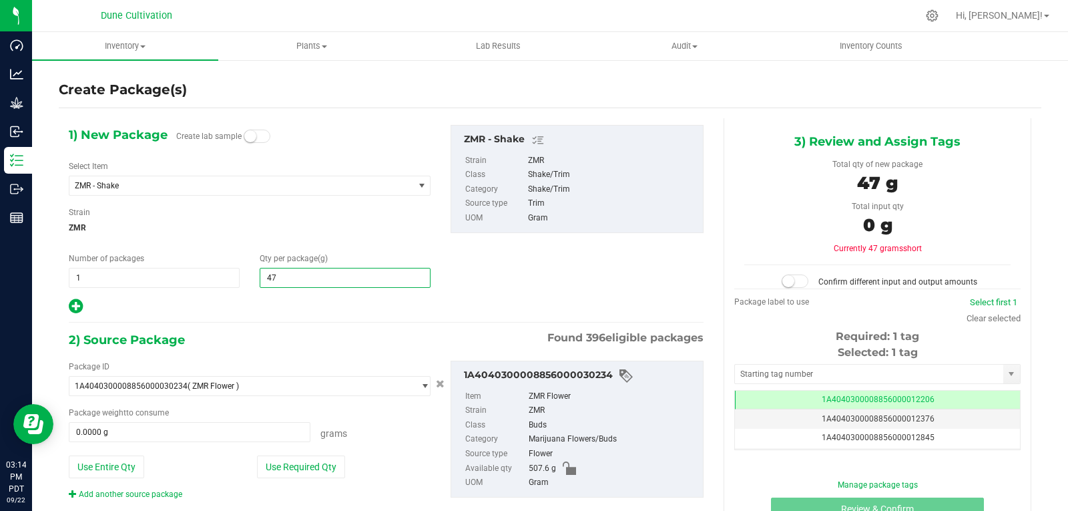
type input "473"
type input "473.0000"
click at [293, 464] on button "Use Required Qty" at bounding box center [301, 466] width 88 height 23
type input "473.0000 g"
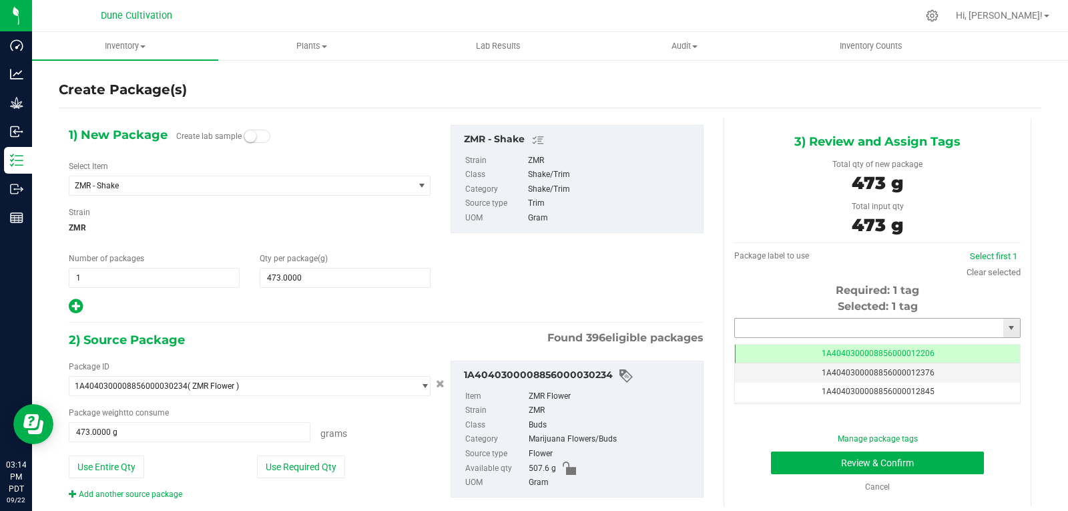
click at [768, 330] on input "text" at bounding box center [869, 327] width 268 height 19
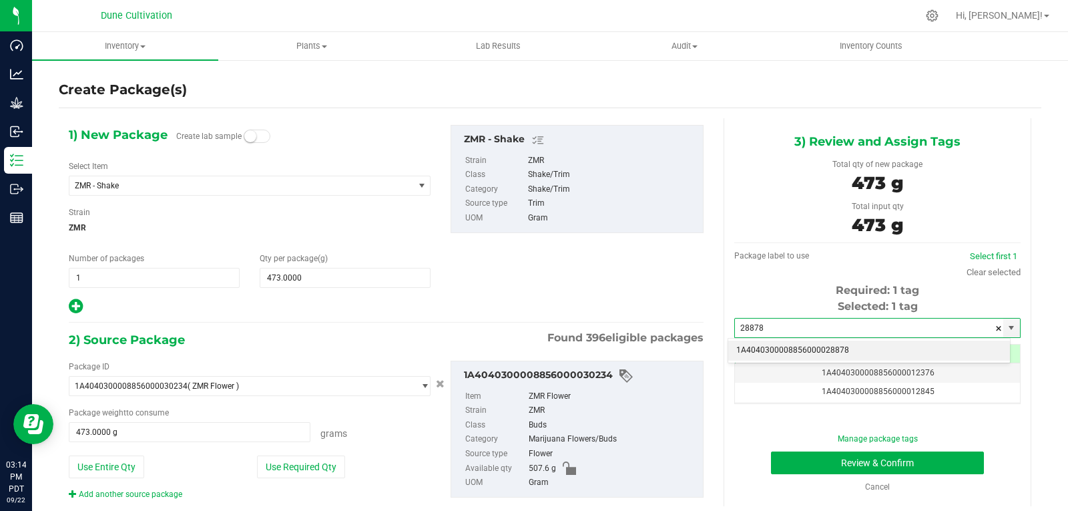
click at [770, 348] on li "1A4040300008856000028878" at bounding box center [869, 350] width 282 height 20
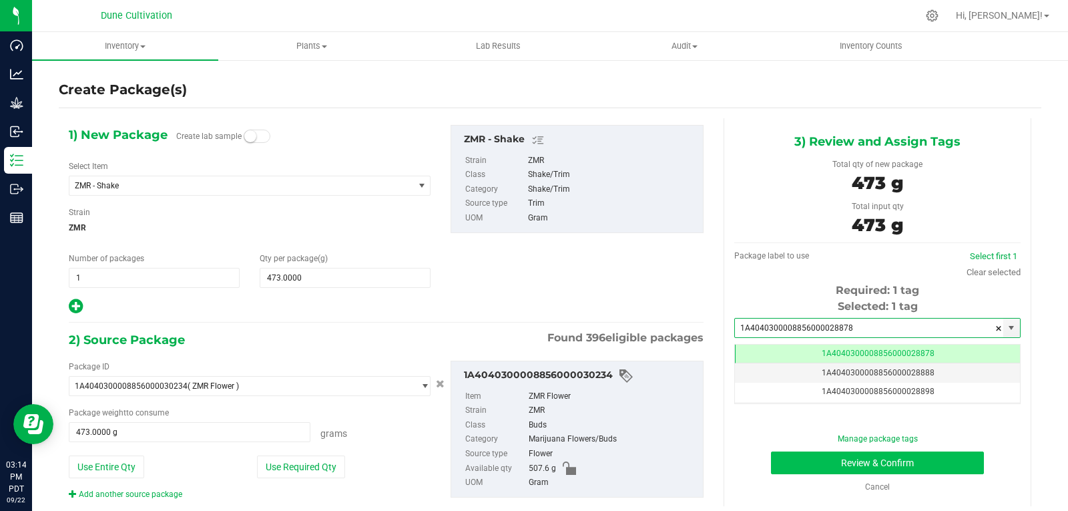
type input "1A4040300008856000028878"
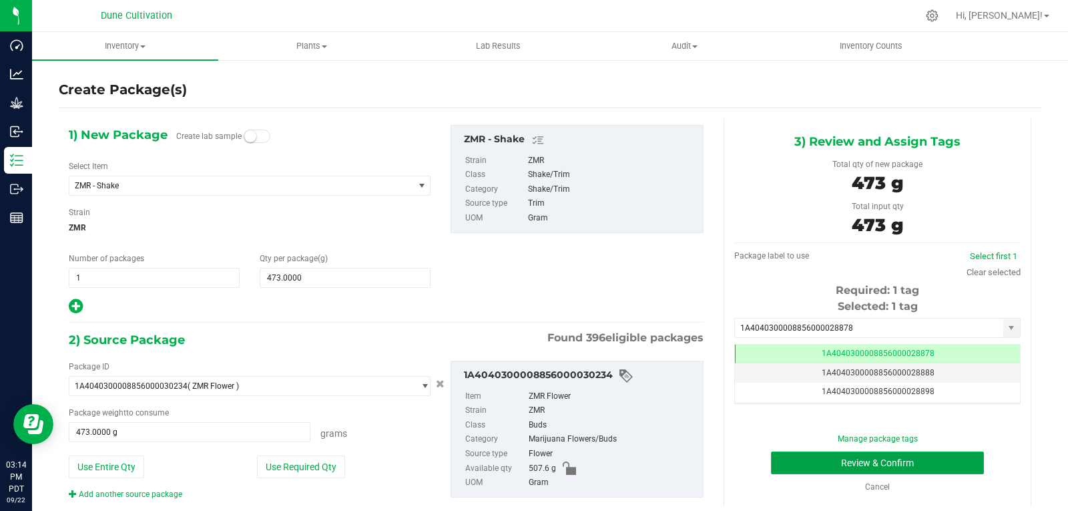
click at [804, 464] on button "Review & Confirm" at bounding box center [877, 462] width 213 height 23
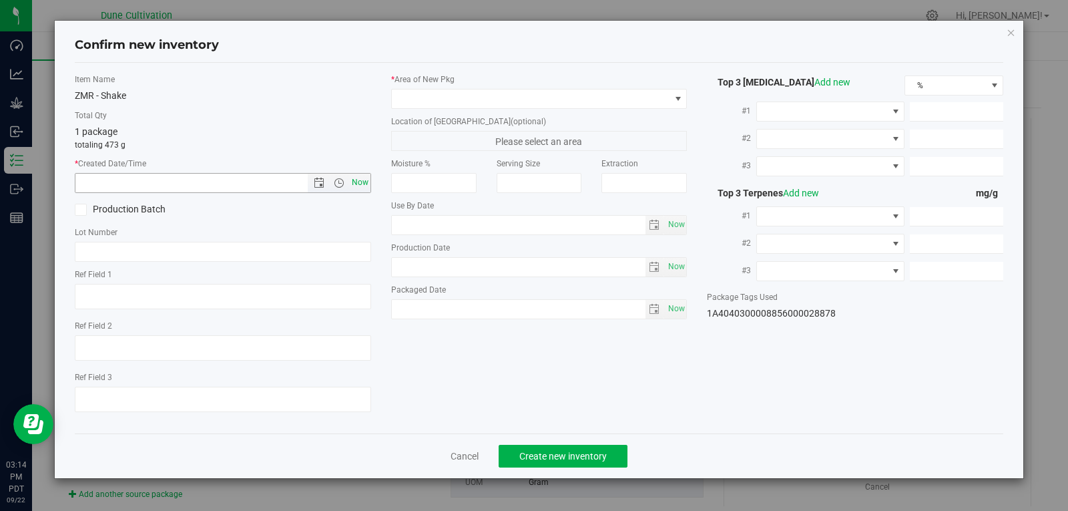
click at [362, 187] on span "Now" at bounding box center [359, 182] width 23 height 19
type input "[DATE] 3:14 PM"
click at [487, 87] on div "* Area of [GEOGRAPHIC_DATA]" at bounding box center [539, 90] width 296 height 35
click at [482, 98] on span at bounding box center [531, 98] width 278 height 19
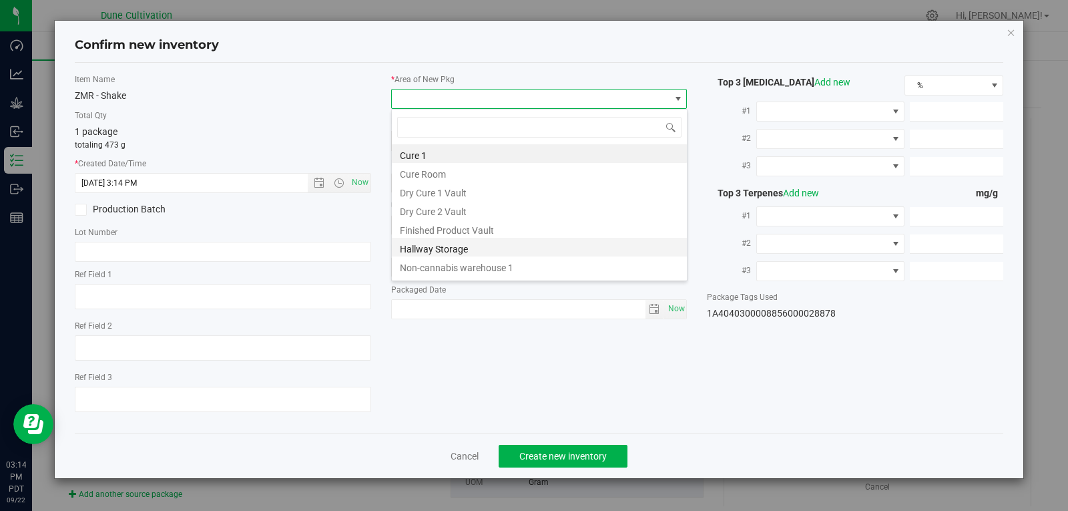
click at [459, 238] on li "Hallway Storage" at bounding box center [539, 247] width 295 height 19
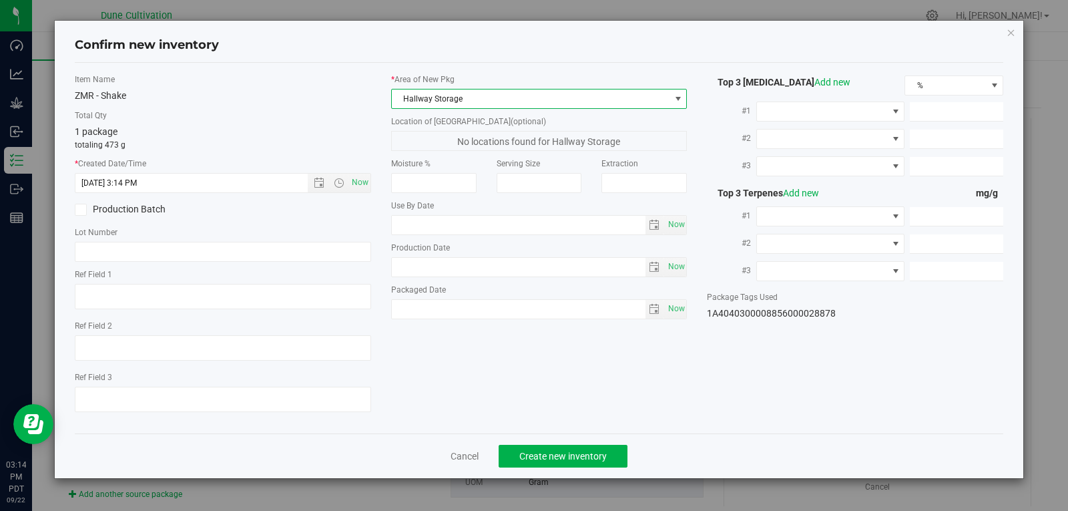
click at [497, 93] on span "Hallway Storage" at bounding box center [531, 98] width 278 height 19
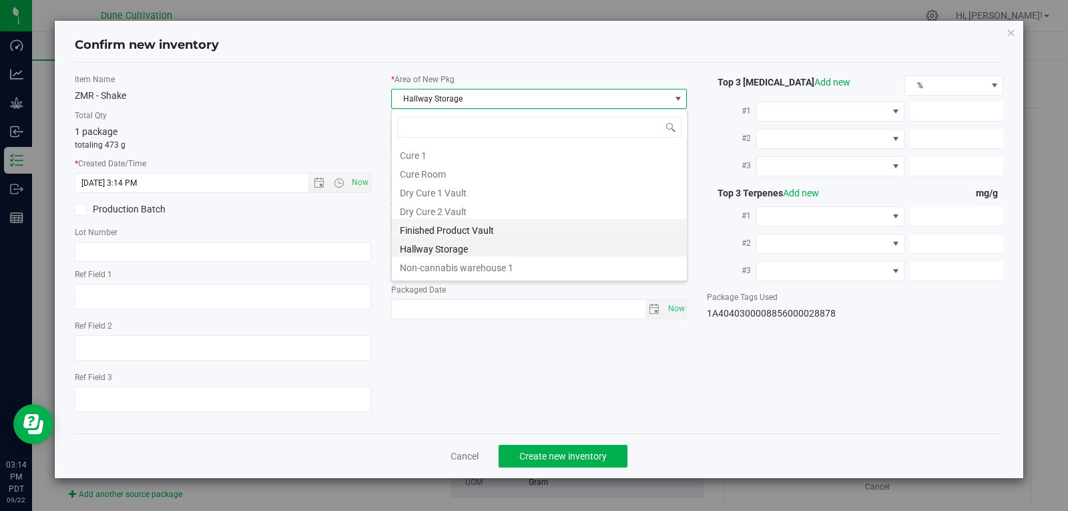
click at [466, 229] on li "Finished Product Vault" at bounding box center [539, 228] width 295 height 19
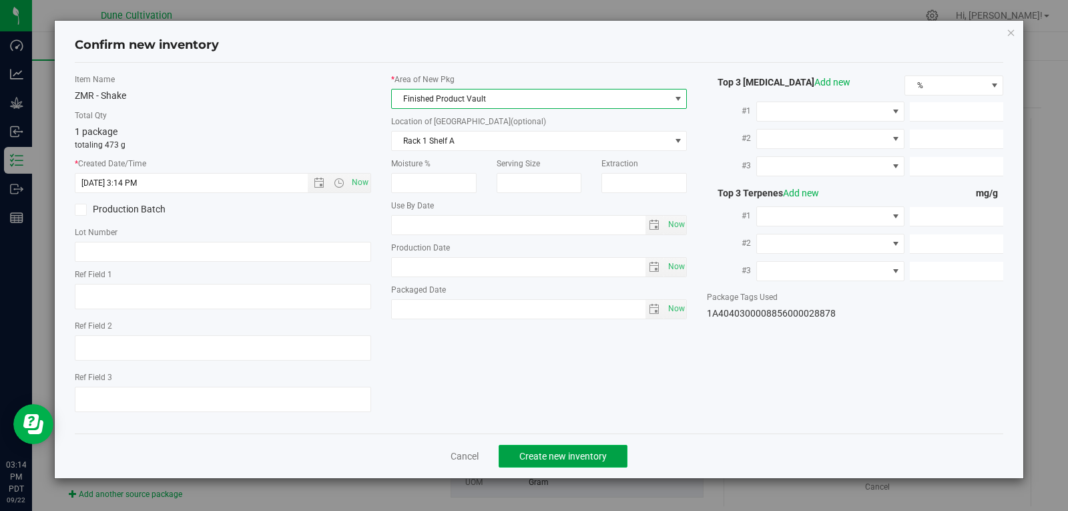
click at [555, 449] on button "Create new inventory" at bounding box center [563, 456] width 129 height 23
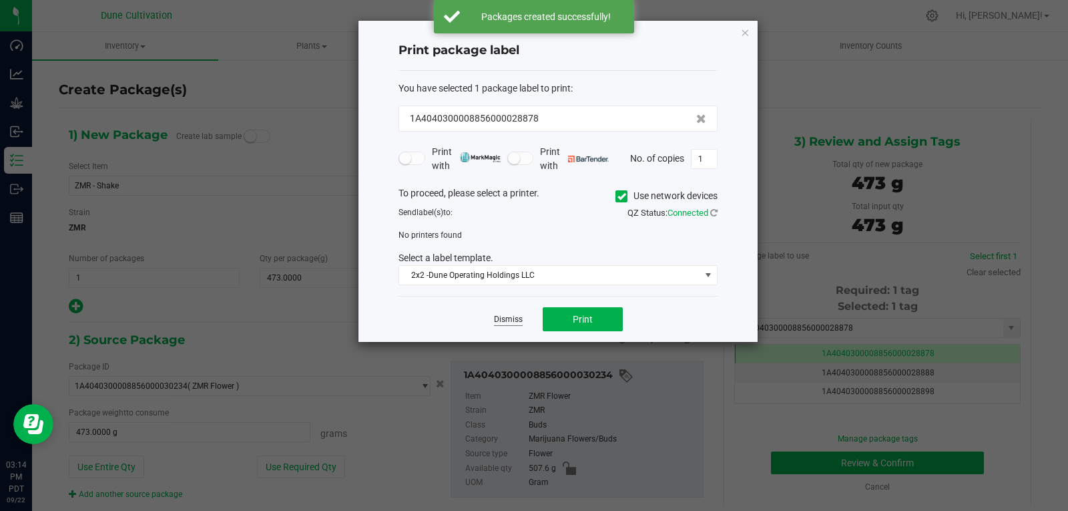
click at [513, 324] on link "Dismiss" at bounding box center [508, 319] width 29 height 11
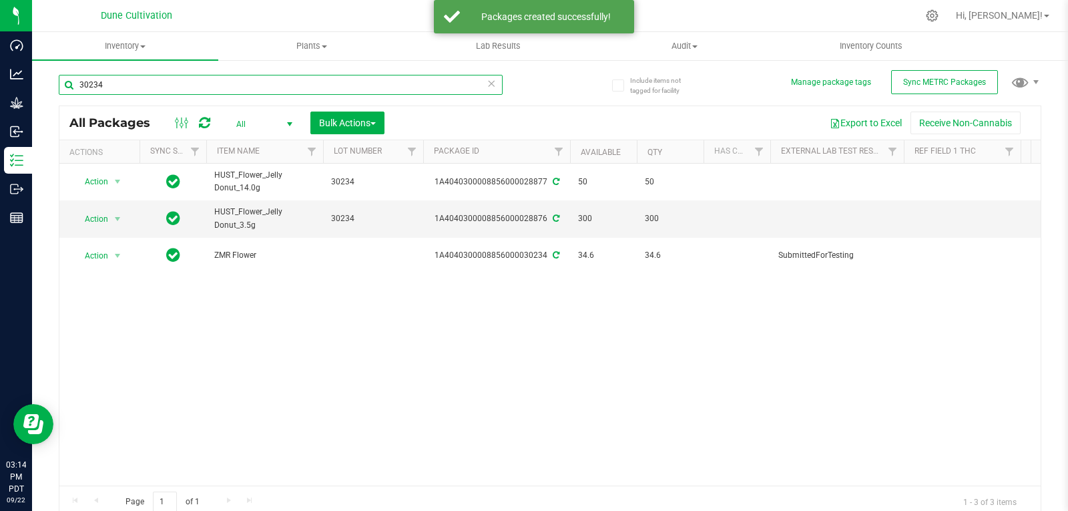
click at [191, 82] on input "30234" at bounding box center [281, 85] width 444 height 20
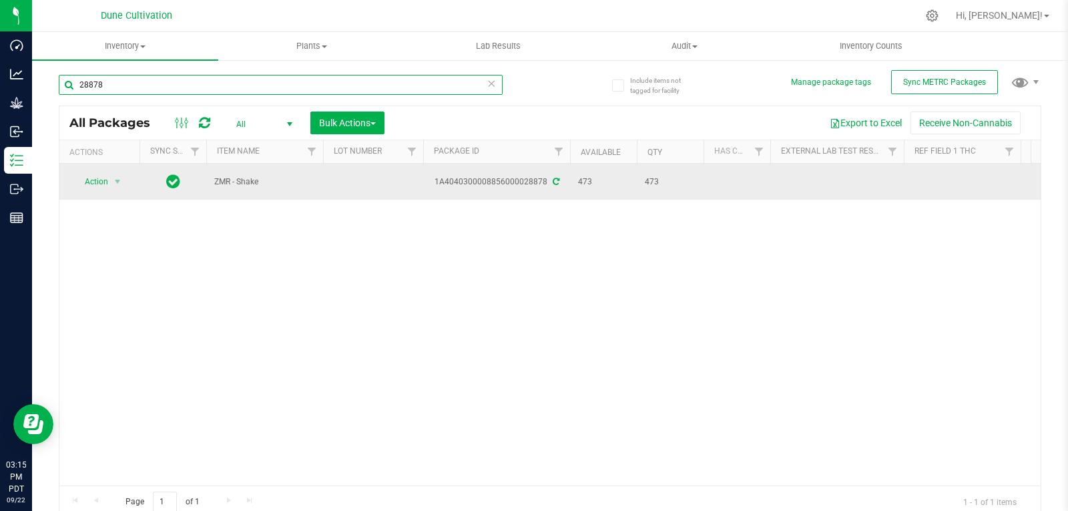
type input "28878"
click at [360, 174] on td at bounding box center [373, 182] width 100 height 36
type input "30234"
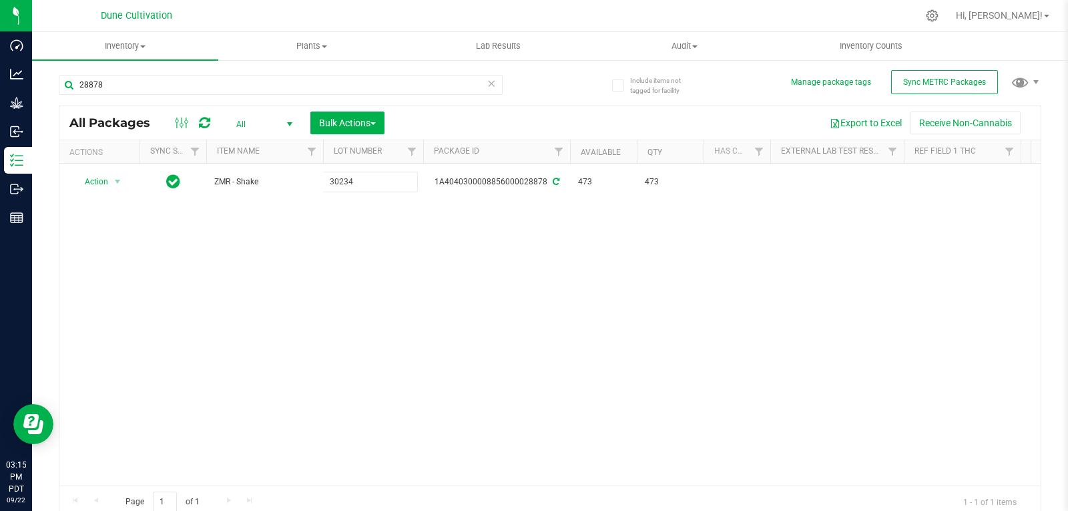
click at [274, 301] on div "All Packages All Active Only Lab Samples Locked All External Internal Bulk Acti…" at bounding box center [550, 311] width 982 height 412
click at [127, 79] on input "28878" at bounding box center [281, 85] width 444 height 20
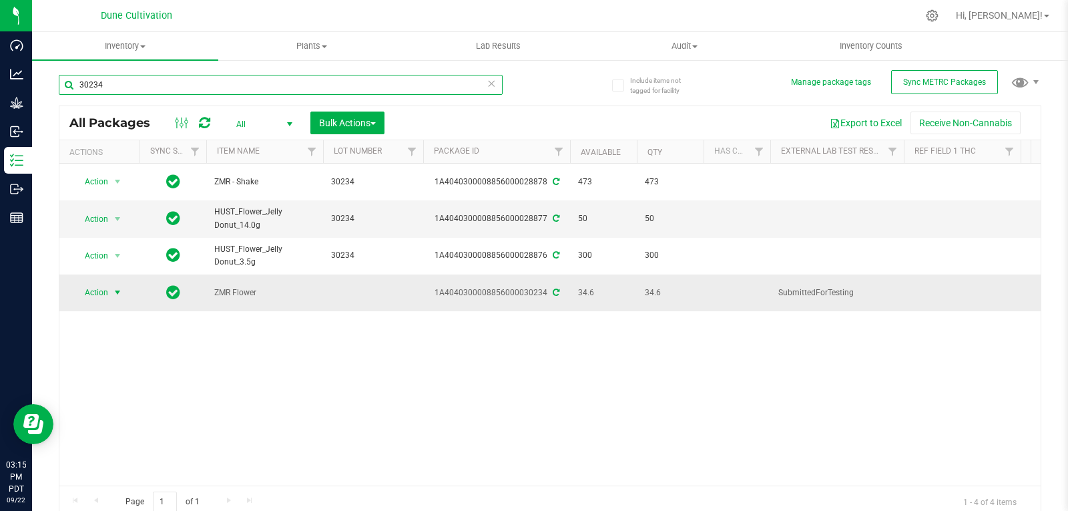
type input "30234"
click at [116, 287] on span "select" at bounding box center [117, 292] width 11 height 11
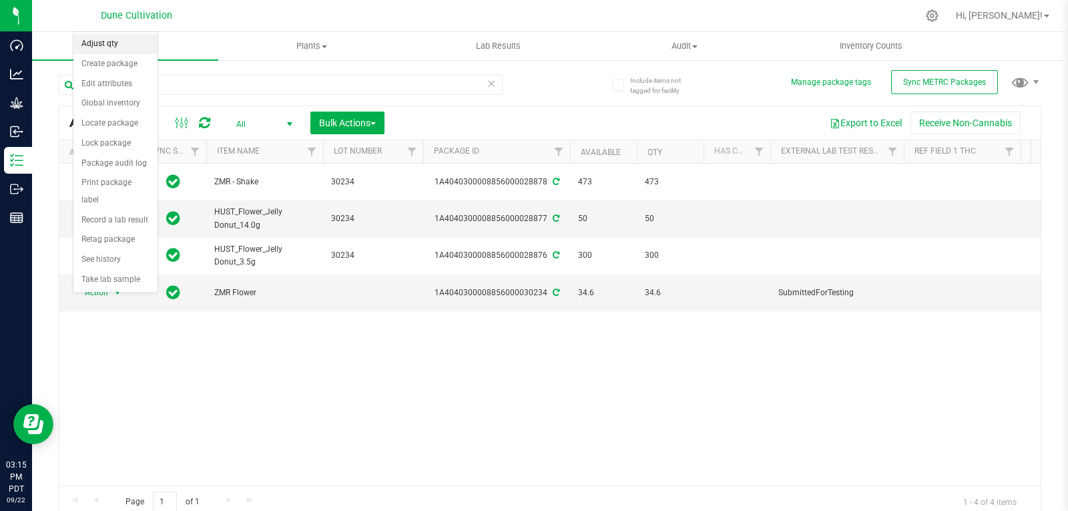
click at [103, 49] on li "Adjust qty" at bounding box center [115, 44] width 84 height 20
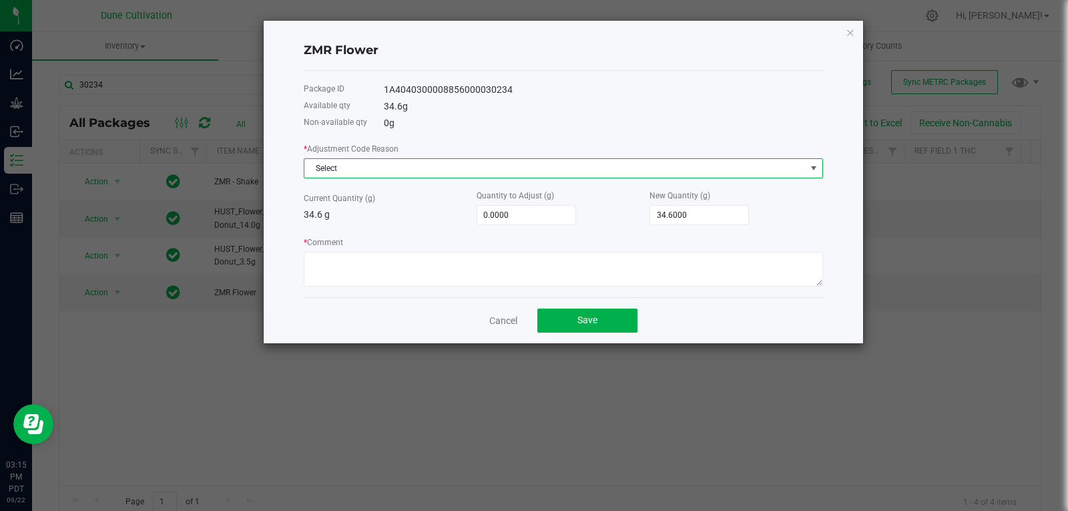
click at [370, 168] on span "Select" at bounding box center [554, 168] width 501 height 19
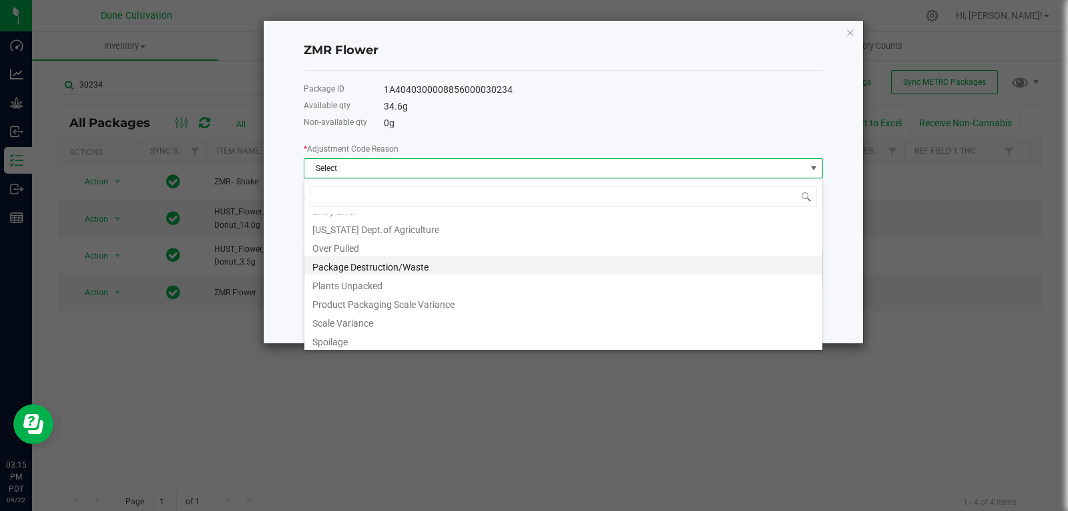
click at [423, 266] on li "Package Destruction/Waste" at bounding box center [563, 265] width 518 height 19
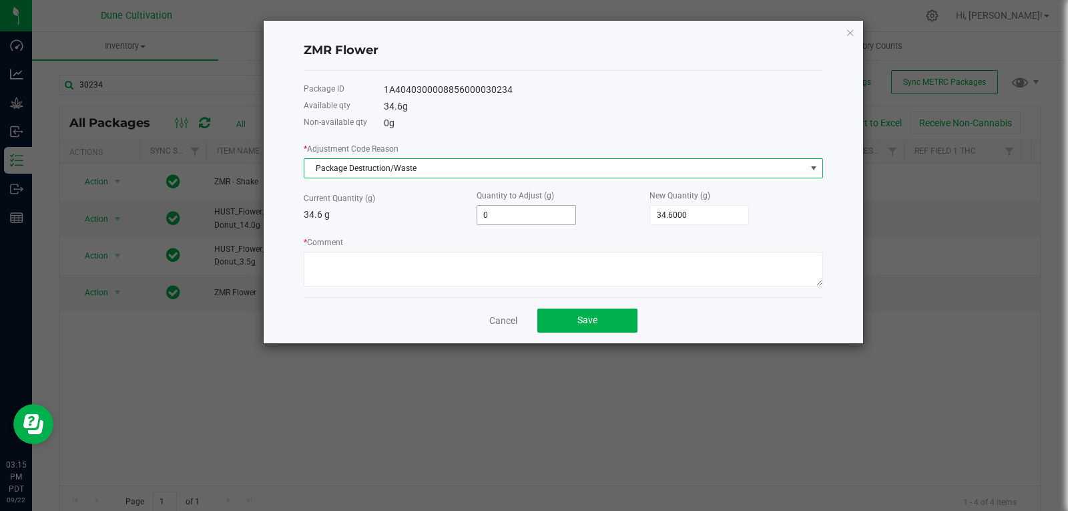
click at [552, 210] on input "0" at bounding box center [526, 215] width 98 height 19
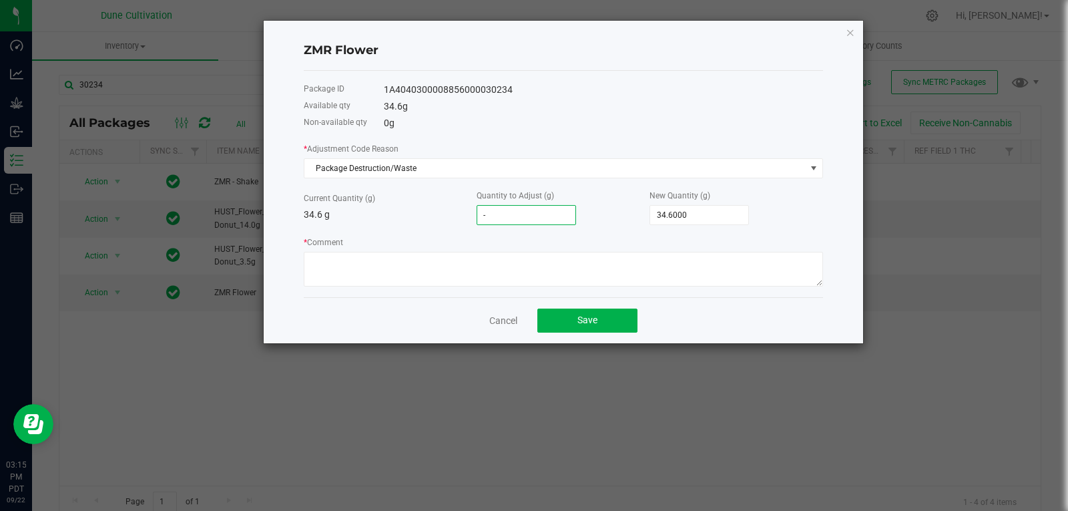
type input "-4"
type input "30.6000"
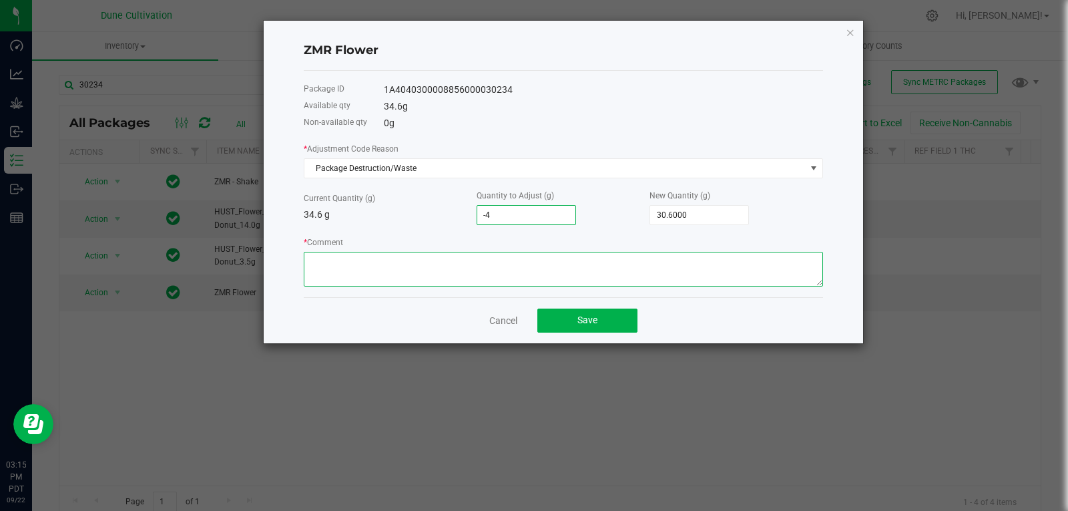
type input "-4.0000"
click at [517, 272] on textarea "* Comment" at bounding box center [563, 269] width 519 height 35
type textarea "Stem Waste"
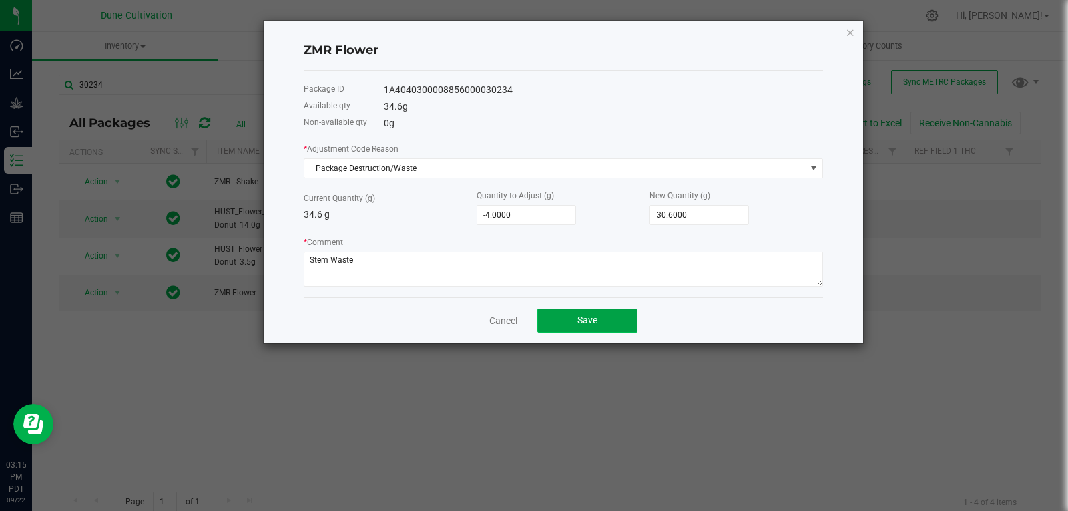
click at [579, 324] on span "Save" at bounding box center [587, 319] width 20 height 11
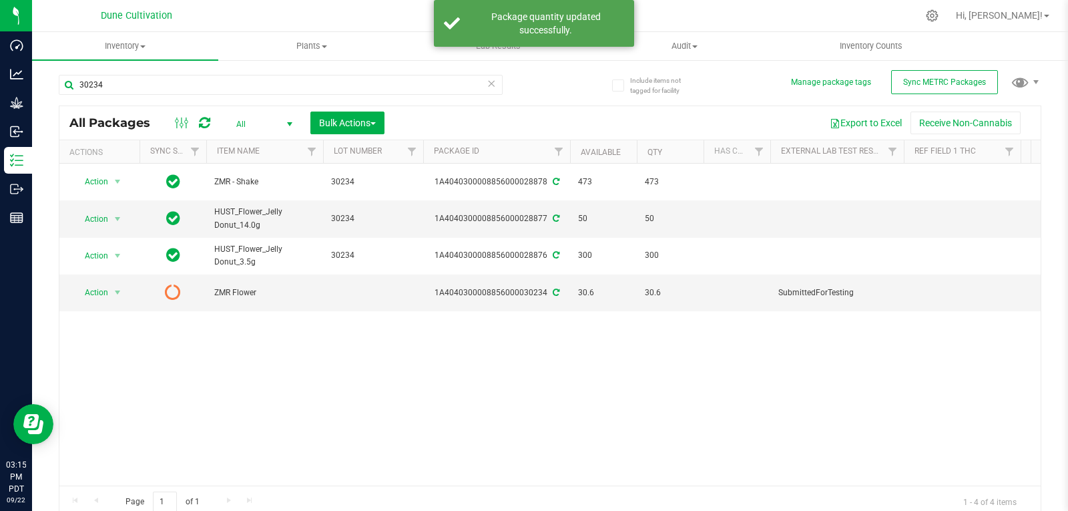
click at [202, 123] on icon at bounding box center [204, 122] width 11 height 13
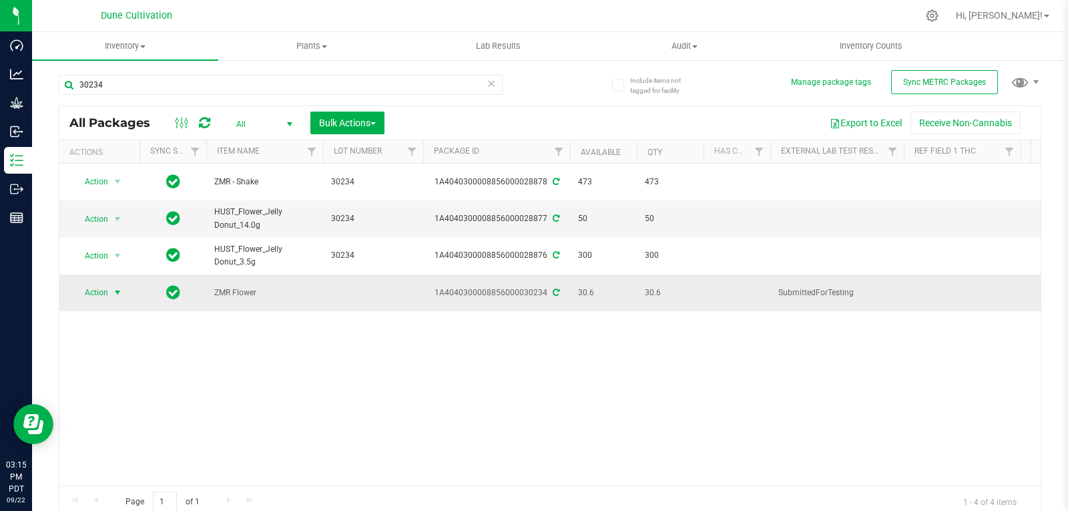
click at [120, 287] on span "select" at bounding box center [117, 292] width 11 height 11
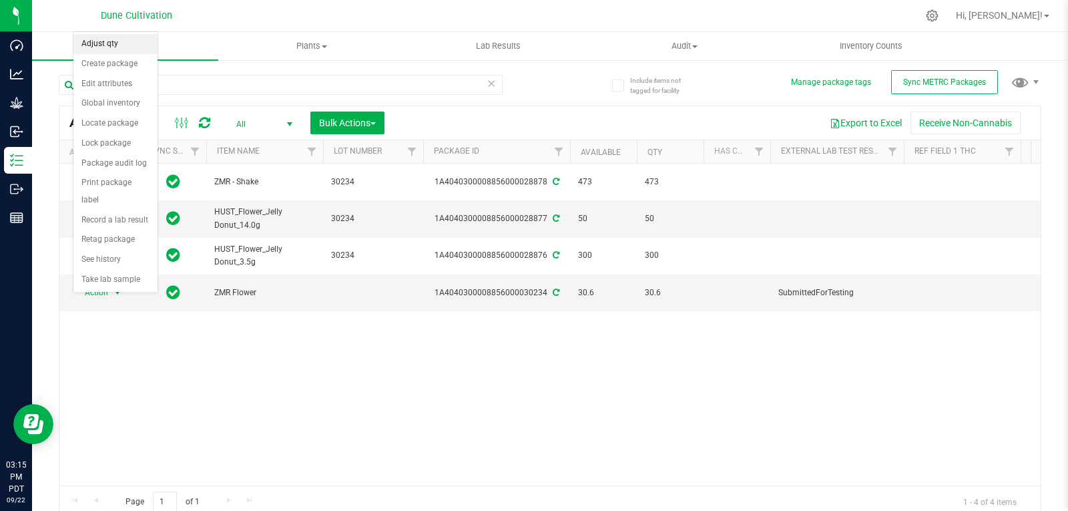
click at [126, 51] on li "Adjust qty" at bounding box center [115, 44] width 84 height 20
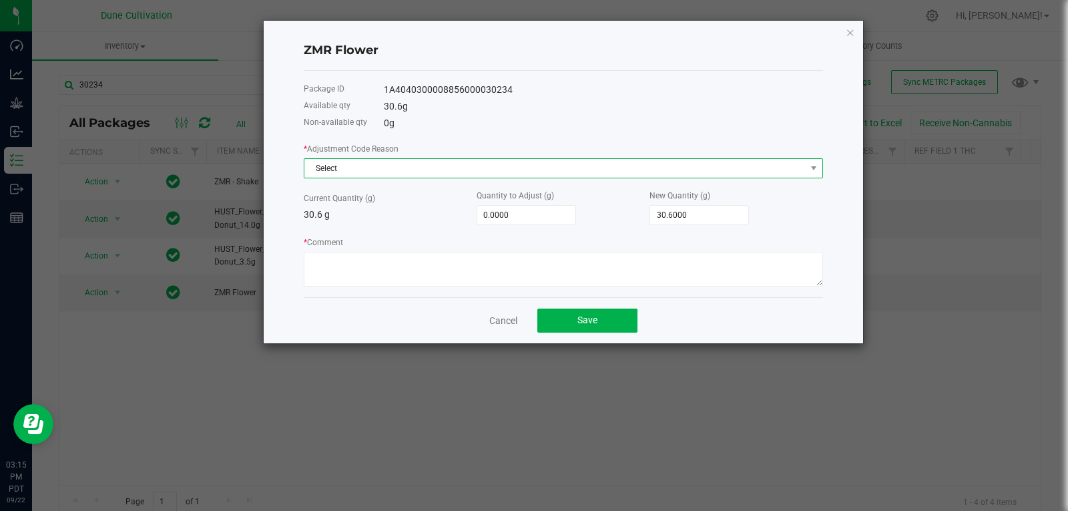
click at [521, 164] on span "Select" at bounding box center [554, 168] width 501 height 19
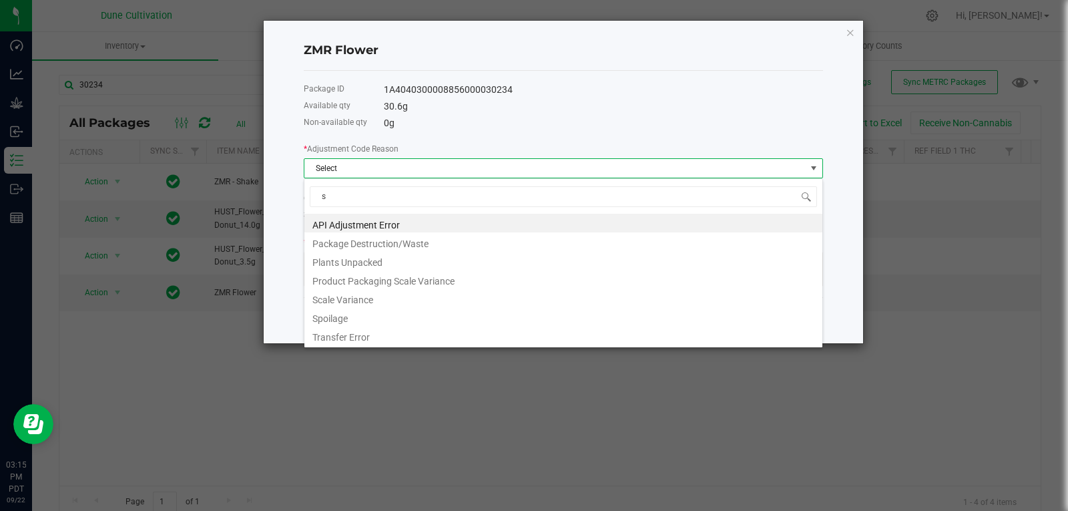
type input "s"
click at [378, 175] on span "Select" at bounding box center [554, 168] width 501 height 19
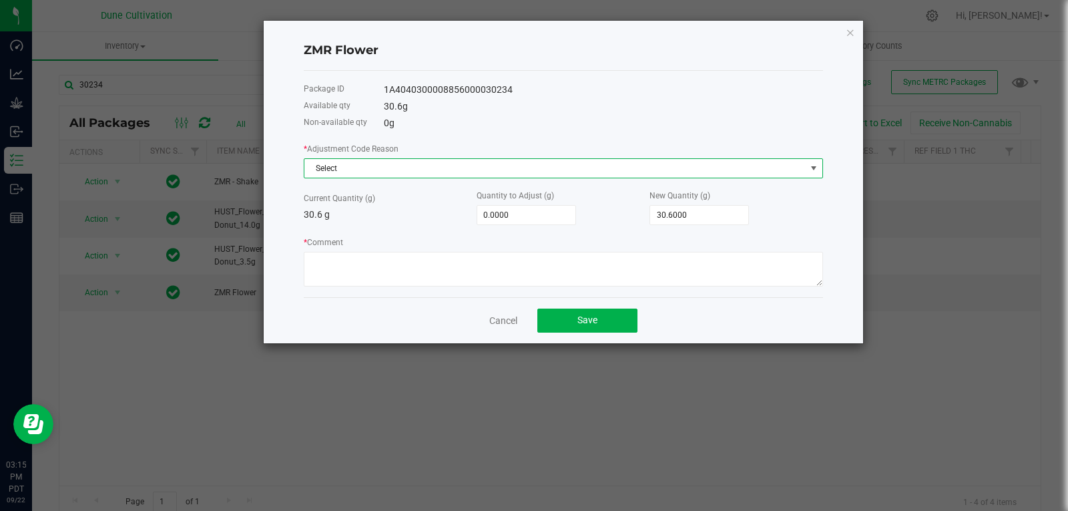
click at [394, 168] on span "Select" at bounding box center [554, 168] width 501 height 19
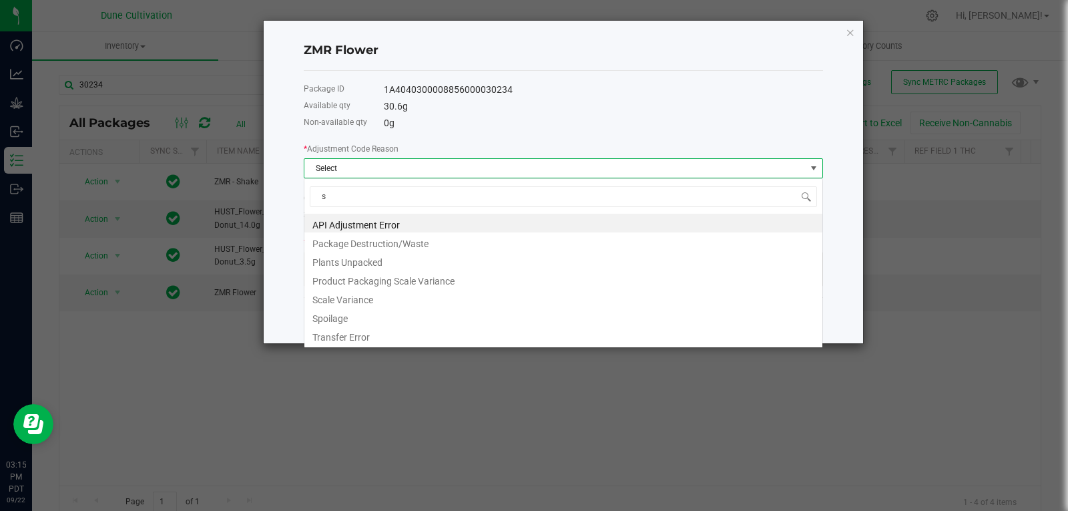
scroll to position [20, 519]
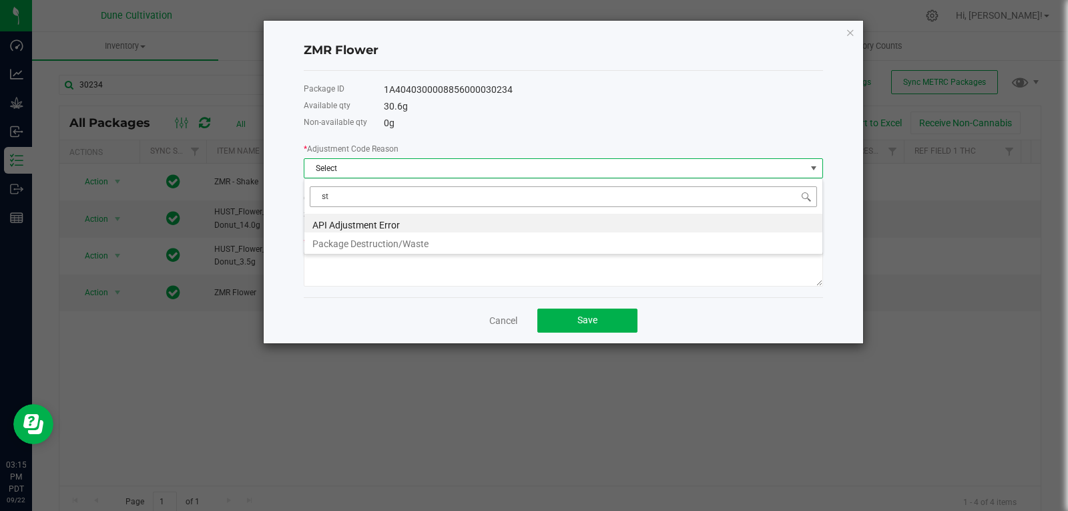
type input "s"
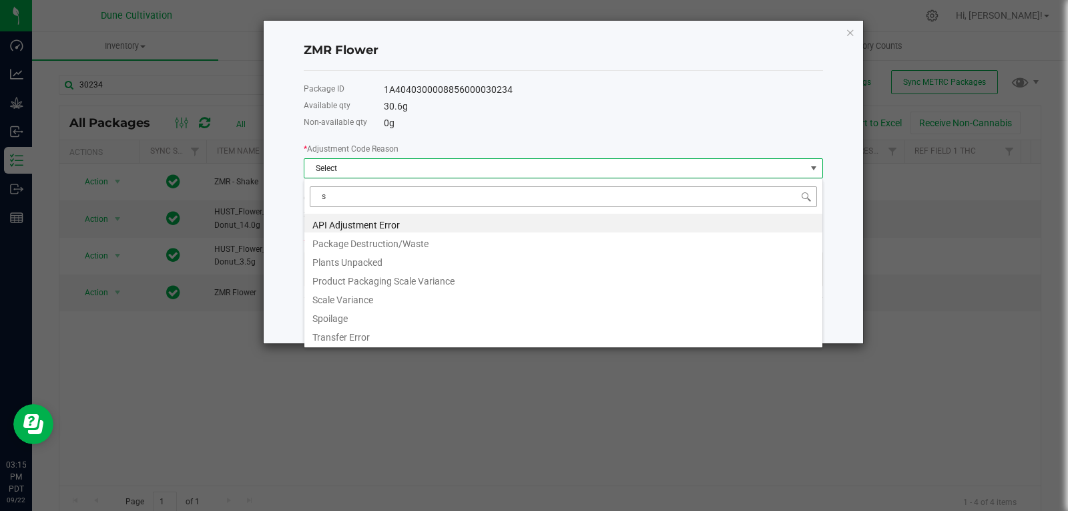
type input "sc"
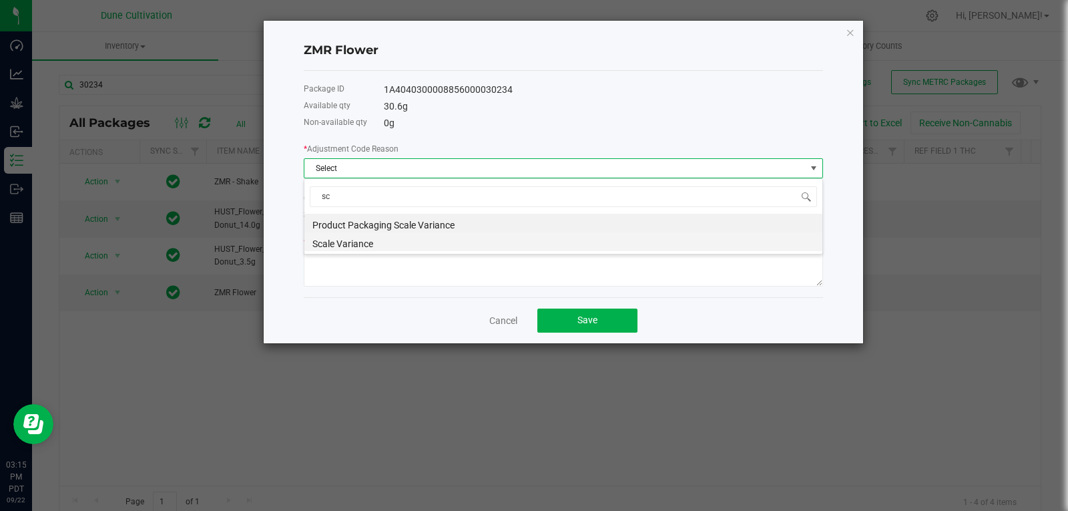
click at [357, 237] on li "Scale Variance" at bounding box center [563, 241] width 518 height 19
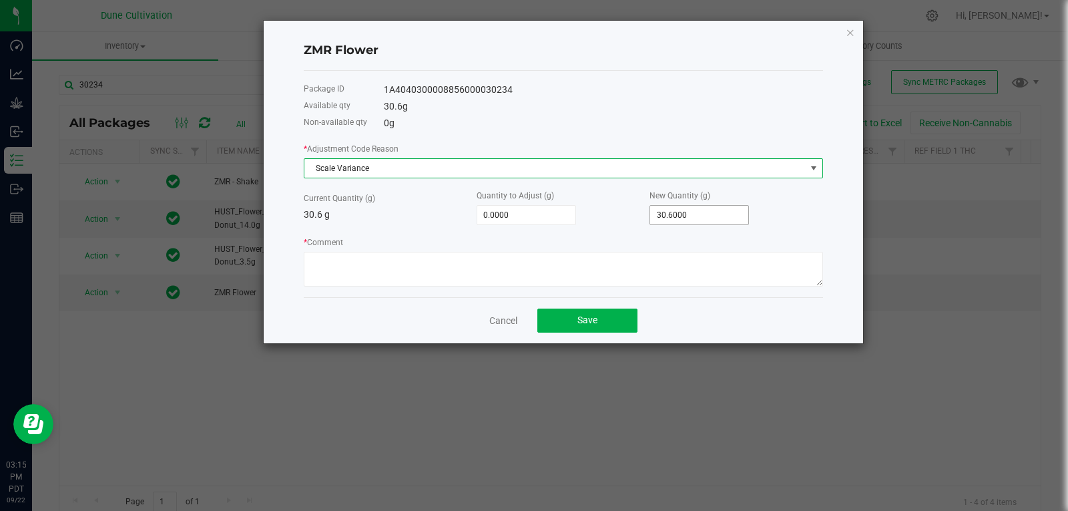
type input "30.6"
click at [680, 216] on input "30.6" at bounding box center [699, 215] width 98 height 19
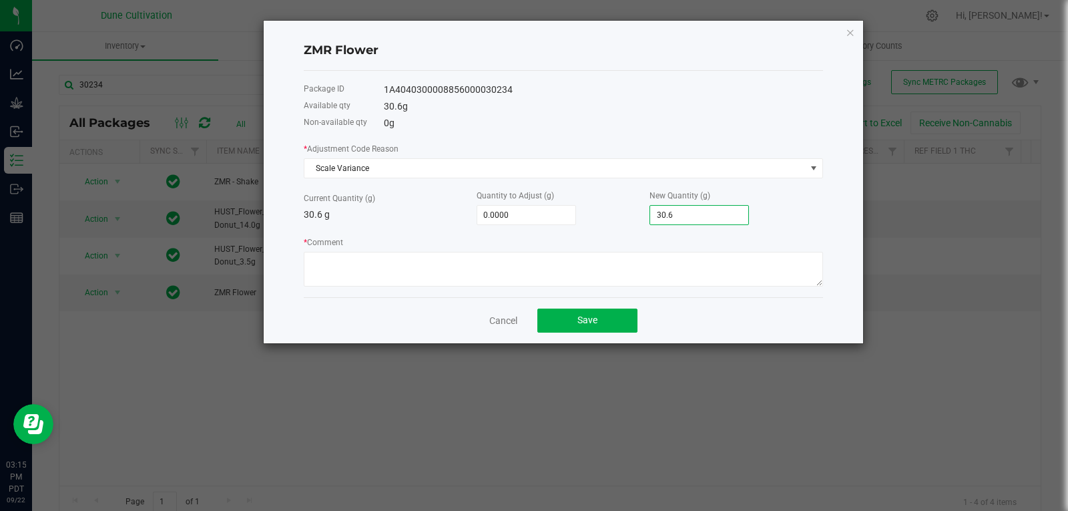
click at [680, 216] on input "30.6" at bounding box center [699, 215] width 98 height 19
type input "-30.6000"
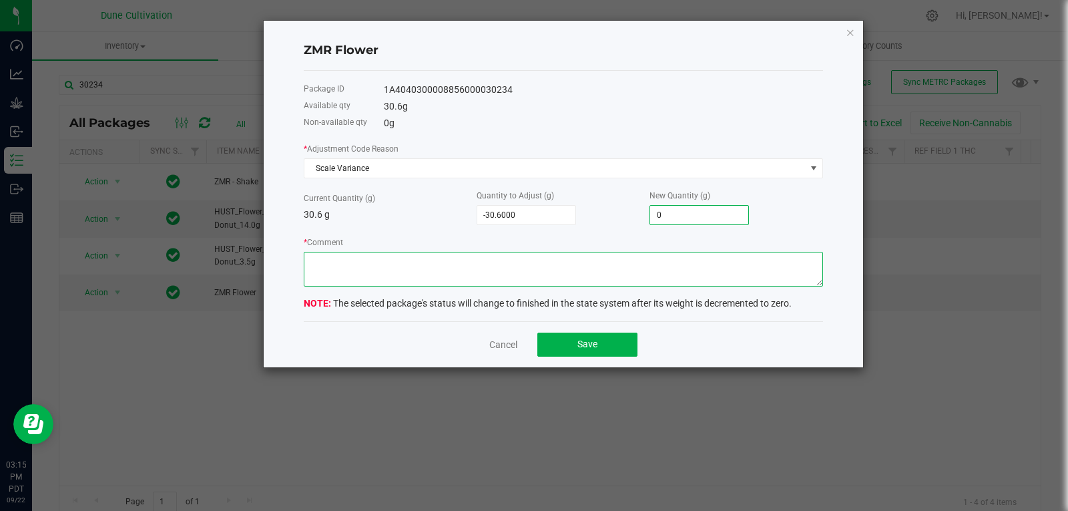
type input "0.0000"
click at [603, 284] on textarea "* Comment" at bounding box center [563, 269] width 519 height 35
type textarea "Scale Variance"
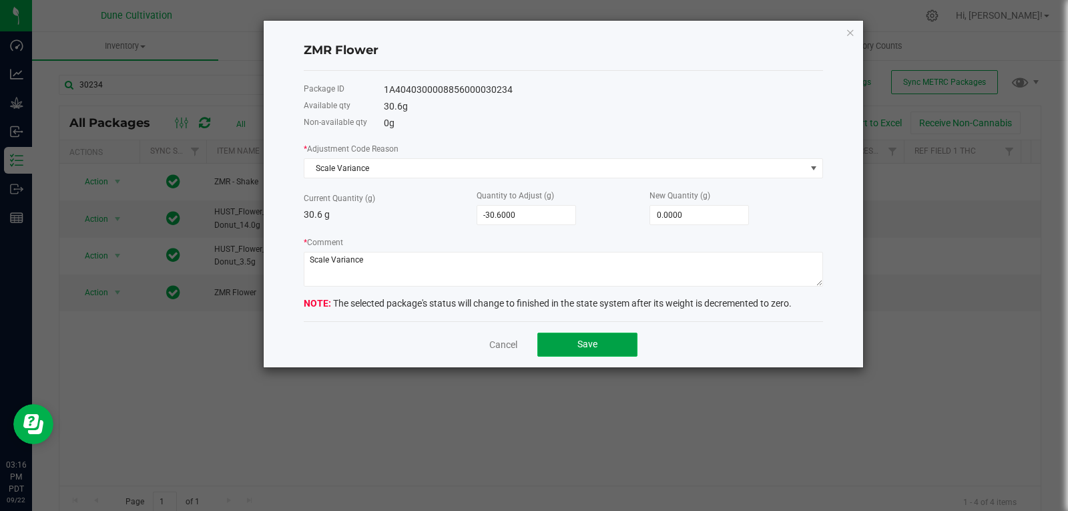
click at [576, 342] on button "Save" at bounding box center [587, 344] width 100 height 24
